Goal: Feedback & Contribution: Contribute content

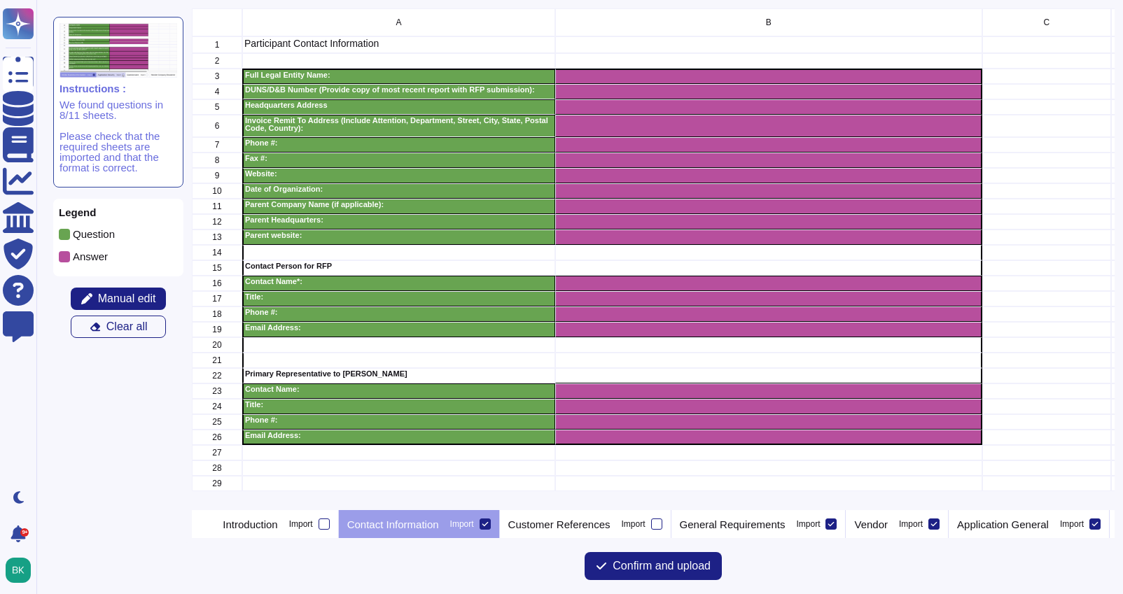
scroll to position [502, 922]
click at [488, 522] on icon at bounding box center [485, 524] width 6 height 4
click at [0, 0] on input "Import" at bounding box center [0, 0] width 0 height 0
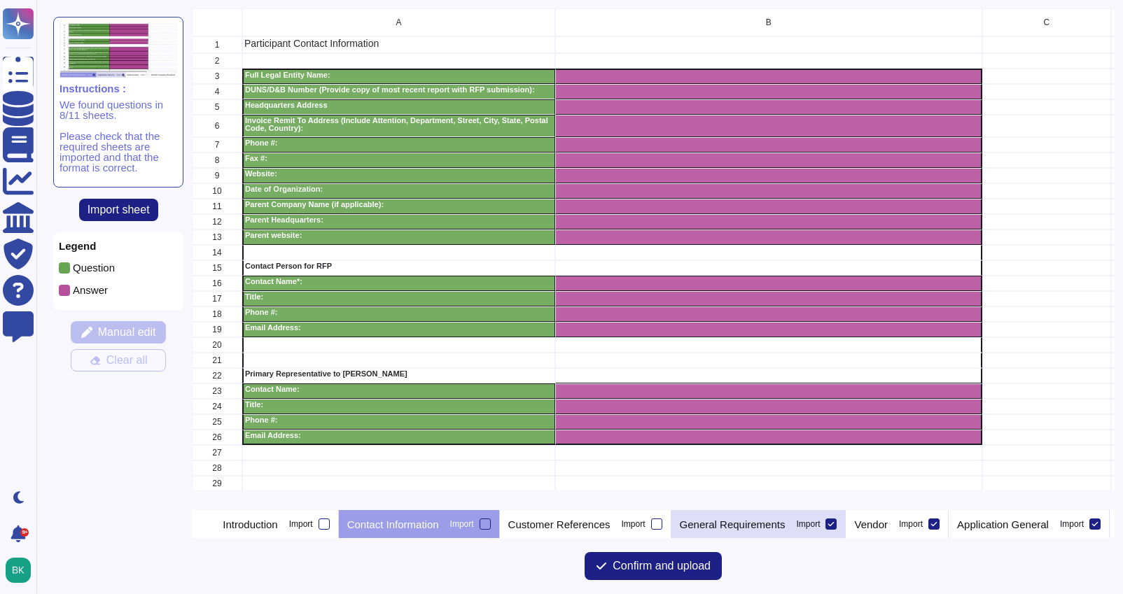
click at [834, 526] on icon at bounding box center [830, 524] width 7 height 7
click at [0, 0] on input "Import" at bounding box center [0, 0] width 0 height 0
click at [937, 522] on icon at bounding box center [933, 524] width 7 height 7
click at [0, 0] on input "Import" at bounding box center [0, 0] width 0 height 0
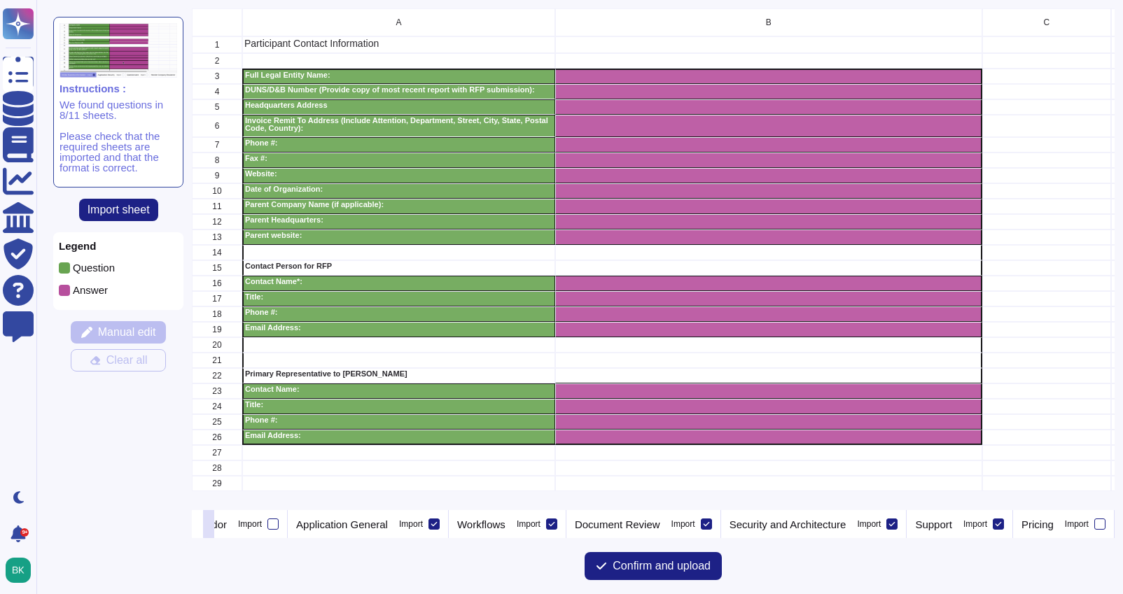
scroll to position [0, 689]
click at [437, 524] on icon at bounding box center [433, 524] width 7 height 7
click at [0, 0] on input "Import" at bounding box center [0, 0] width 0 height 0
click at [555, 525] on icon at bounding box center [551, 524] width 7 height 7
click at [0, 0] on input "Import" at bounding box center [0, 0] width 0 height 0
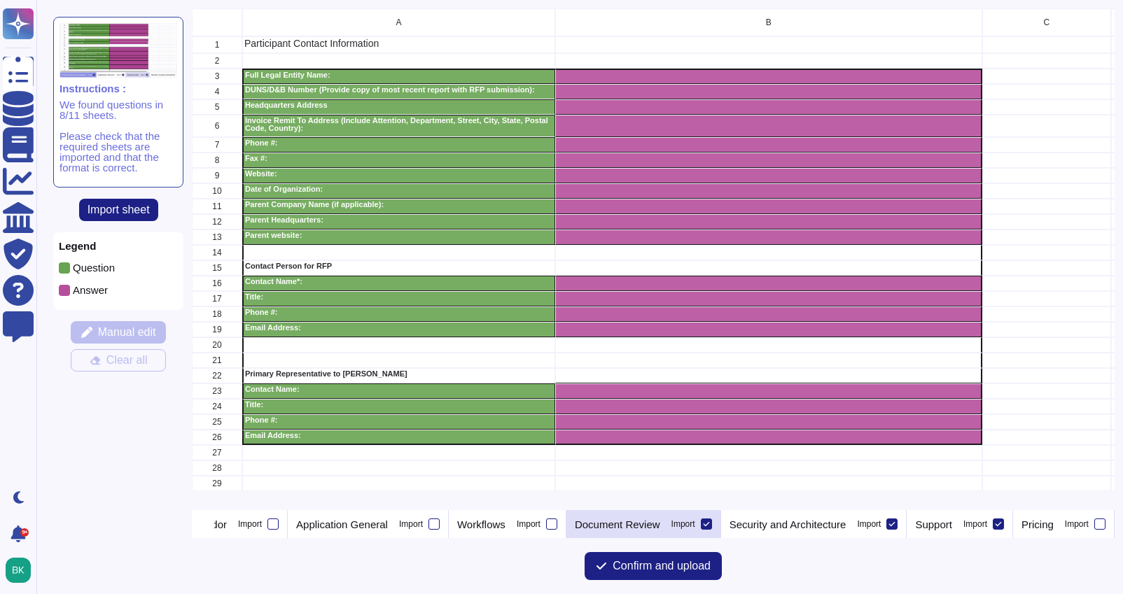
click at [712, 526] on div at bounding box center [706, 524] width 11 height 11
click at [0, 0] on input "Import" at bounding box center [0, 0] width 0 height 0
click at [1002, 521] on icon at bounding box center [998, 524] width 7 height 7
click at [0, 0] on input "Import" at bounding box center [0, 0] width 0 height 0
click at [209, 526] on icon at bounding box center [209, 526] width 0 height 0
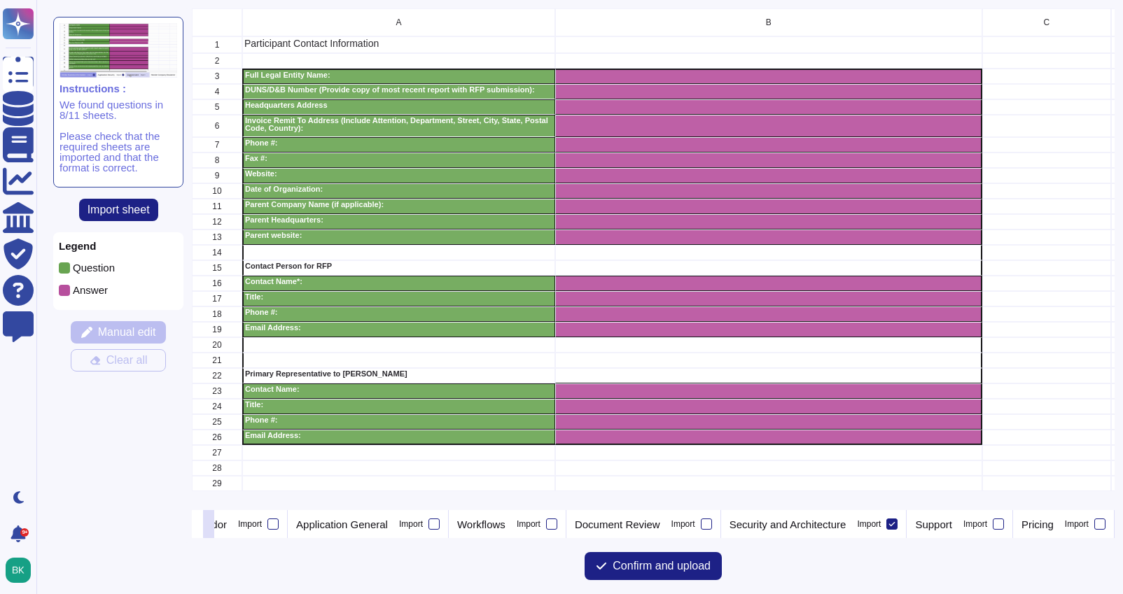
scroll to position [0, 743]
click at [748, 526] on p "Security and Architecture" at bounding box center [787, 524] width 117 height 10
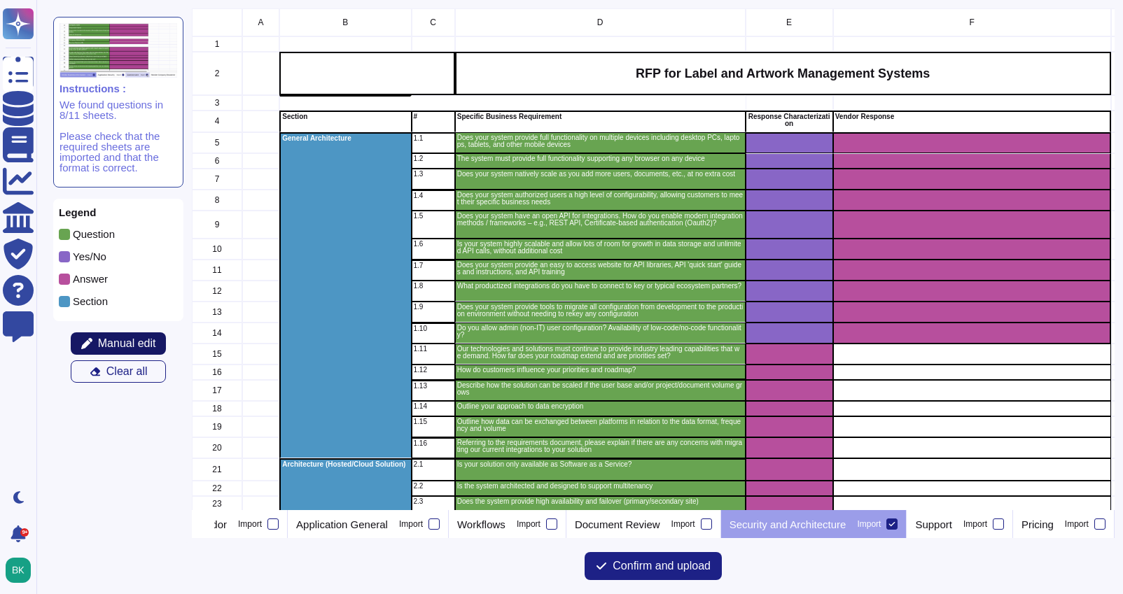
click at [120, 343] on span "Manual edit" at bounding box center [127, 343] width 58 height 11
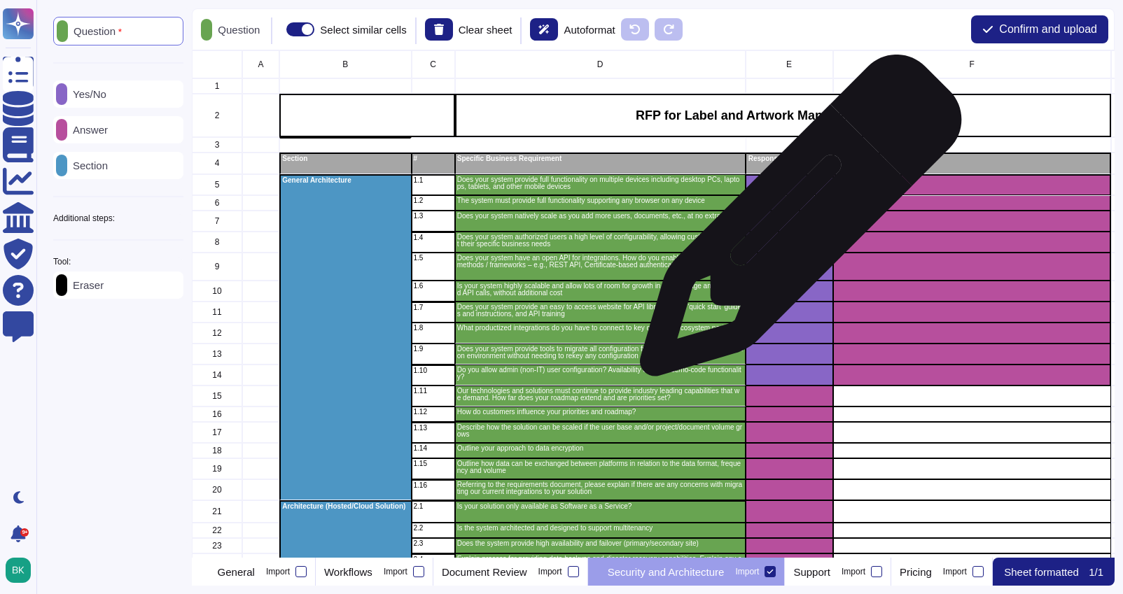
scroll to position [0, 834]
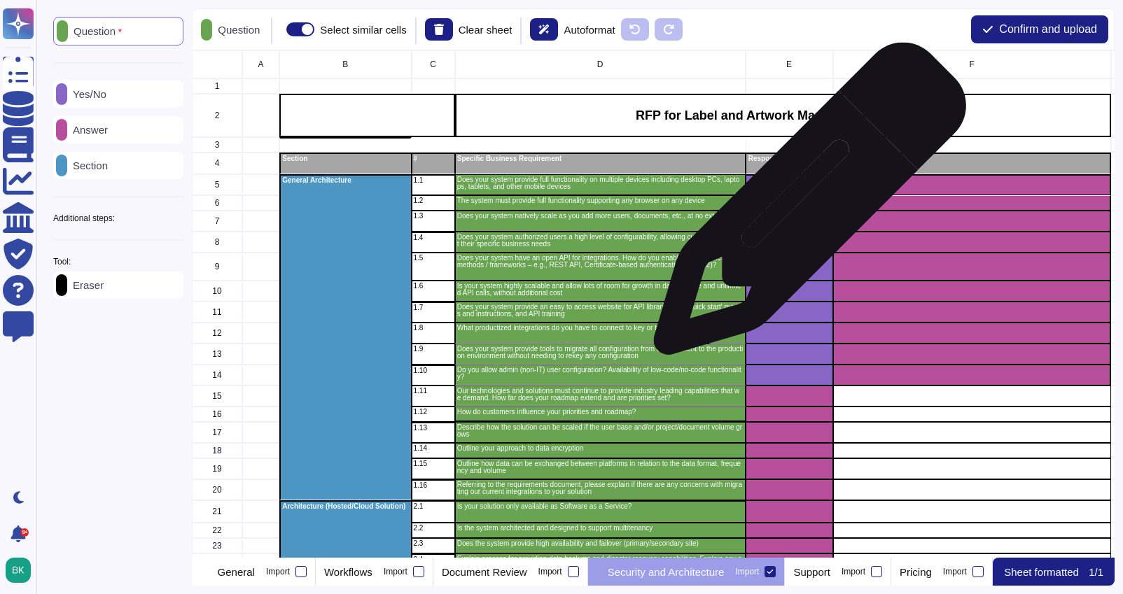
click at [804, 206] on div "grid" at bounding box center [788, 202] width 87 height 15
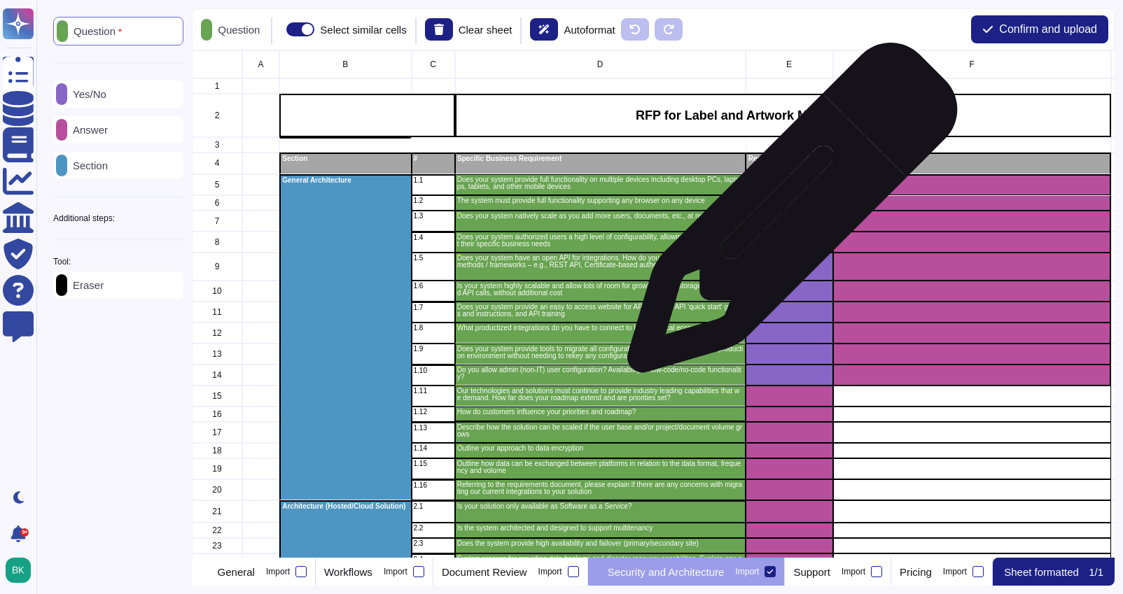
click at [787, 215] on div "grid" at bounding box center [788, 221] width 87 height 21
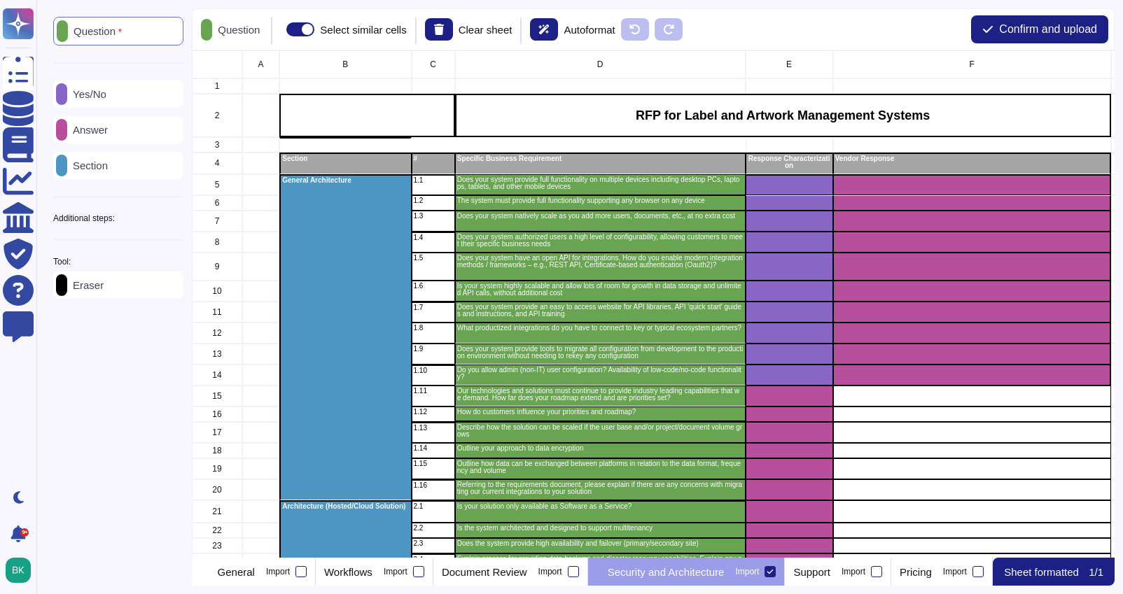
click at [125, 98] on div "Yes/No" at bounding box center [118, 93] width 130 height 27
click at [125, 299] on div "Eraser" at bounding box center [118, 285] width 130 height 27
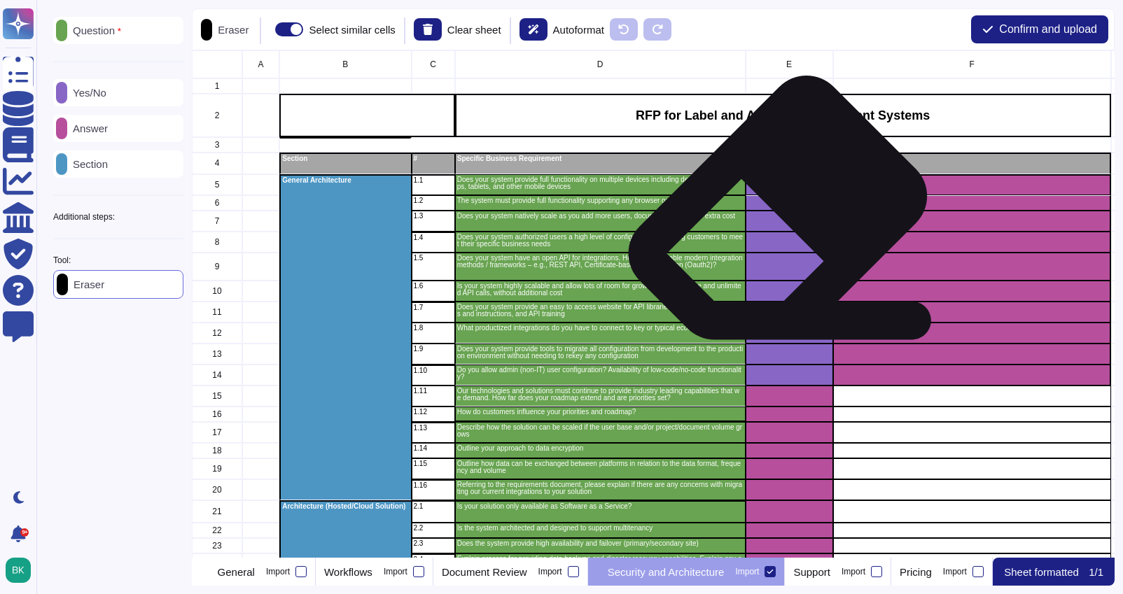
click at [772, 213] on div "grid" at bounding box center [788, 221] width 87 height 21
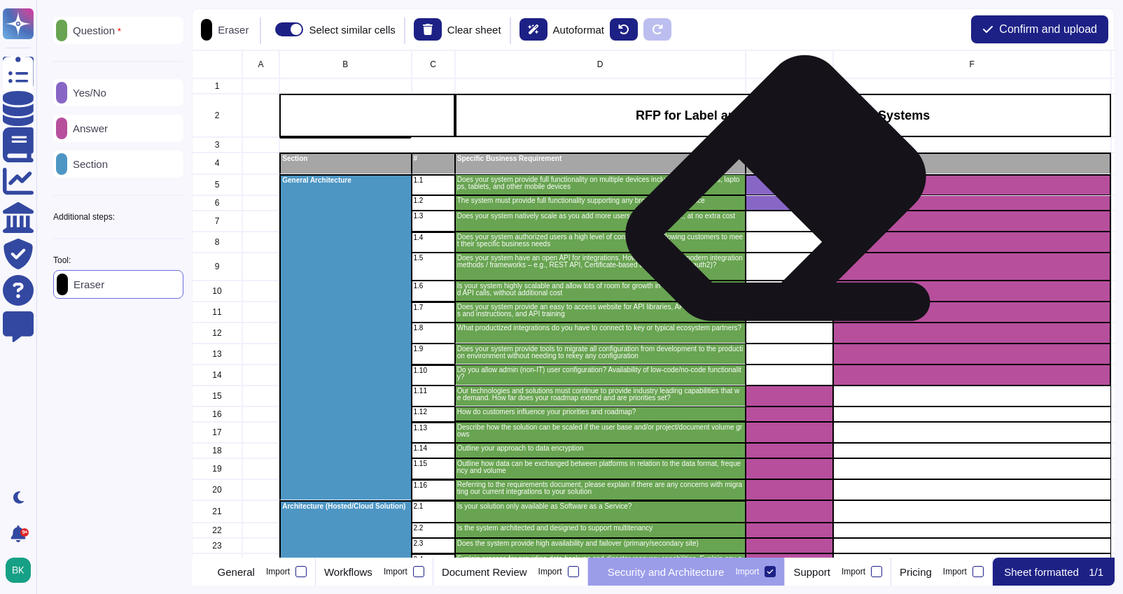
click at [770, 193] on div "grid" at bounding box center [788, 184] width 87 height 21
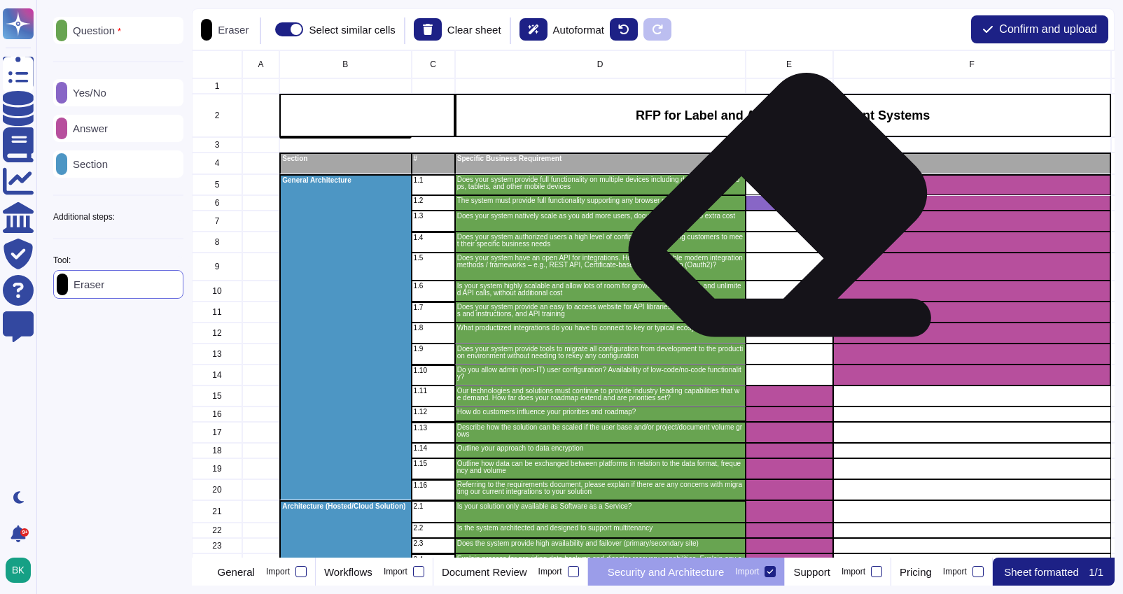
click at [772, 211] on div "grid" at bounding box center [788, 221] width 87 height 21
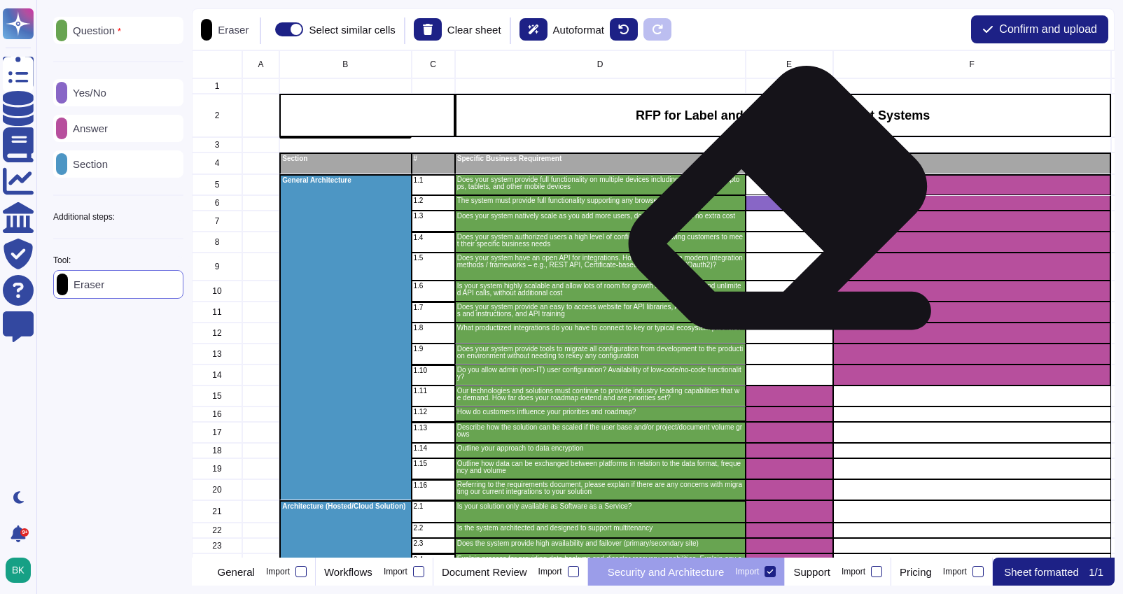
click at [772, 203] on div "grid" at bounding box center [788, 202] width 87 height 15
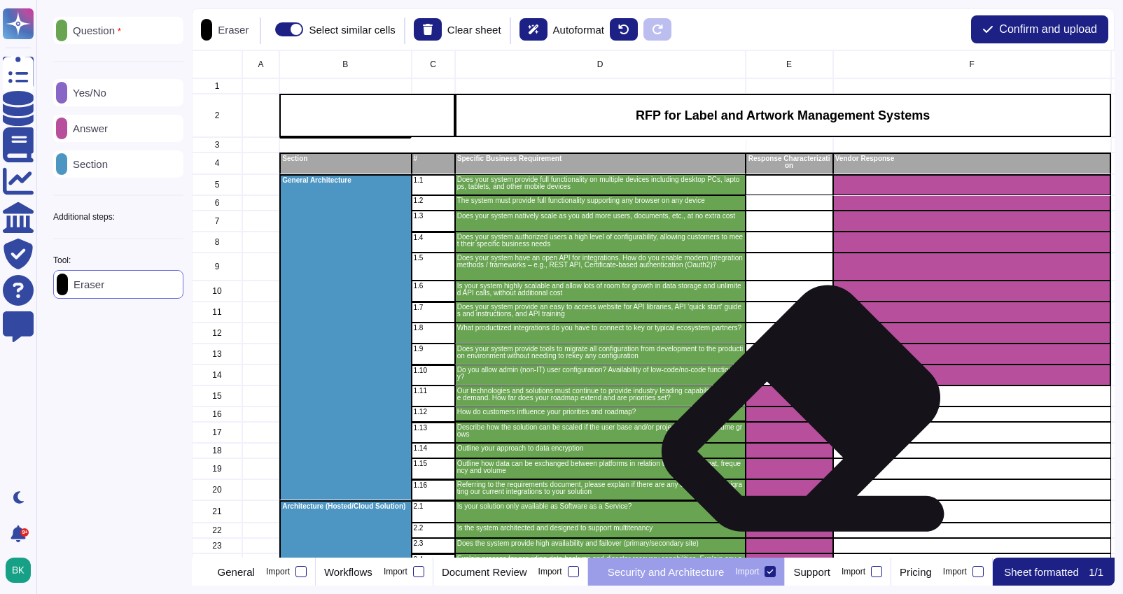
click at [795, 414] on div "grid" at bounding box center [788, 414] width 87 height 15
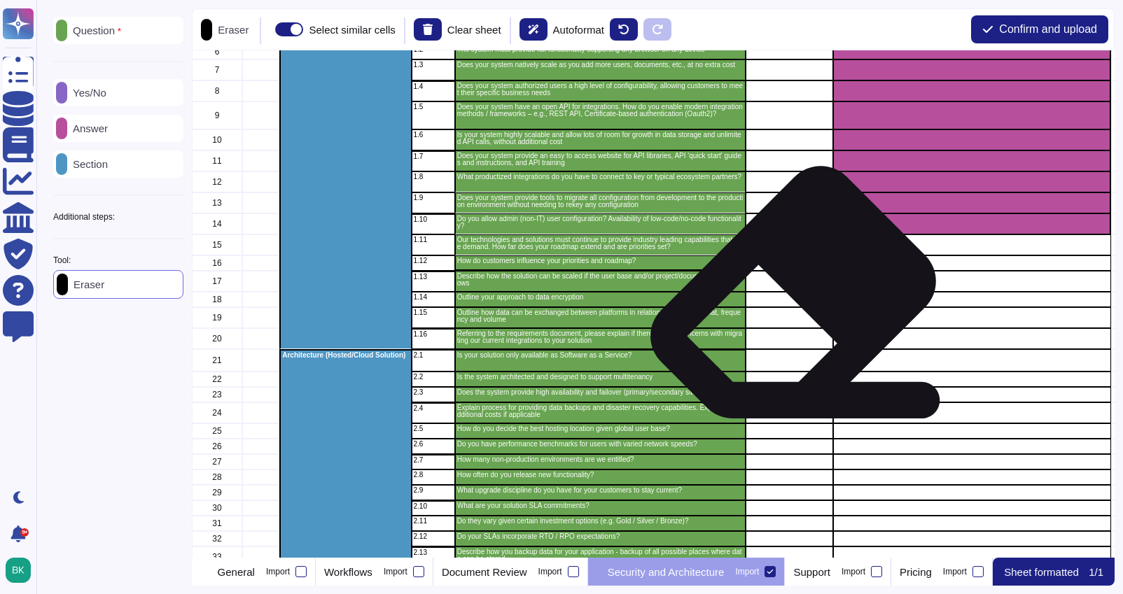
scroll to position [0, 0]
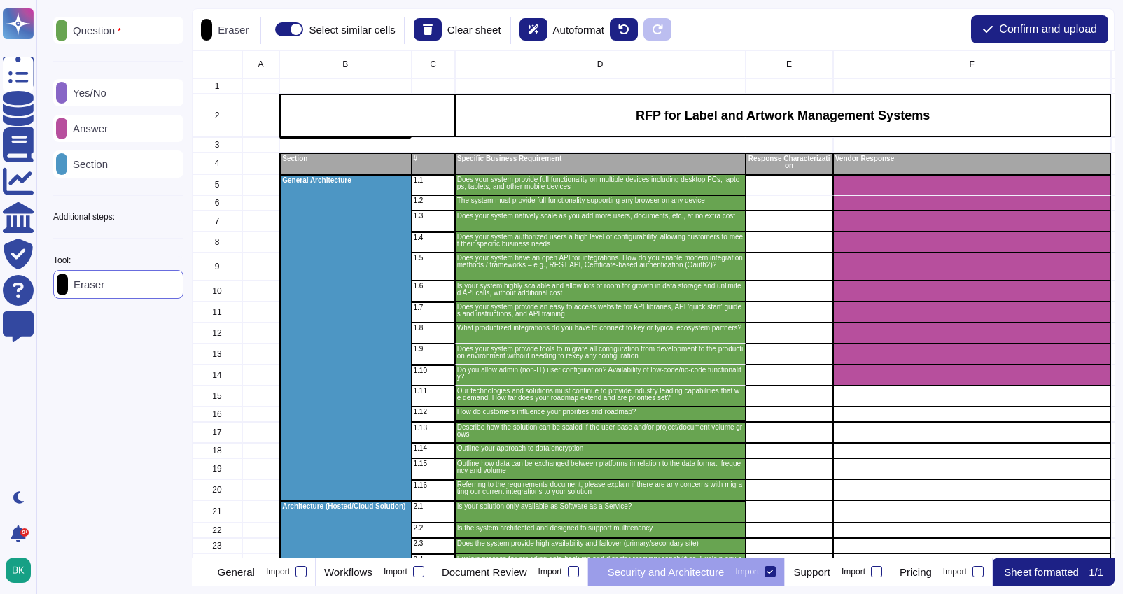
click at [95, 137] on div "Answer" at bounding box center [118, 128] width 130 height 27
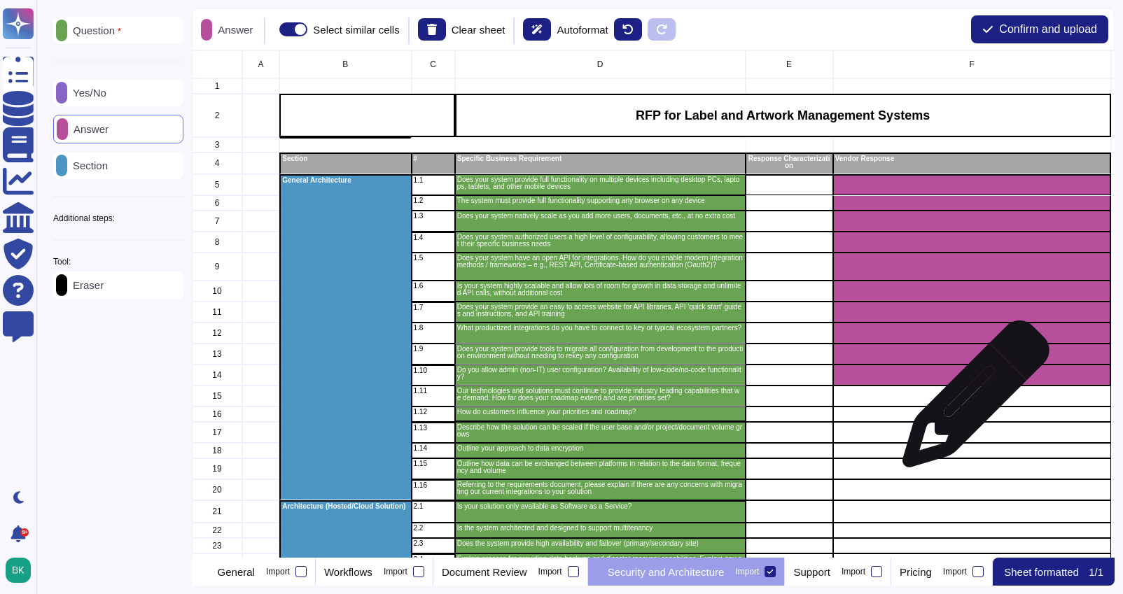
click at [964, 403] on div "grid" at bounding box center [972, 396] width 278 height 21
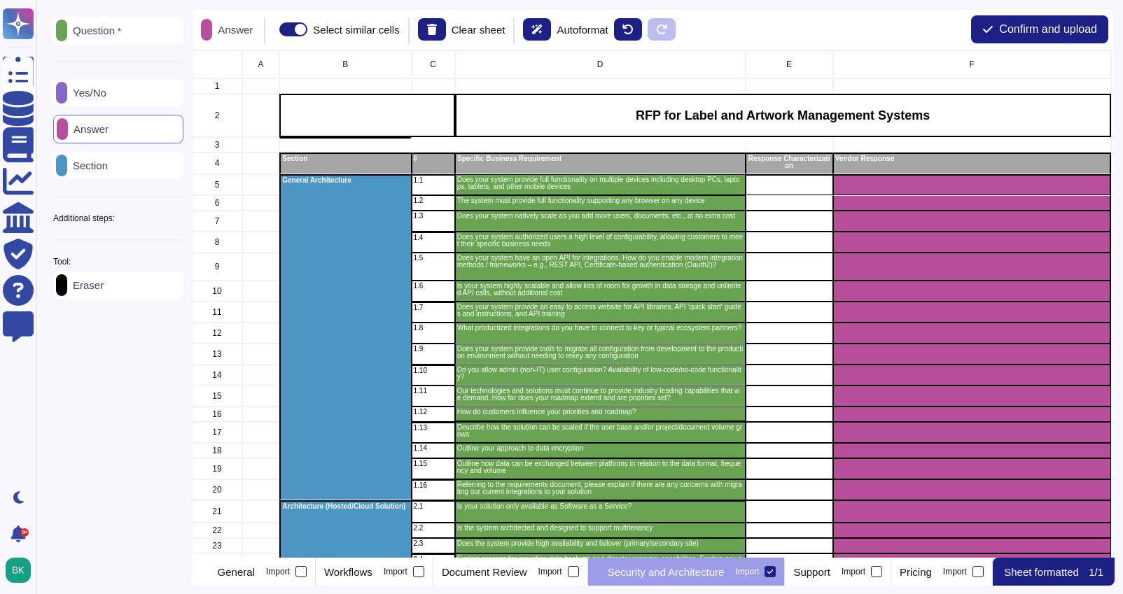
click at [159, 227] on div "Question Yes/No Answer Section Additional steps: Sub-Question Documents Instruc…" at bounding box center [118, 158] width 130 height 282
click at [183, 218] on icon at bounding box center [183, 218] width 0 height 0
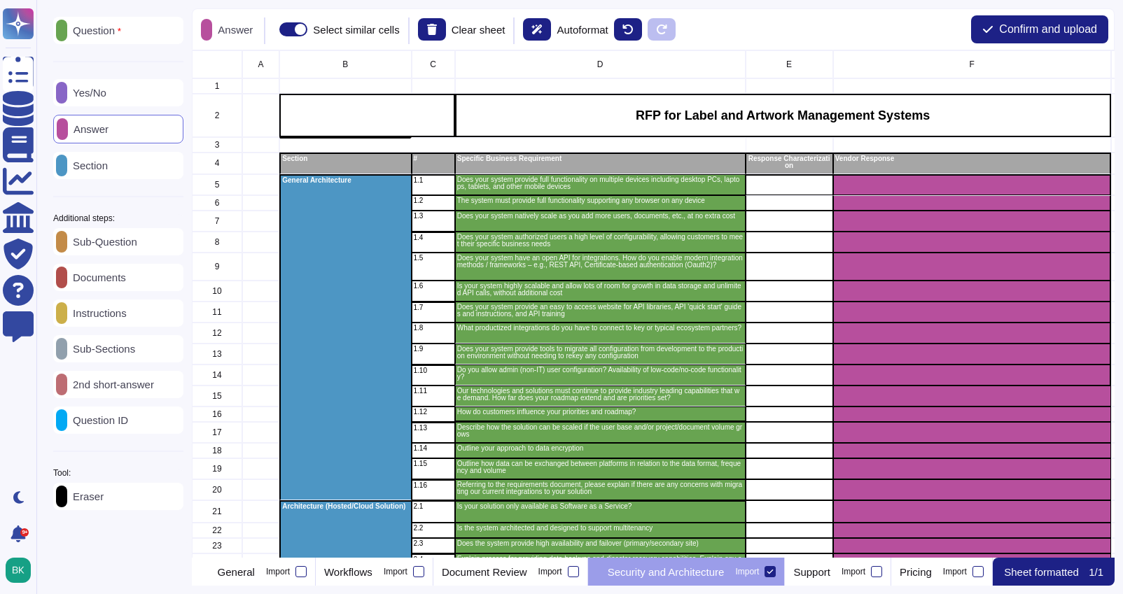
click at [115, 419] on p "Question ID" at bounding box center [97, 420] width 61 height 10
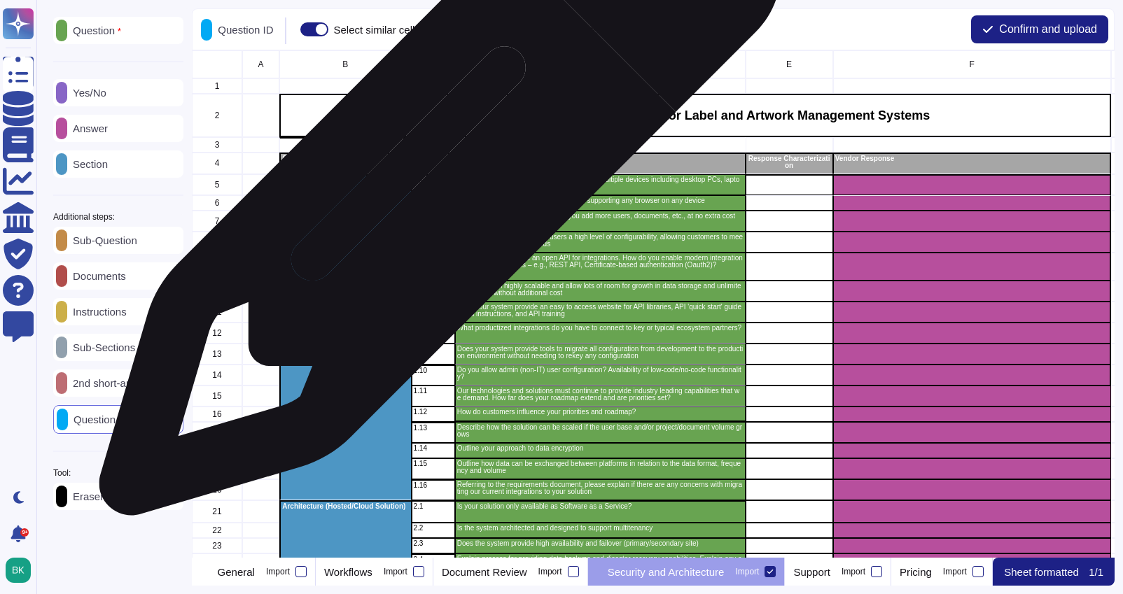
click at [435, 182] on p "1.1" at bounding box center [433, 180] width 39 height 7
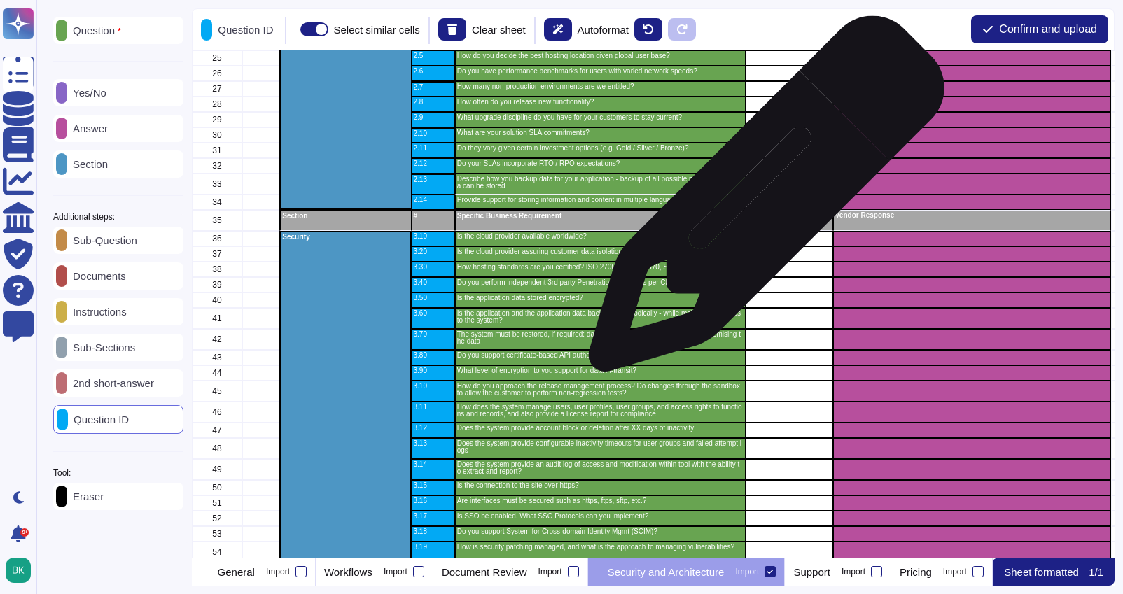
scroll to position [559, 0]
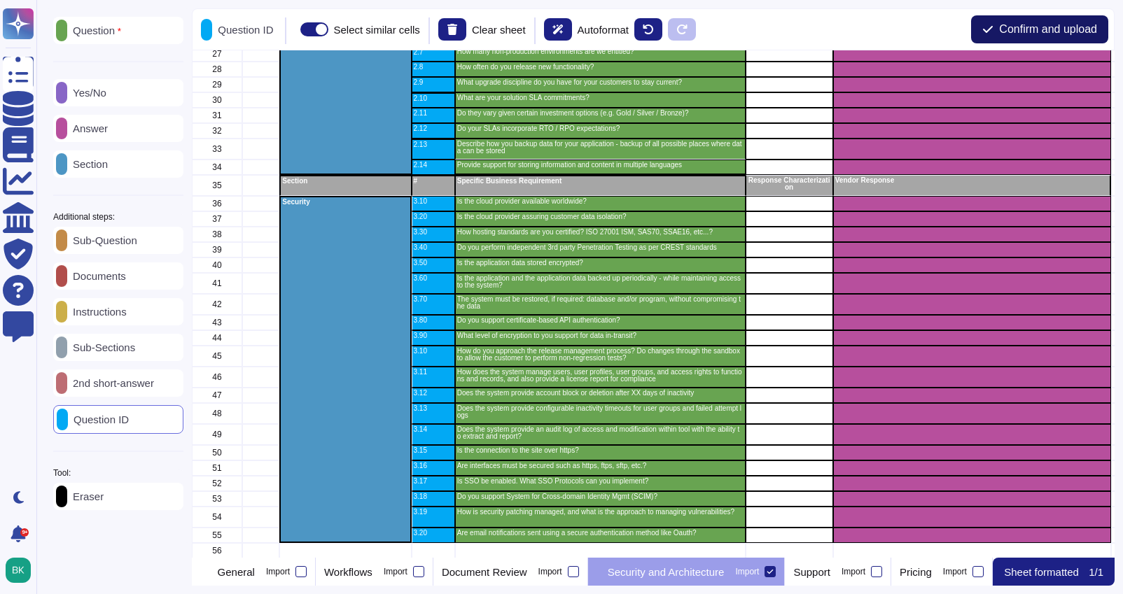
click at [1025, 29] on span "Confirm and upload" at bounding box center [1048, 29] width 98 height 11
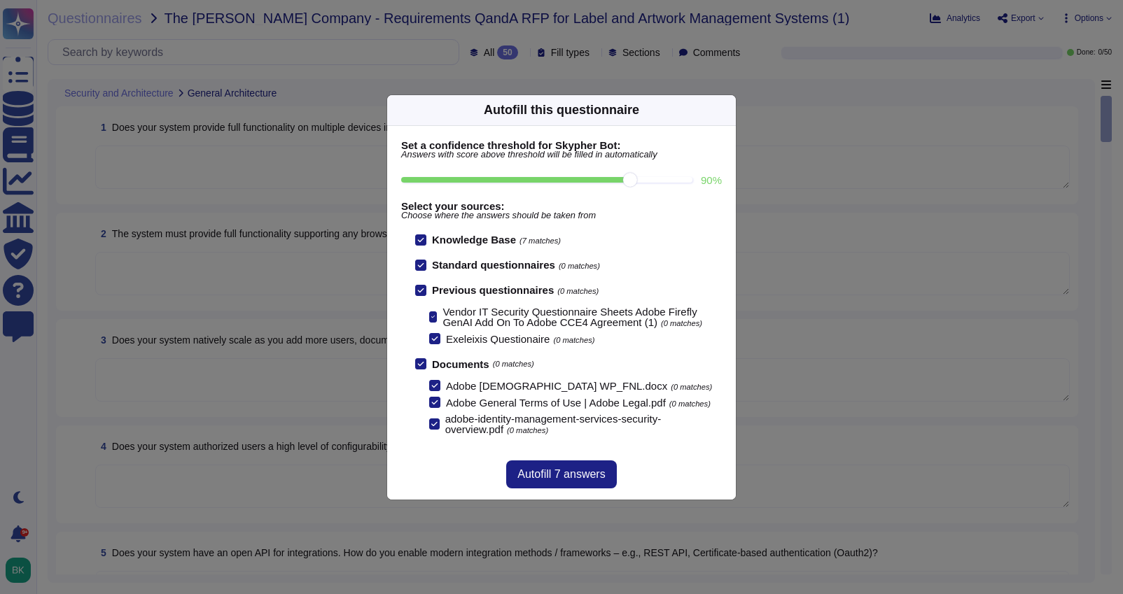
click at [629, 177] on input "90 %" at bounding box center [546, 180] width 291 height 6
click at [580, 180] on input "80 %" at bounding box center [546, 180] width 291 height 6
type input "80"
click at [540, 469] on span "Autofill 47 answers" at bounding box center [561, 474] width 94 height 11
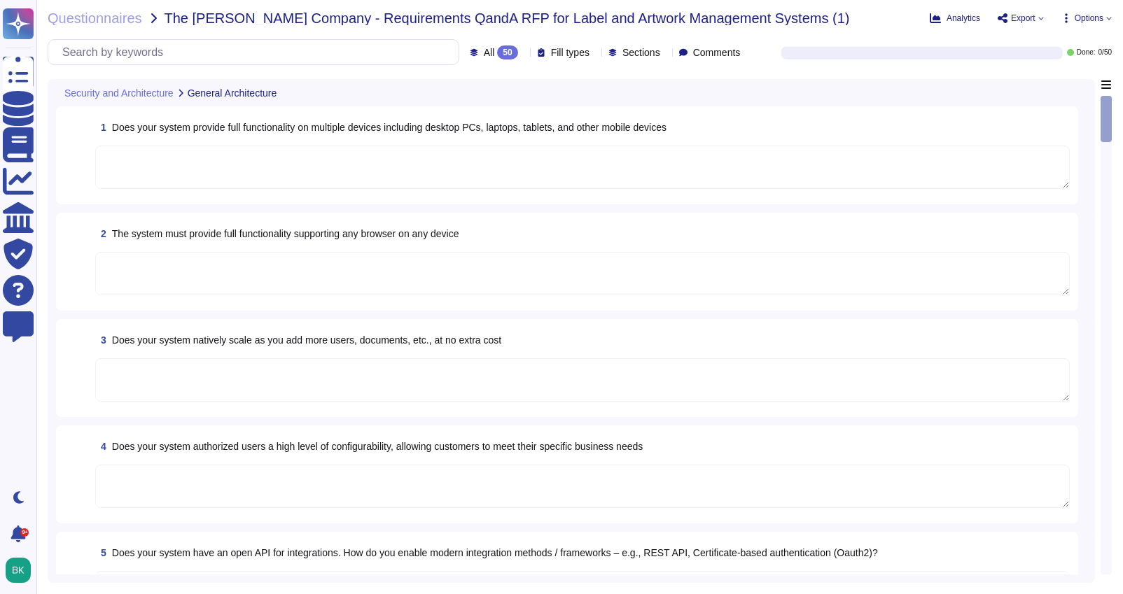
type textarea "No"
type textarea "Budgets for Adobe's products and services' infrastructure capacity are establis…"
type textarea "Requests current users and associated product configurations from the Adobe Adm…"
type textarea "Adobe is committed to the privacy and security of our users and their data. The…"
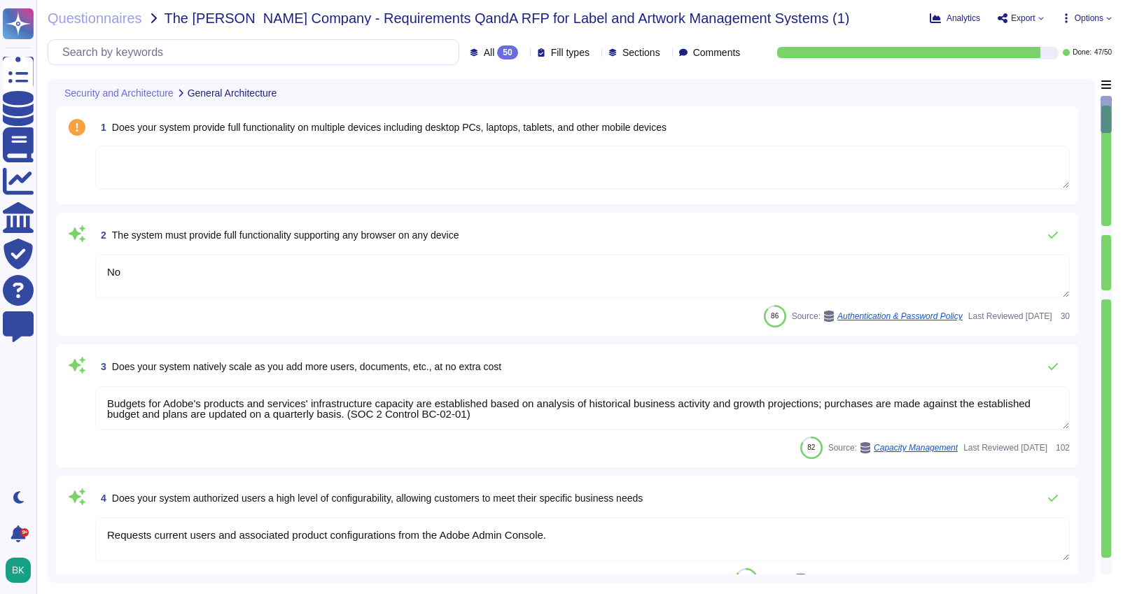
click at [192, 275] on textarea "No" at bounding box center [582, 276] width 974 height 43
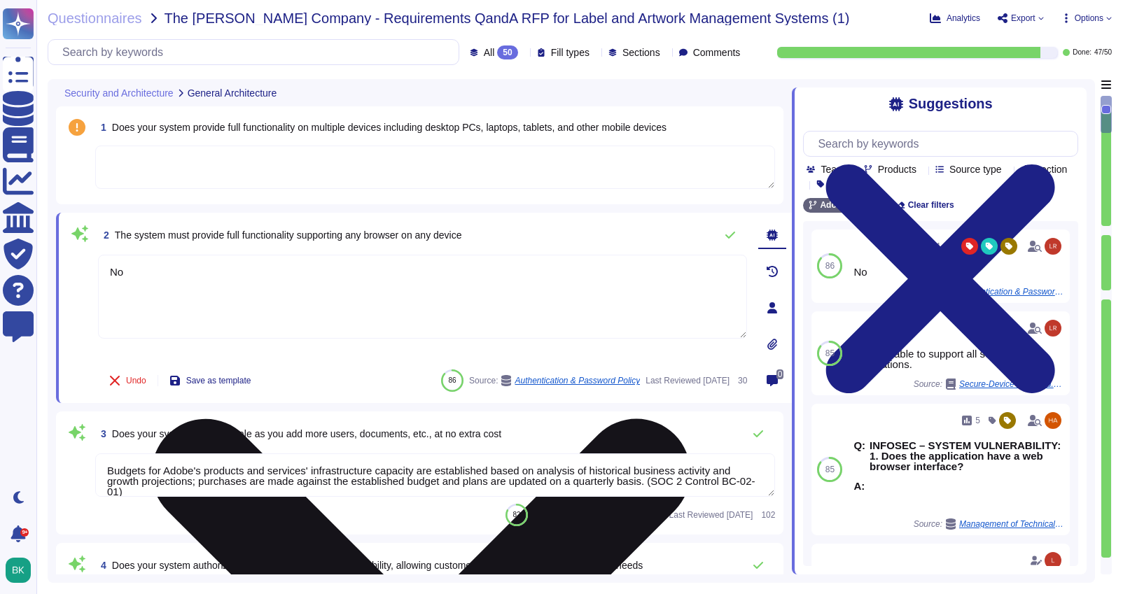
type textarea "N"
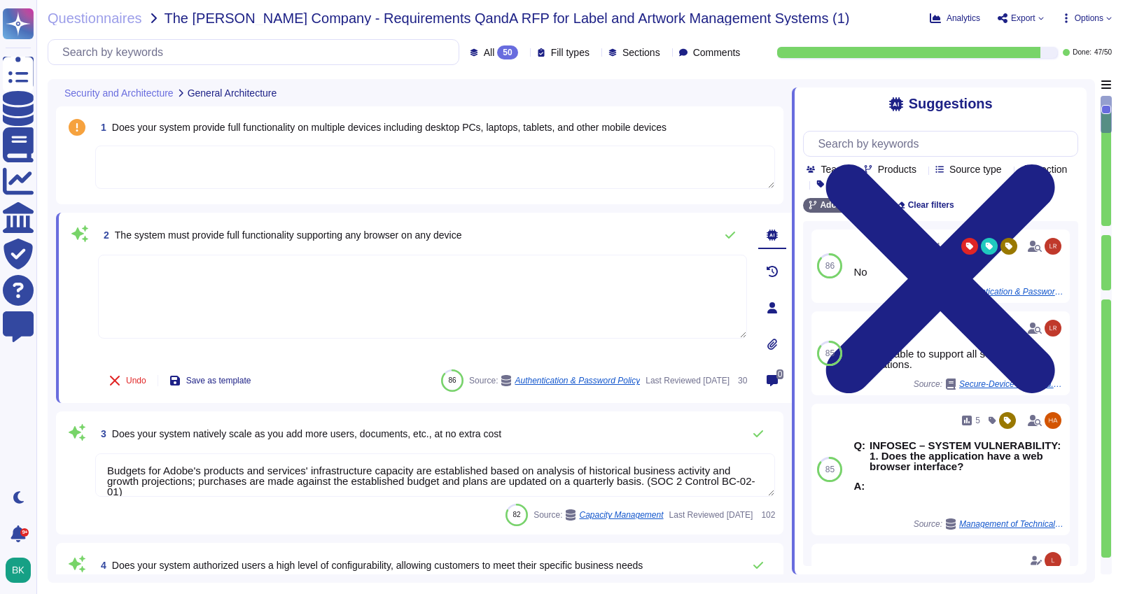
paste textarea "- [ ] [PERSON_NAME] leaving to [GEOGRAPHIC_DATA] for Q4 (idk if there’s any act…"
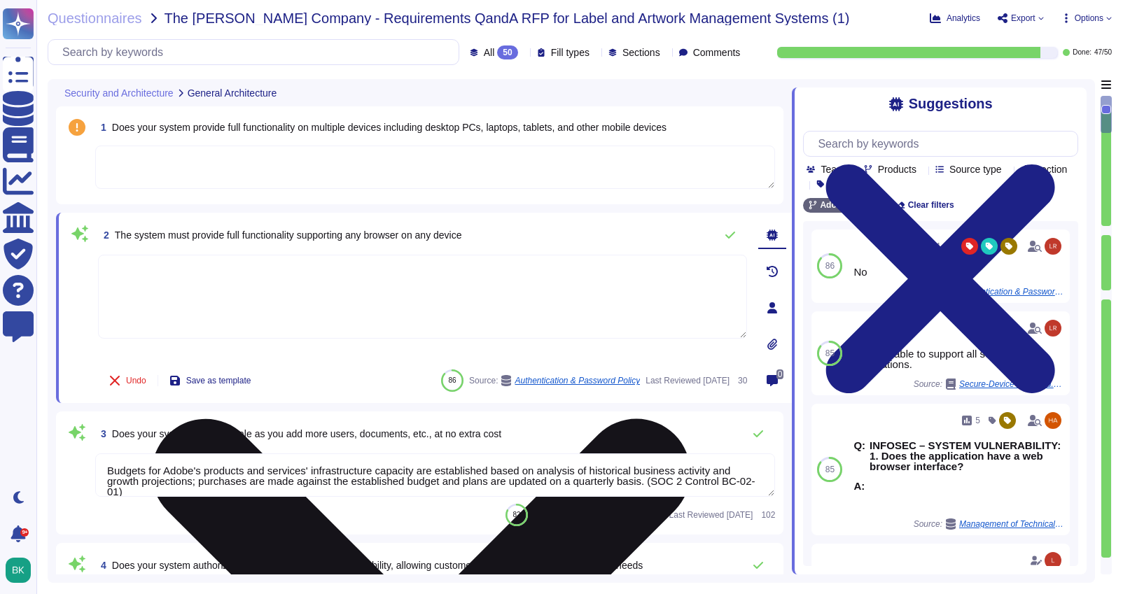
type textarea "- [ ] [PERSON_NAME] leaving to [GEOGRAPHIC_DATA] for Q4 (idk if there’s any act…"
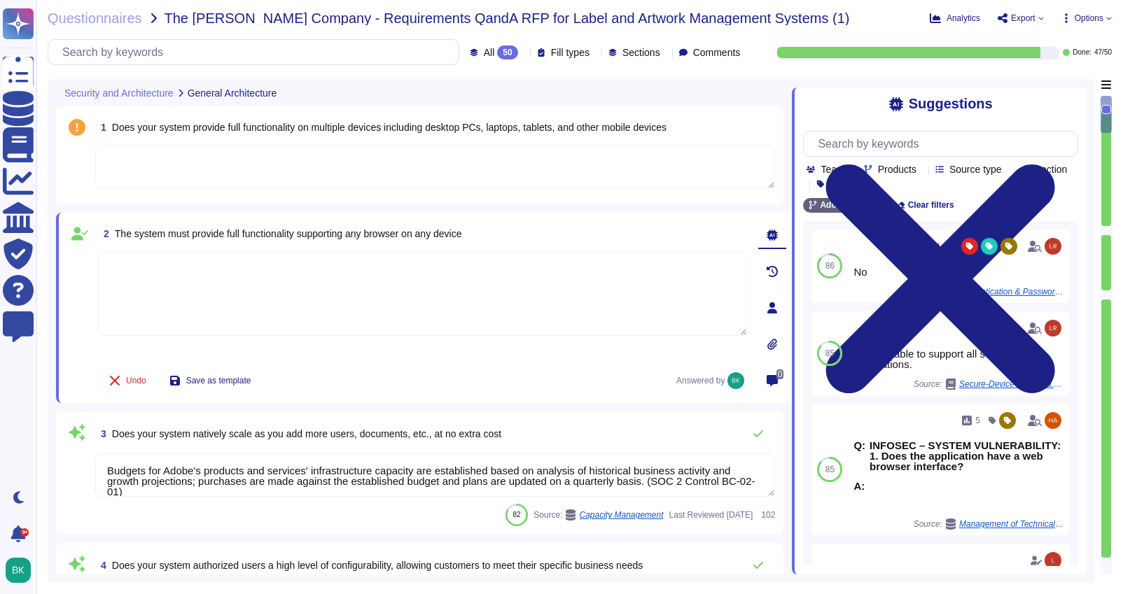
click at [165, 277] on textarea at bounding box center [422, 294] width 649 height 84
paste textarea "Adobe Experience Cloud generally supports the current and last two versions of …"
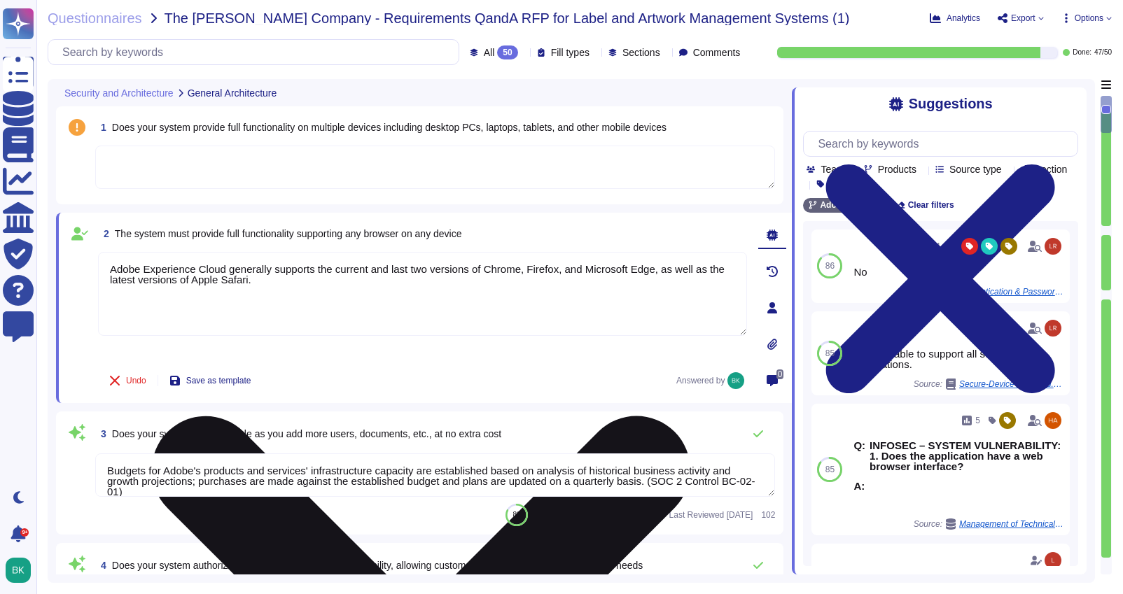
drag, startPoint x: 677, startPoint y: 268, endPoint x: 708, endPoint y: 276, distance: 32.4
click at [708, 276] on textarea "Adobe Experience Cloud generally supports the current and last two versions of …" at bounding box center [422, 294] width 649 height 84
click at [317, 283] on textarea "Adobe Experience Cloud generally supports the current and last two versions of …" at bounding box center [422, 294] width 649 height 84
click at [330, 288] on textarea "Adobe Experience Cloud generally supports the current and last two versions of …" at bounding box center [422, 294] width 649 height 84
paste textarea "Workfront does not support any browsers on a mobile device. Instead, use the Wo…"
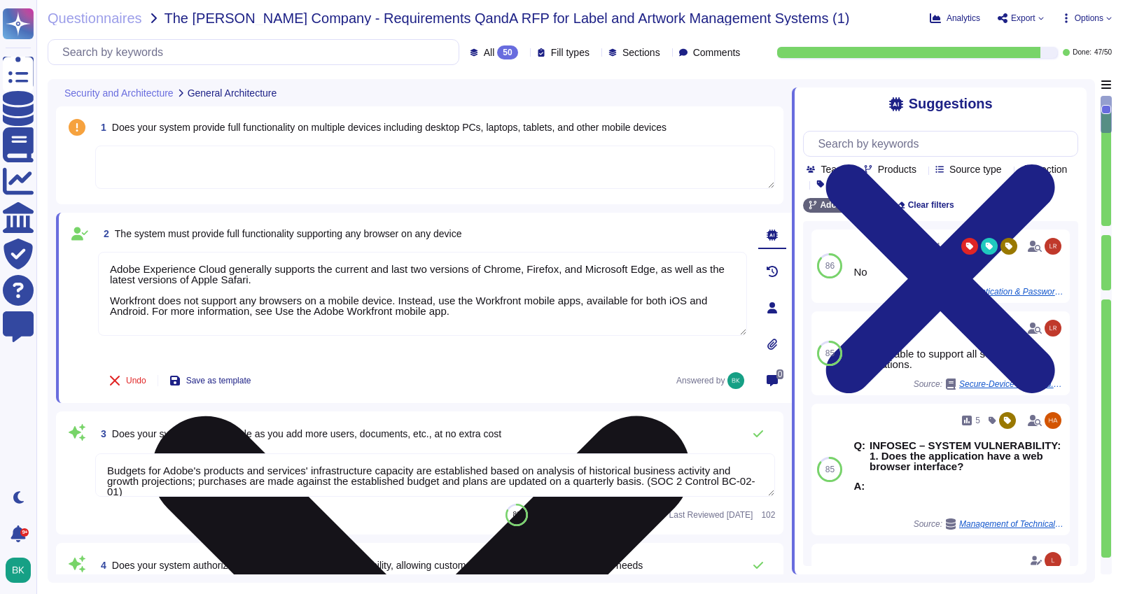
click at [428, 271] on textarea "Adobe Experience Cloud generally supports the current and last two versions of …" at bounding box center [422, 294] width 649 height 84
click at [408, 268] on textarea "Adobe Experience Cloud generally supports the current and last version of Chrom…" at bounding box center [422, 294] width 649 height 84
click at [479, 313] on textarea "Adobe Experience Cloud generally supports the current and previous version of C…" at bounding box center [422, 294] width 649 height 84
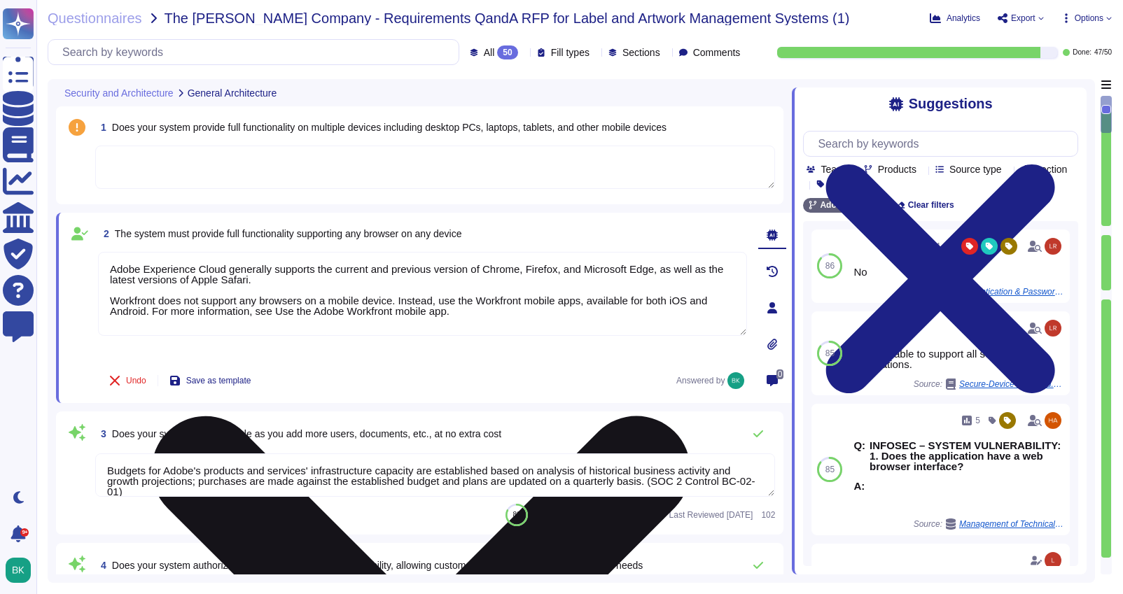
click at [477, 314] on textarea "Adobe Experience Cloud generally supports the current and previous version of C…" at bounding box center [422, 294] width 649 height 84
drag, startPoint x: 466, startPoint y: 314, endPoint x: 283, endPoint y: 314, distance: 182.7
click at [283, 314] on textarea "Adobe Experience Cloud generally supports the current and previous version of C…" at bounding box center [422, 294] width 649 height 84
paste textarea "[URL][DOMAIN_NAME]"
click at [304, 278] on textarea "Adobe Experience Cloud generally supports the current and previous version of C…" at bounding box center [422, 294] width 649 height 85
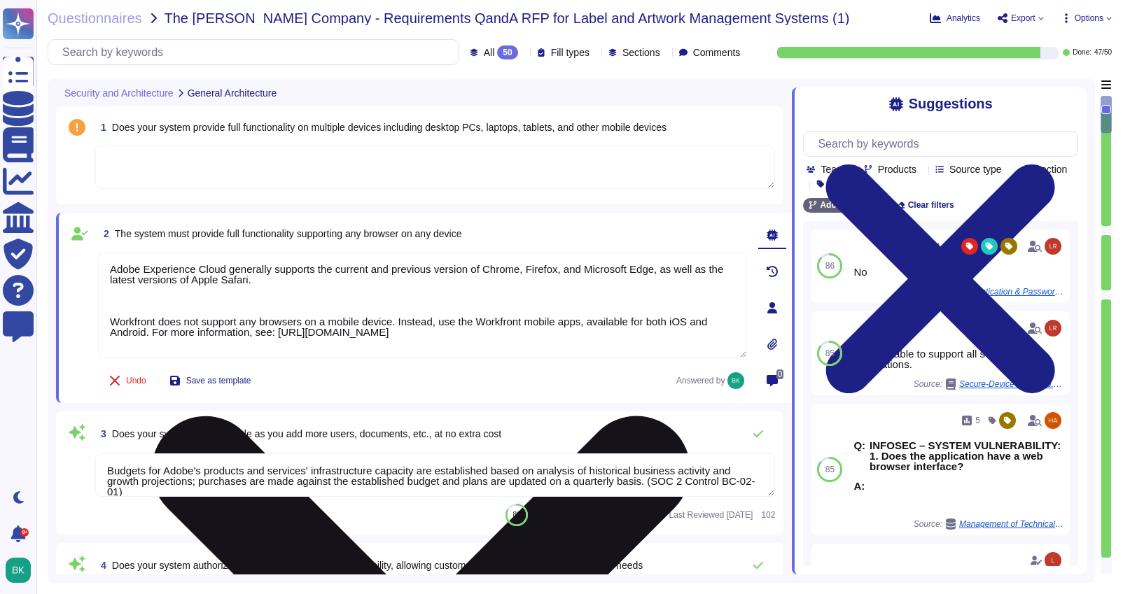
paste textarea "The AEM user interface is optimized for larger screens (typically notebooks and…"
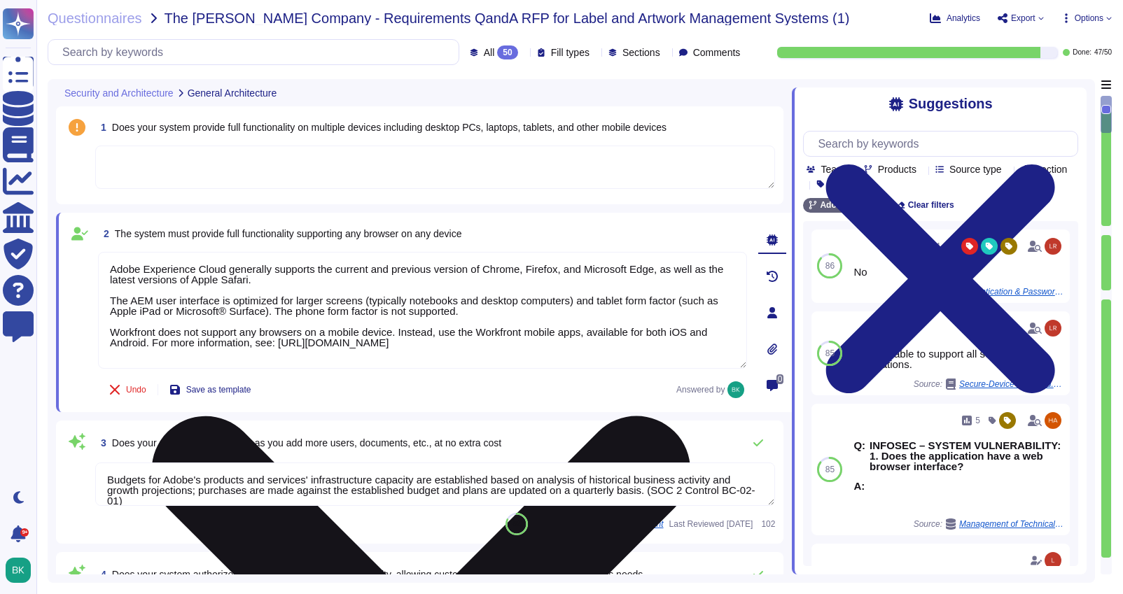
click at [242, 312] on textarea "Adobe Experience Cloud generally supports the current and previous version of C…" at bounding box center [422, 310] width 649 height 117
click at [495, 312] on textarea "Adobe Experience Cloud generally supports the current and previous version of C…" at bounding box center [422, 310] width 649 height 117
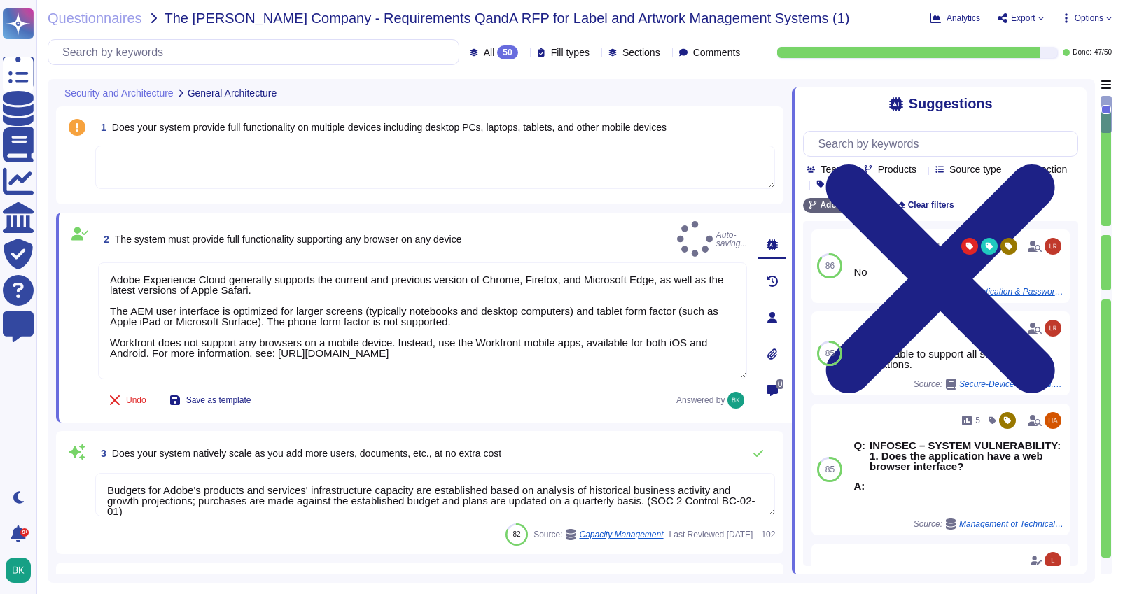
type textarea "Adobe Experience Cloud generally supports the current and previous version of C…"
click at [520, 215] on div "2 The system must provide full functionality supporting any browser on any devi…" at bounding box center [424, 318] width 736 height 210
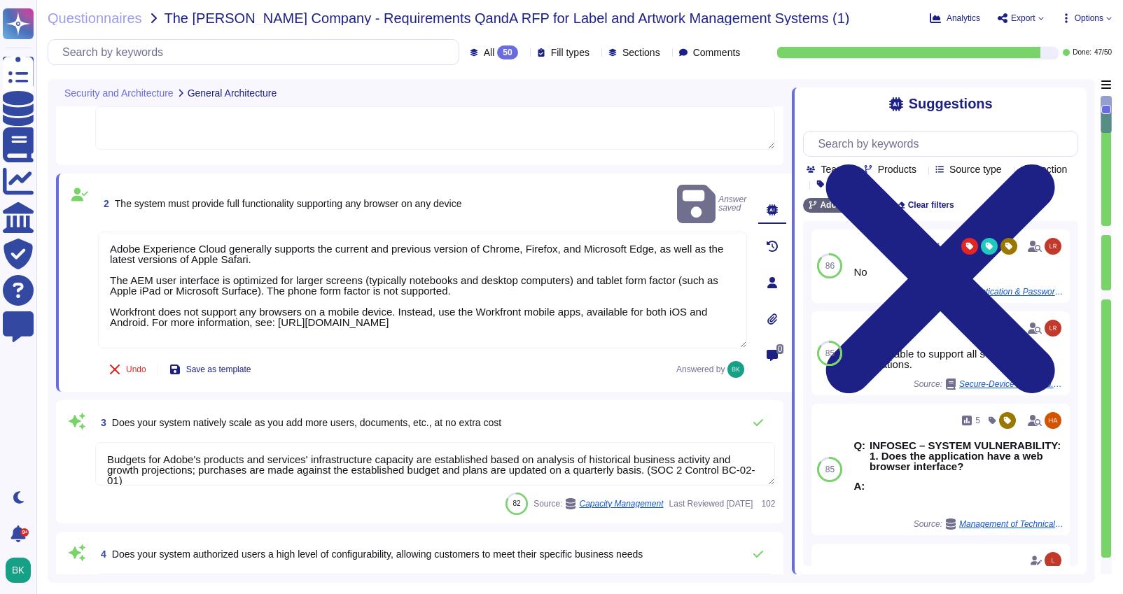
scroll to position [79, 0]
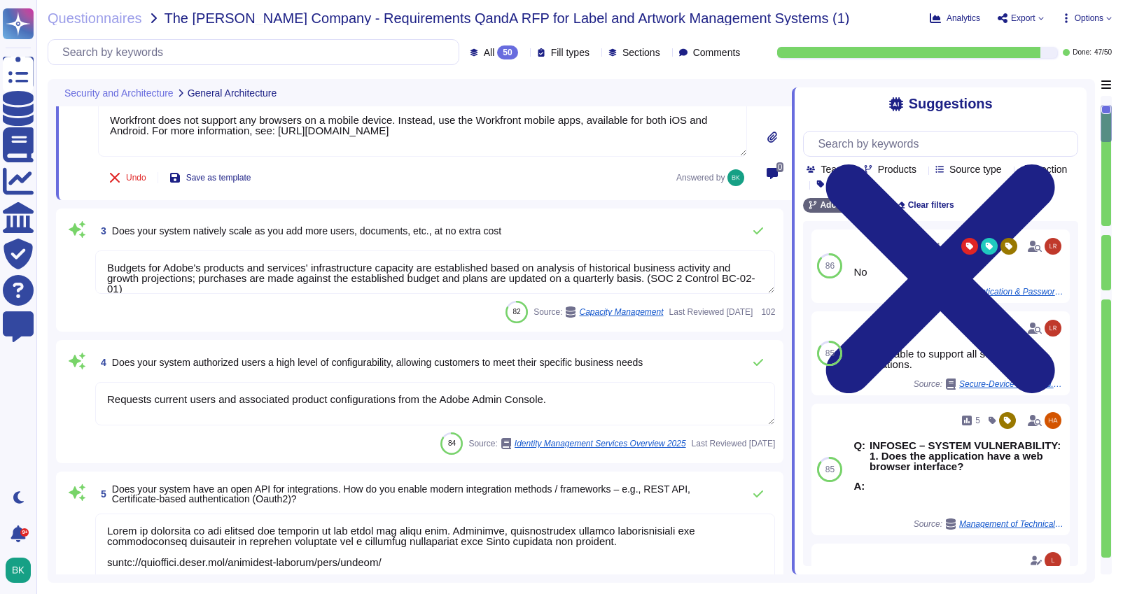
type textarea "Capacity and use data for all relevant components of our cloud service offering…"
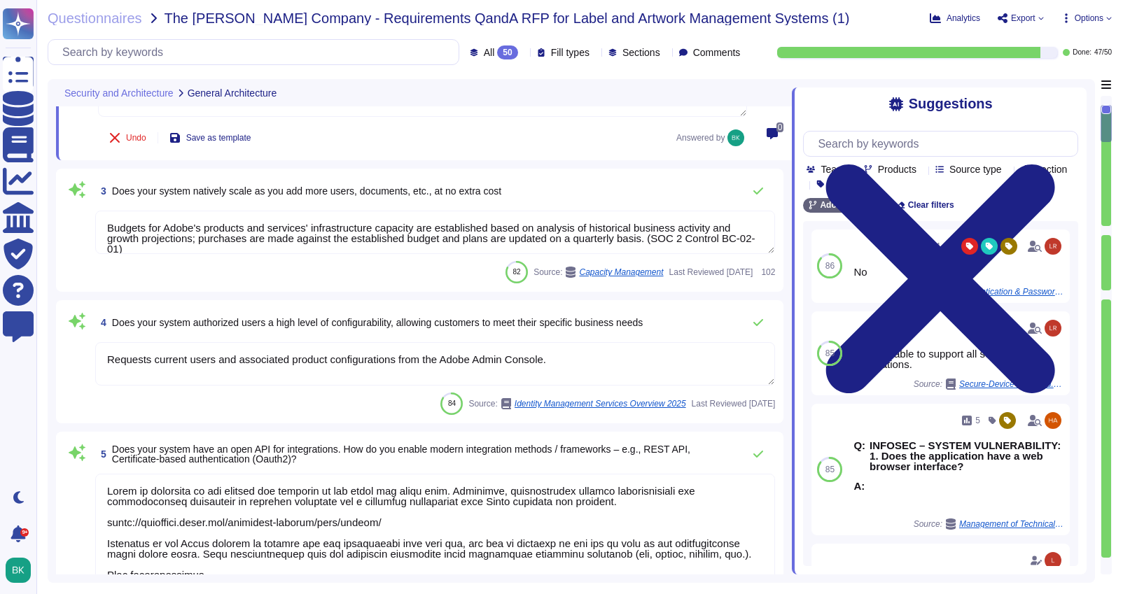
scroll to position [258, 0]
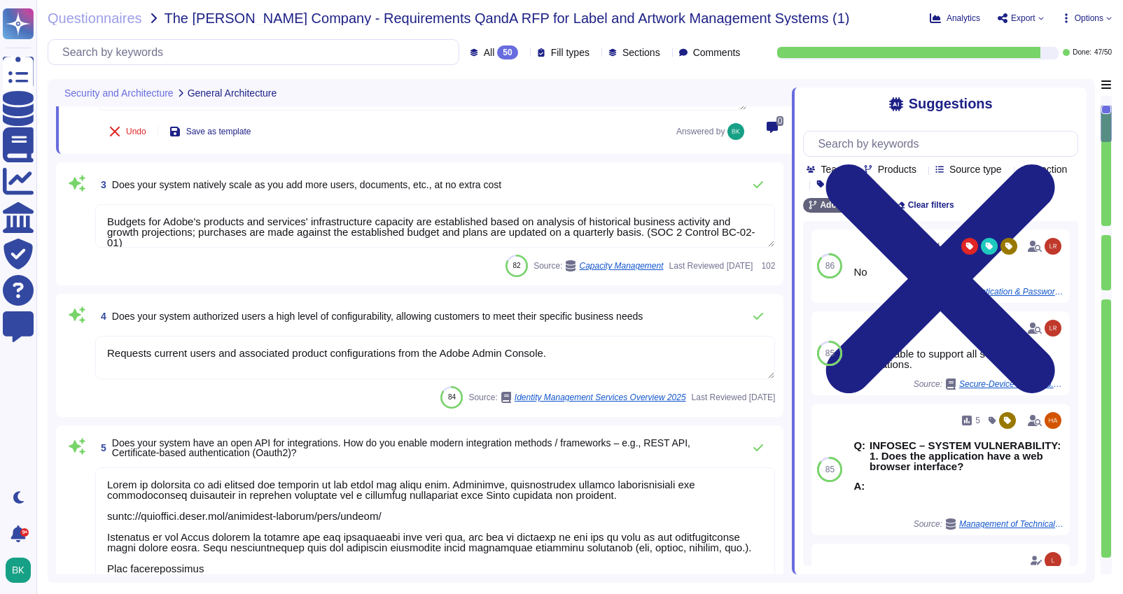
click at [330, 232] on textarea "Budgets for Adobe's products and services' infrastructure capacity are establis…" at bounding box center [435, 225] width 680 height 43
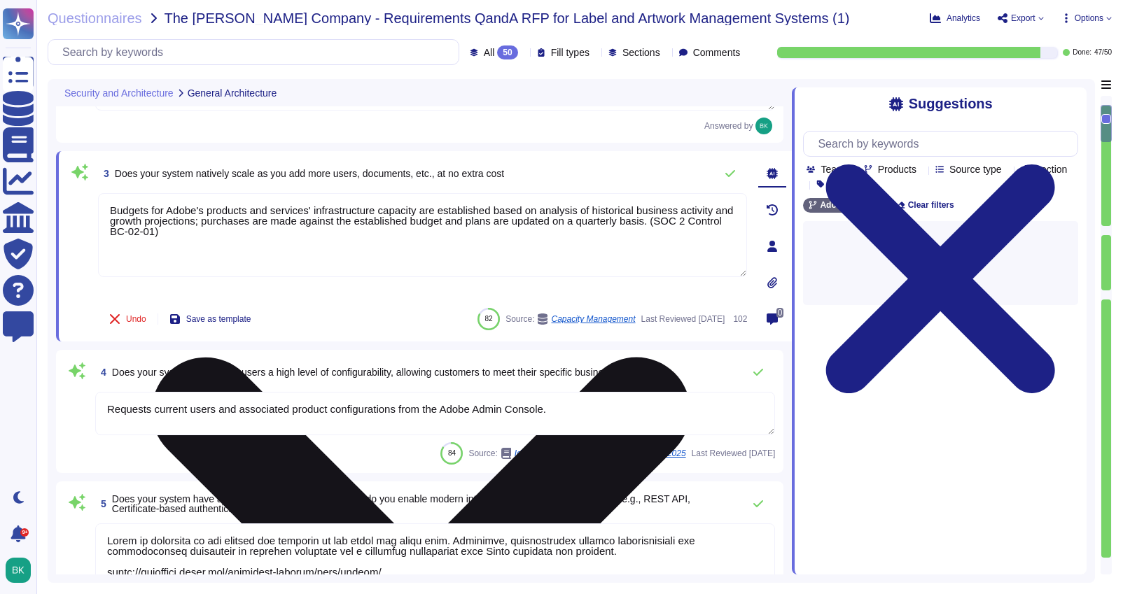
click at [330, 232] on textarea "Budgets for Adobe's products and services' infrastructure capacity are establis…" at bounding box center [422, 235] width 649 height 84
click at [305, 240] on textarea "Budgets for Adobe's products and services' infrastructure capacity are establis…" at bounding box center [422, 235] width 649 height 84
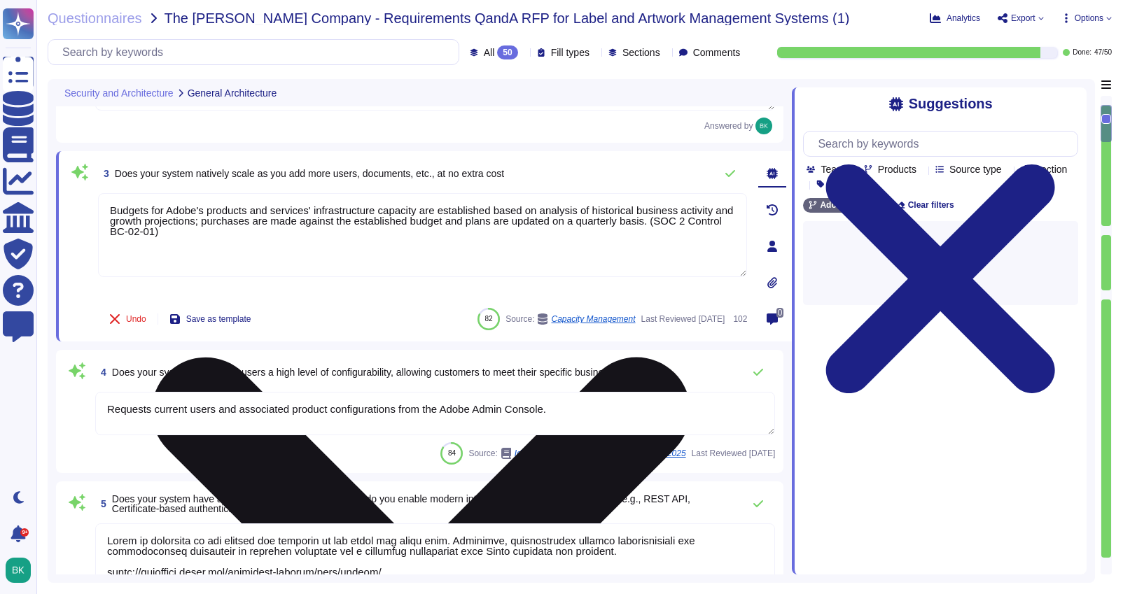
click at [305, 240] on textarea "Budgets for Adobe's products and services' infrastructure capacity are establis…" at bounding box center [422, 235] width 649 height 84
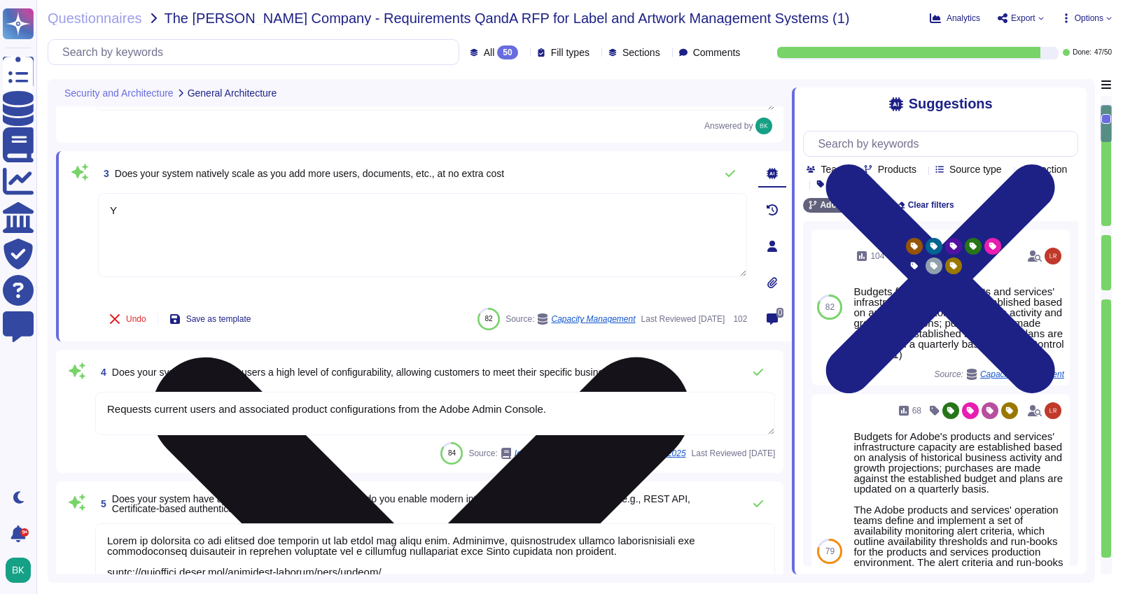
type textarea "Budgets for Adobe's products and services' infrastructure capacity are establis…"
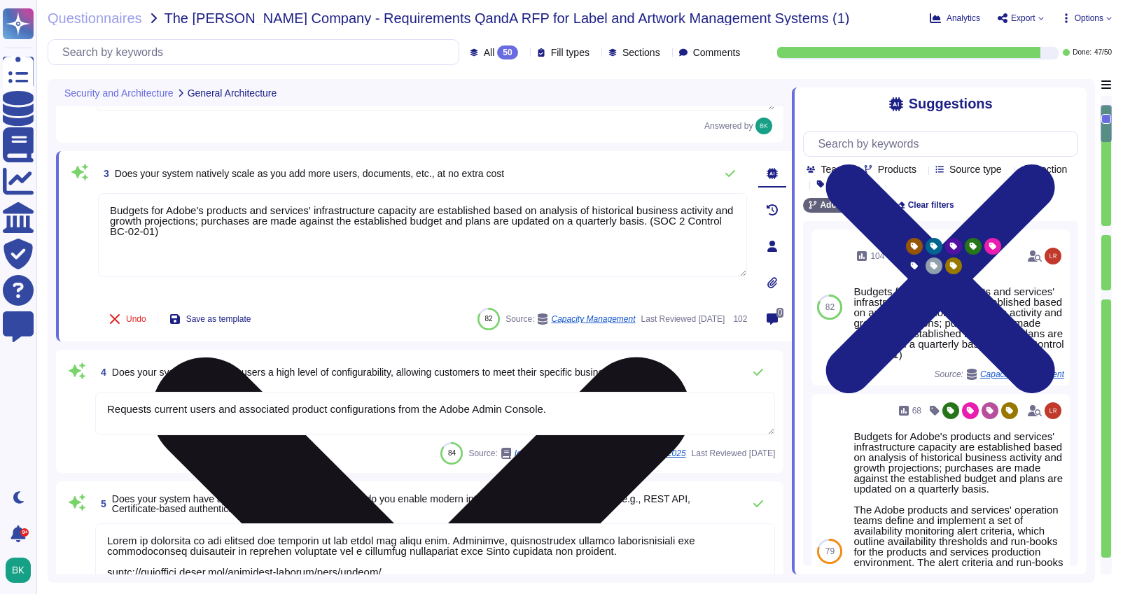
type textarea "Adobe Experience Cloud generally supports the current and previous version of C…"
click at [262, 235] on textarea "Budgets for Adobe's products and services' infrastructure capacity are establis…" at bounding box center [422, 235] width 649 height 84
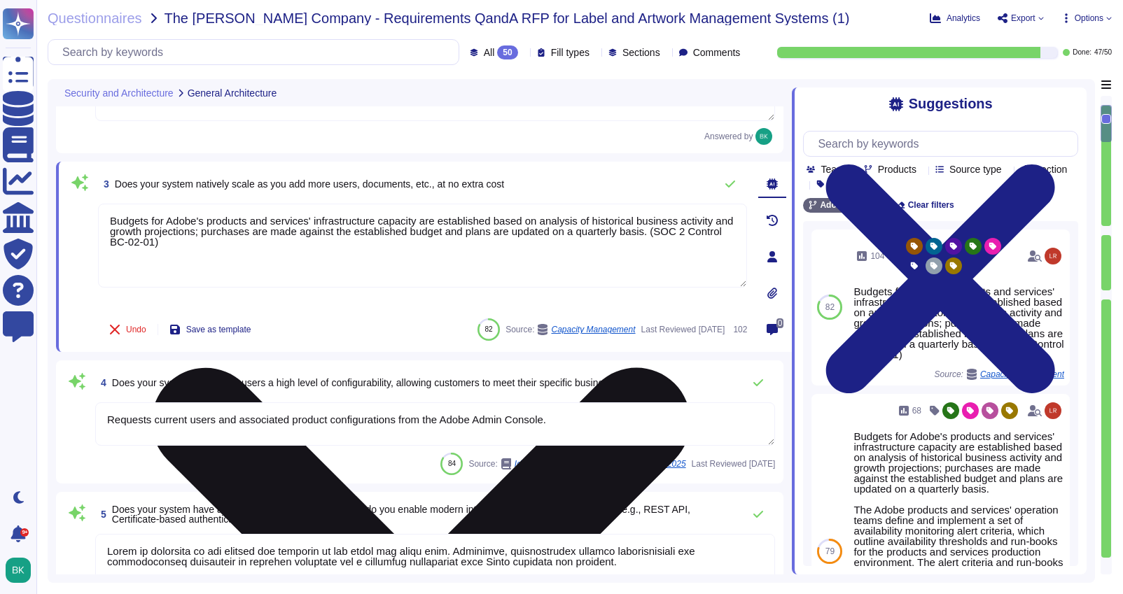
click at [262, 235] on textarea "Budgets for Adobe's products and services' infrastructure capacity are establis…" at bounding box center [422, 246] width 649 height 84
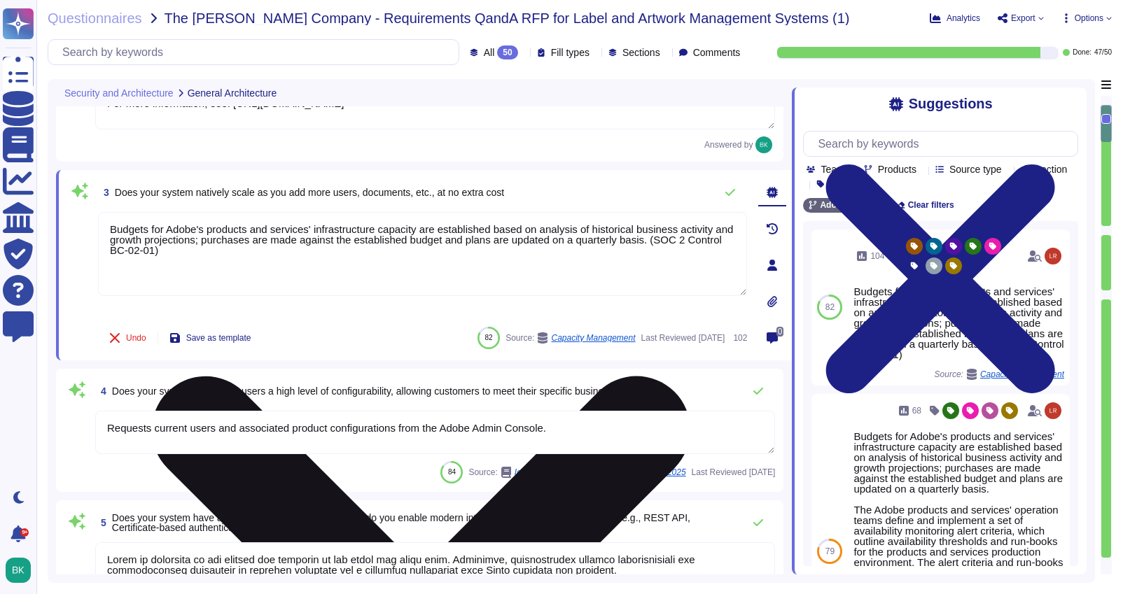
click at [262, 235] on textarea "Budgets for Adobe's products and services' infrastructure capacity are establis…" at bounding box center [422, 254] width 649 height 84
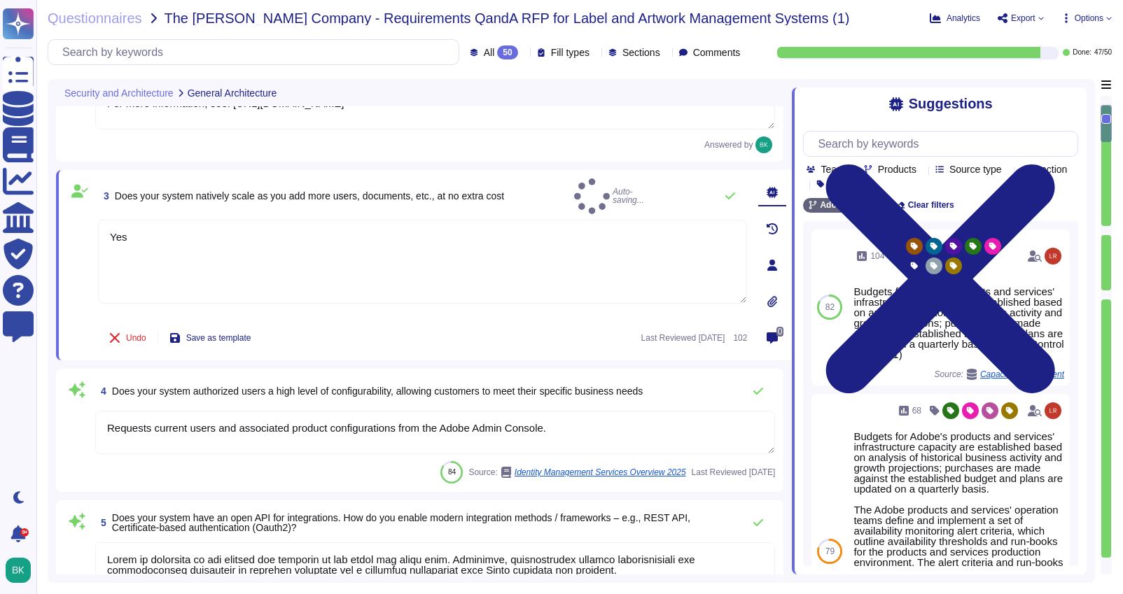
type textarea "Yes"
click at [345, 337] on div "3 Does your system natively scale as you add more users, documents, etc., at no…" at bounding box center [424, 265] width 736 height 190
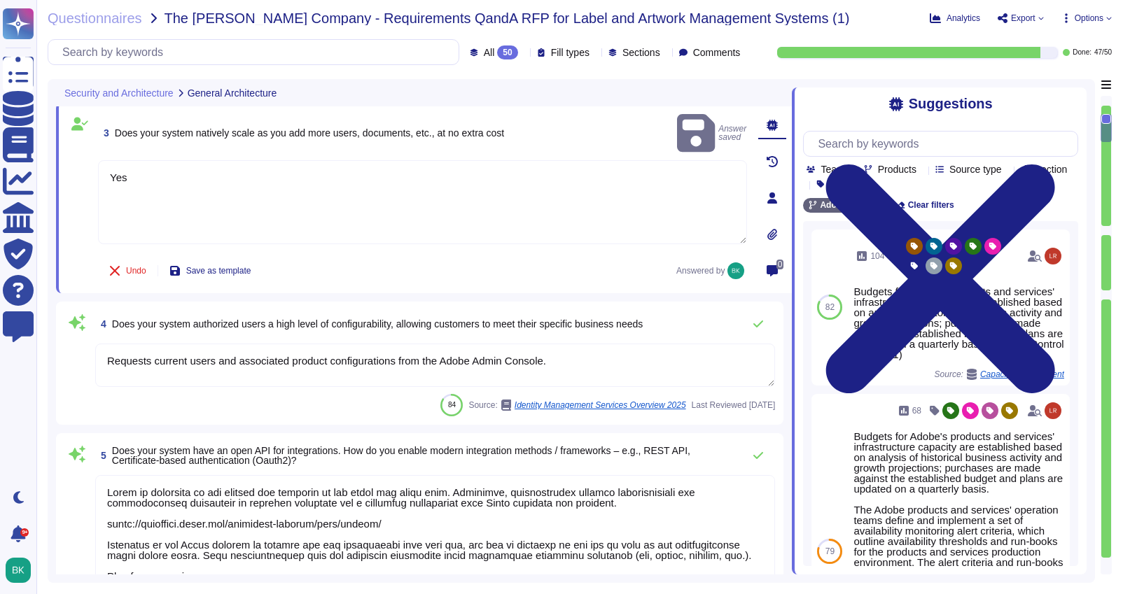
type textarea "Documentation, guidelines and procedures on the use of APIs and SDKs for Adobe …"
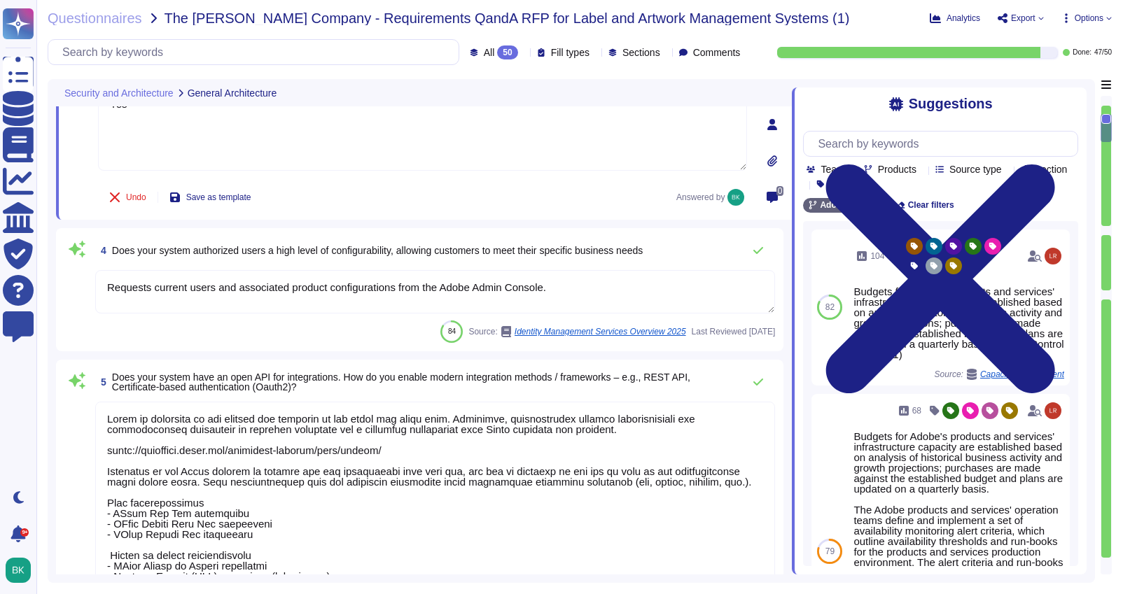
scroll to position [419, 0]
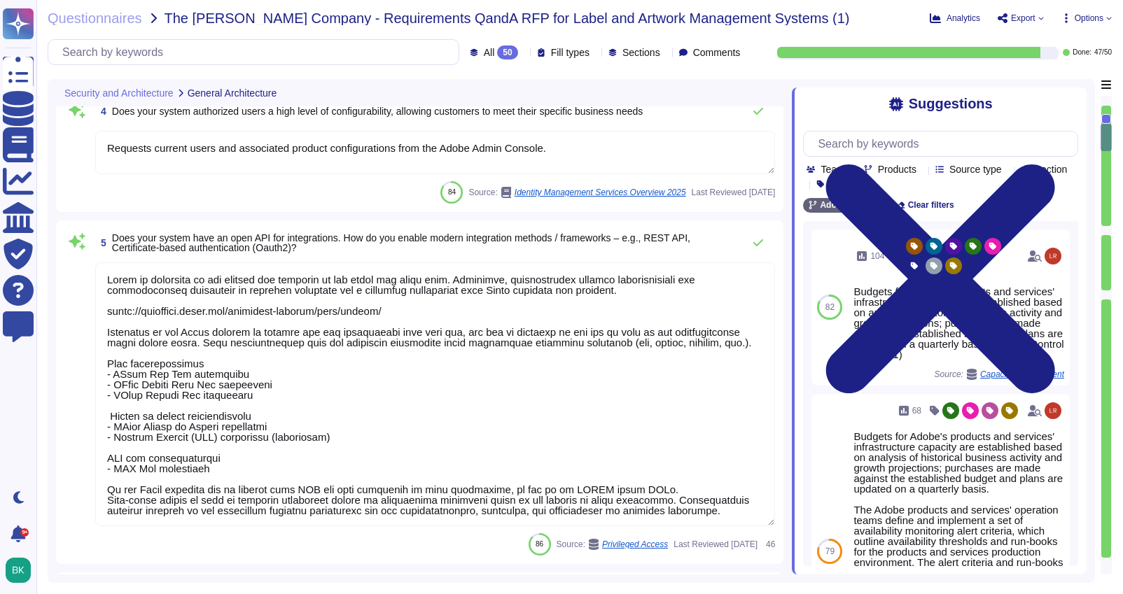
type textarea "Adobe offers several APIs to its clients, enabling them to integrate Adobe serv…"
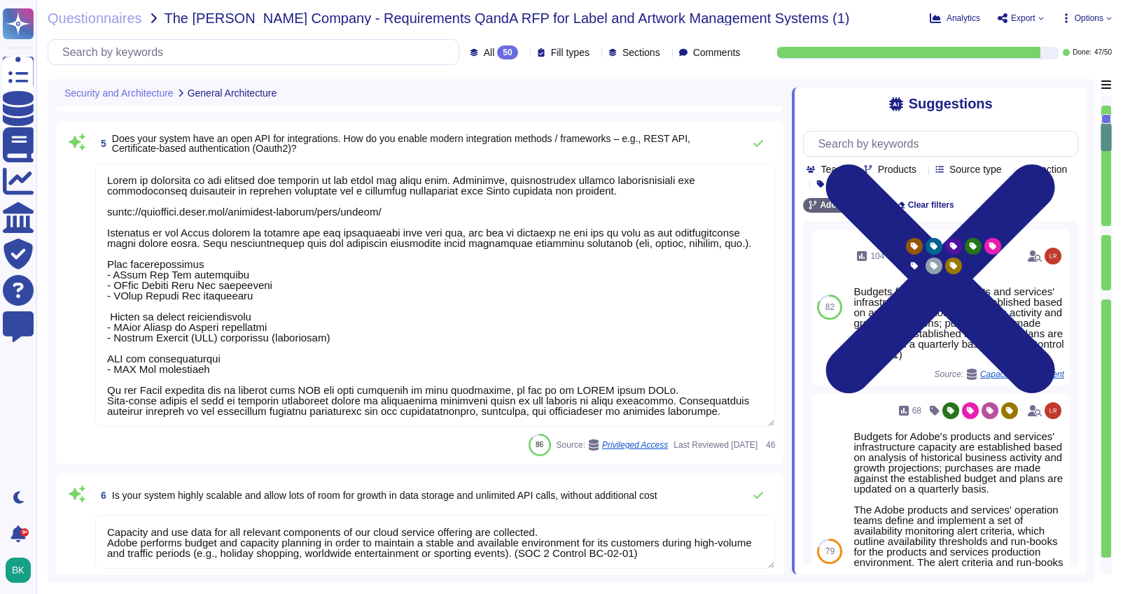
type textarea "After working with OKTA to make a back-end change in their code, our applicatio…"
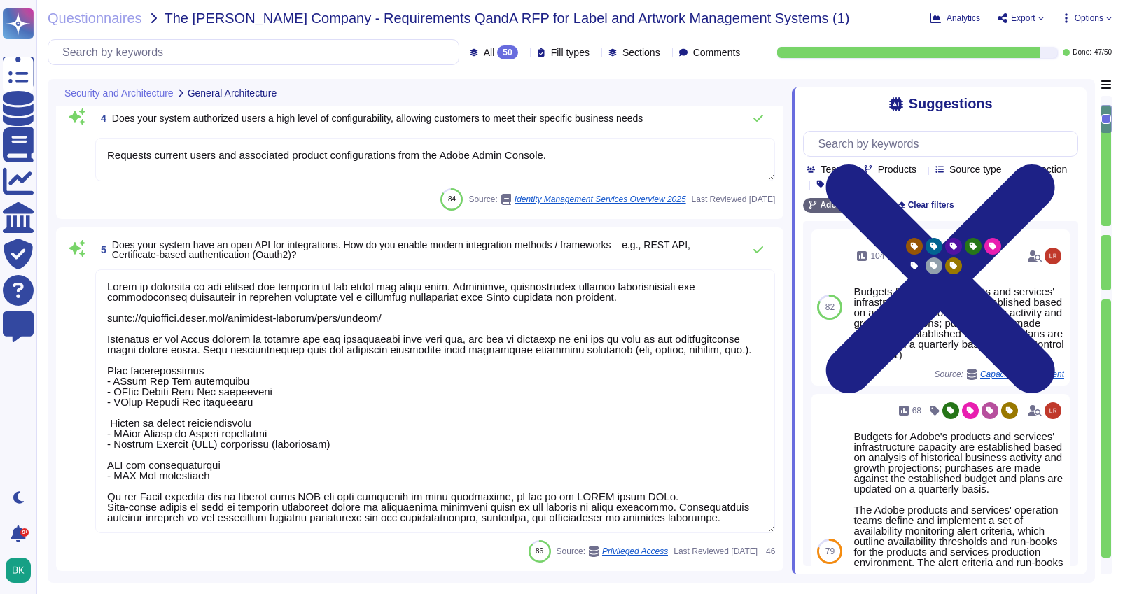
scroll to position [130, 0]
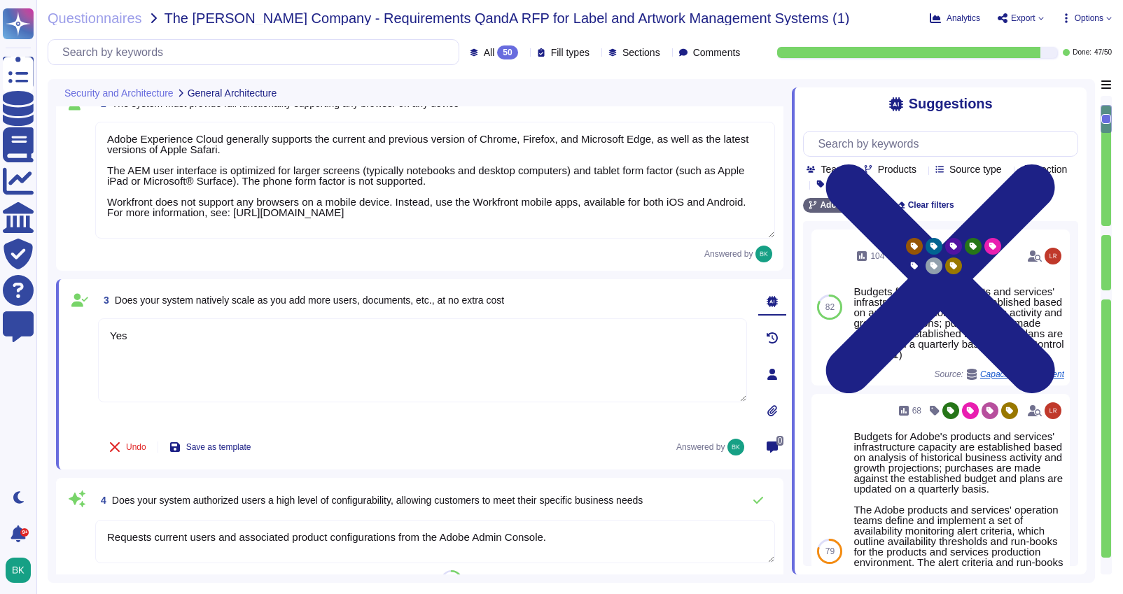
click at [302, 261] on div "Answered by" at bounding box center [435, 254] width 680 height 17
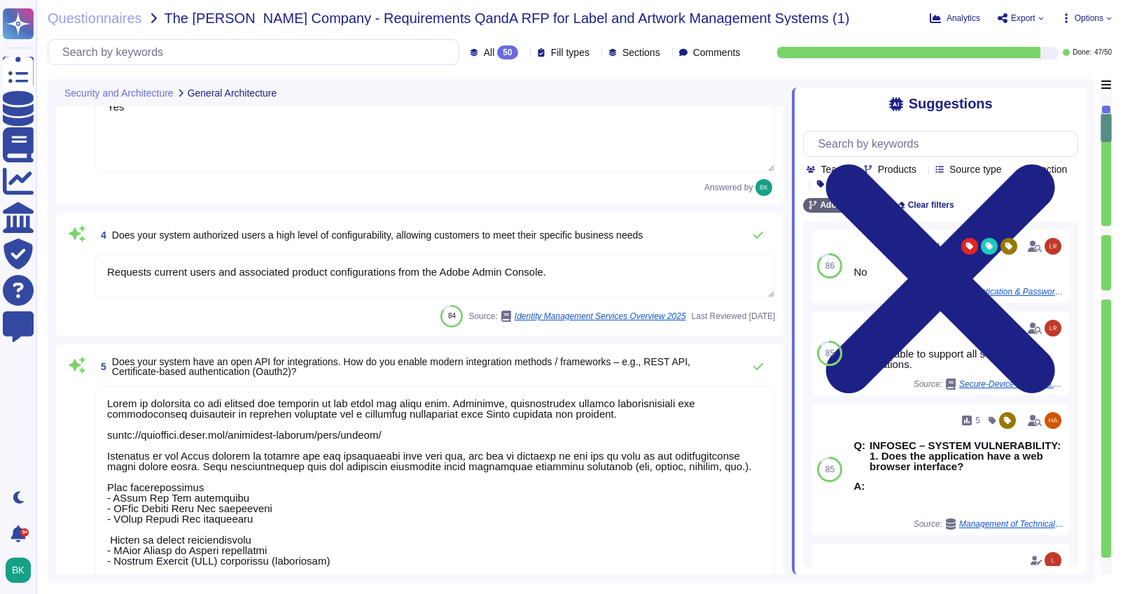
scroll to position [381, 0]
type textarea "Capacity and use data for all relevant components of our cloud service offering…"
type textarea "Documentation, guidelines and procedures on the use of APIs and SDKs for Adobe …"
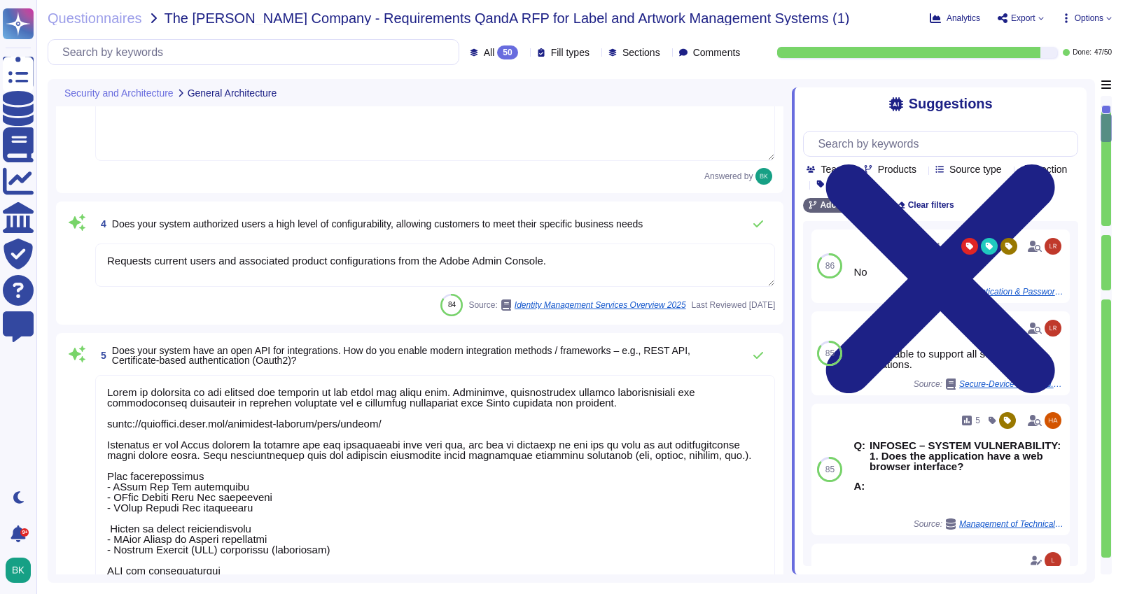
click at [271, 261] on textarea "Requests current users and associated product configurations from the Adobe Adm…" at bounding box center [435, 265] width 680 height 43
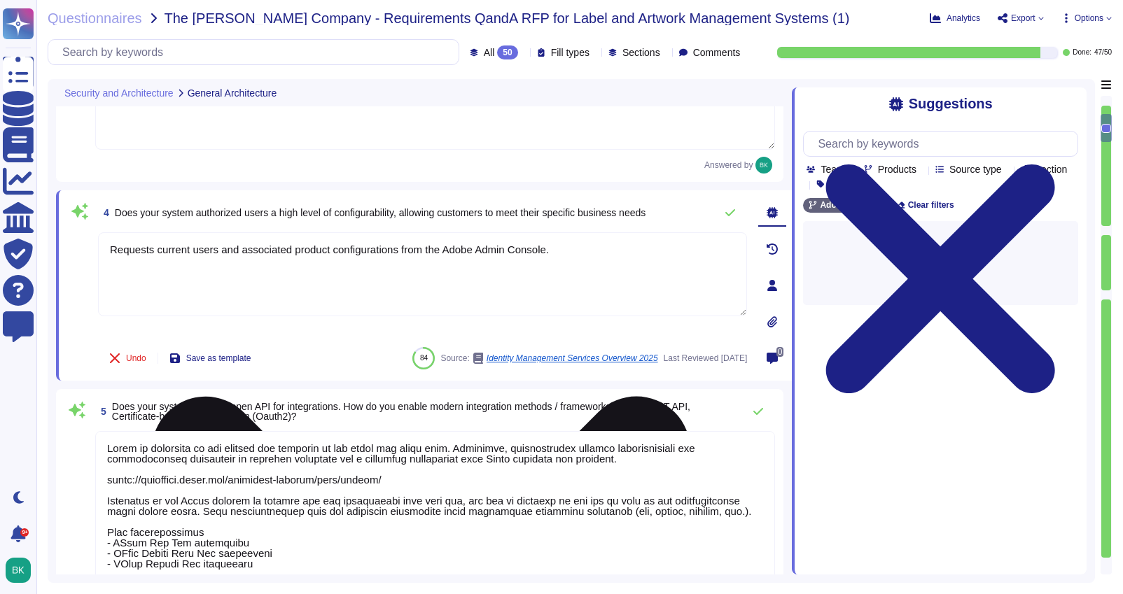
click at [271, 261] on textarea "Requests current users and associated product configurations from the Adobe Adm…" at bounding box center [422, 274] width 649 height 84
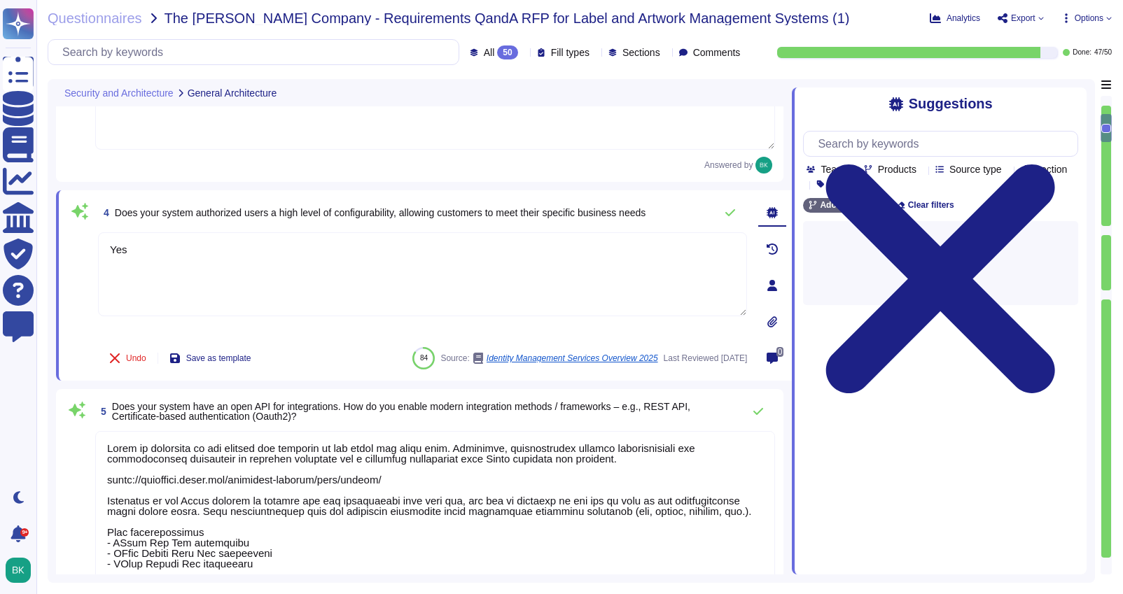
type textarea "Yes"
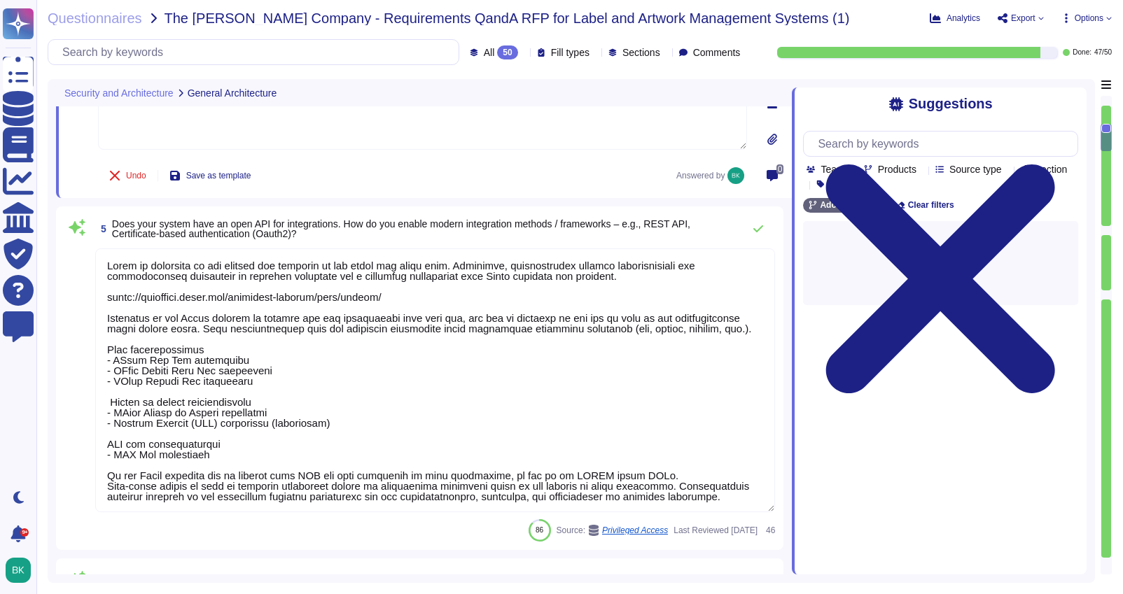
type textarea "Adobe offers several APIs to its clients, enabling them to integrate Adobe serv…"
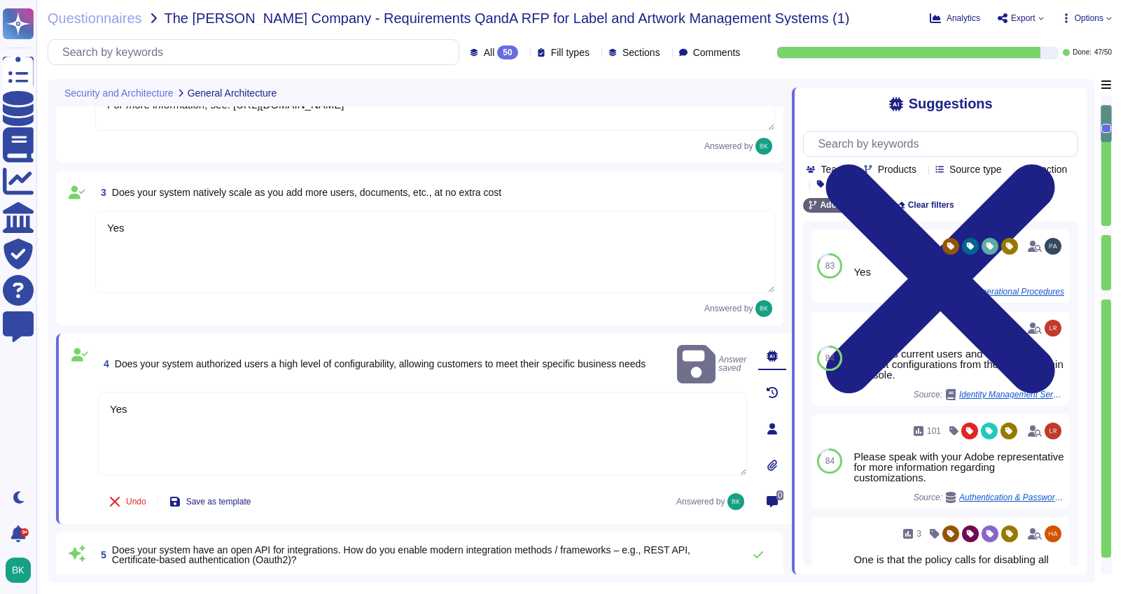
scroll to position [237, 0]
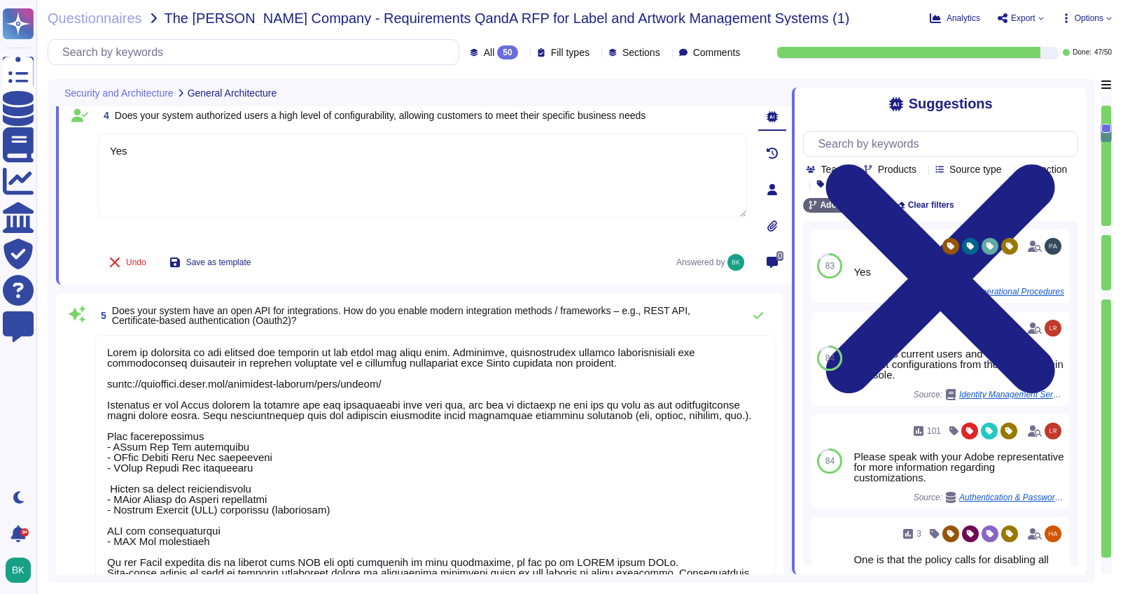
type textarea "Documentation, guidelines and procedures on the use of APIs and SDKs for Adobe …"
type textarea "Adobe offers several APIs to its clients, enabling them to integrate Adobe serv…"
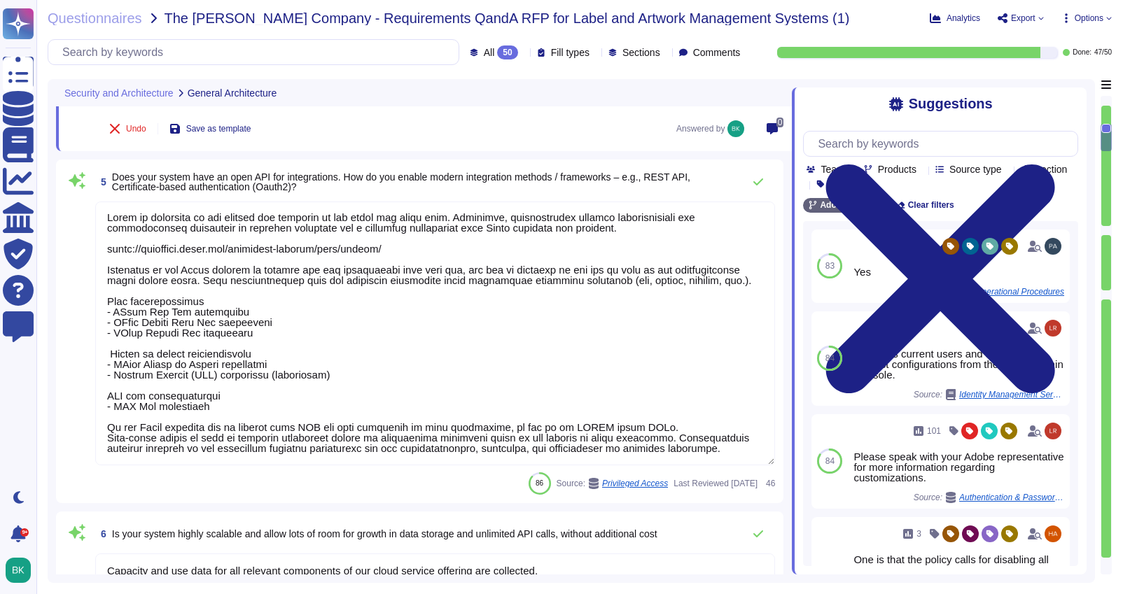
scroll to position [613, 0]
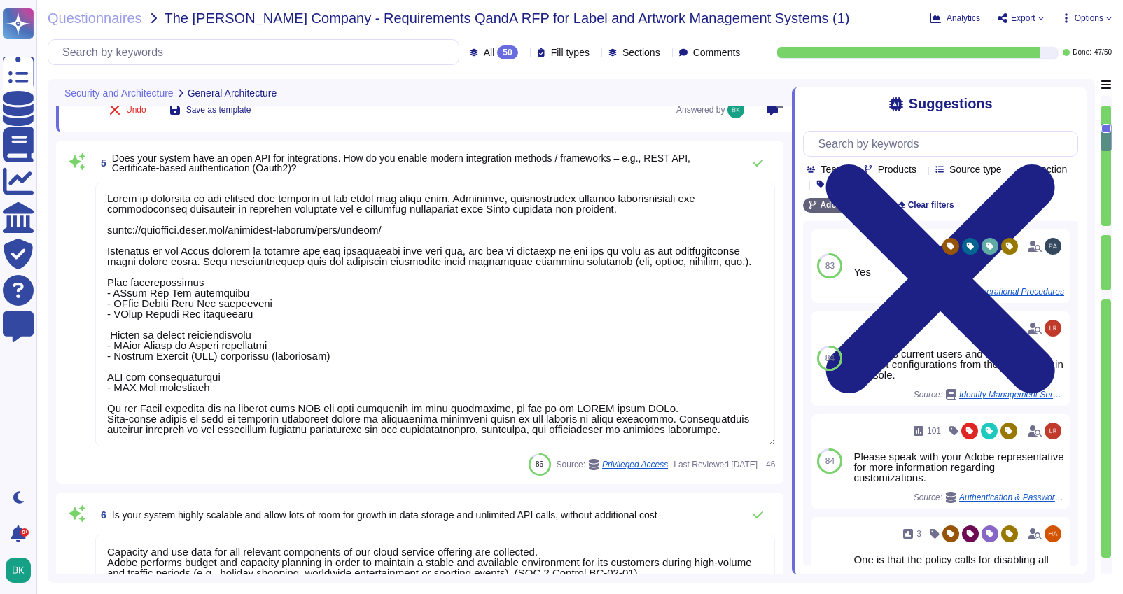
type textarea "After working with OKTA to make a back-end change in their code, our applicatio…"
click at [439, 372] on textarea at bounding box center [435, 315] width 680 height 264
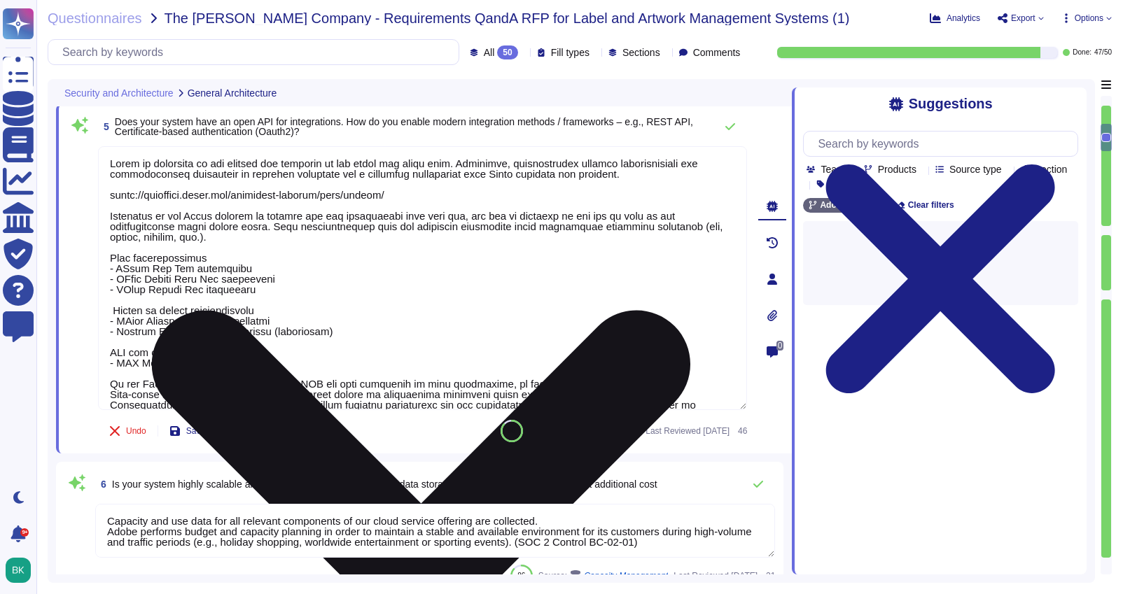
click at [439, 372] on textarea at bounding box center [422, 278] width 649 height 264
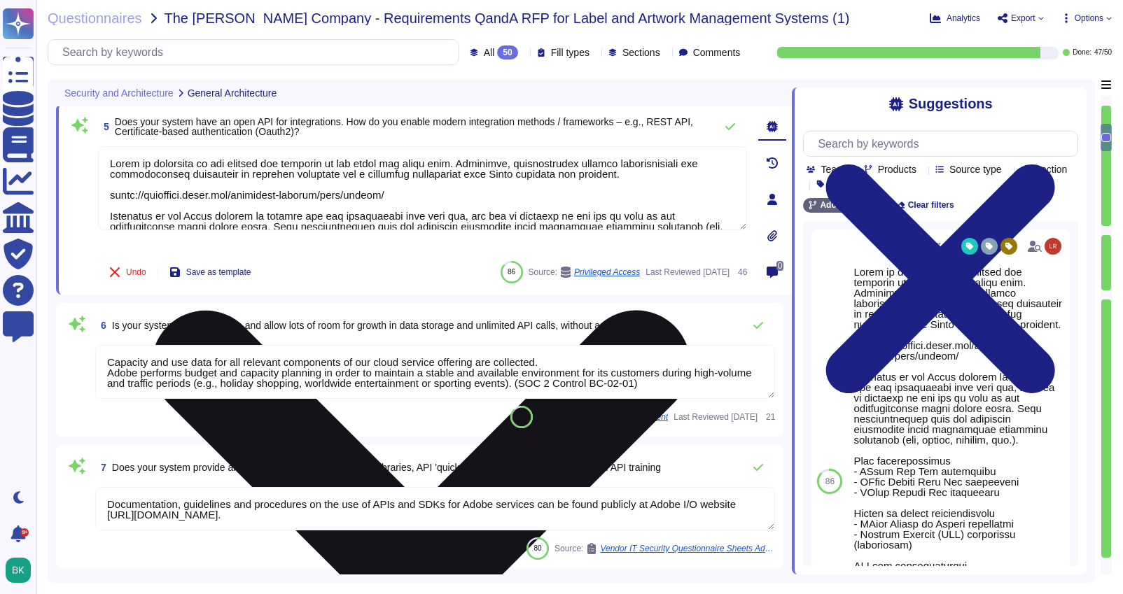
type textarea "Services and applications use IAM roles/profiles. Each application/service is o…"
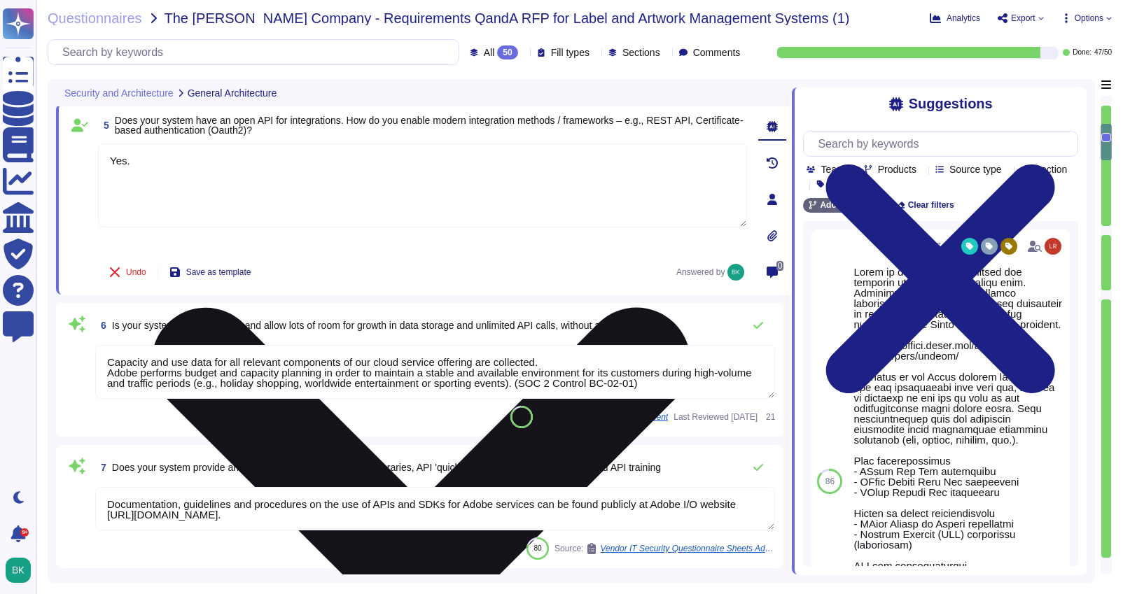
click at [180, 173] on textarea "Yes." at bounding box center [422, 185] width 649 height 84
drag, startPoint x: 537, startPoint y: 163, endPoint x: 445, endPoint y: 166, distance: 91.7
click at [445, 166] on textarea "Yes. Information on the available APIs for Adobe Experience Manager can be foun…" at bounding box center [422, 185] width 649 height 84
paste textarea "[URL][DOMAIN_NAME]"
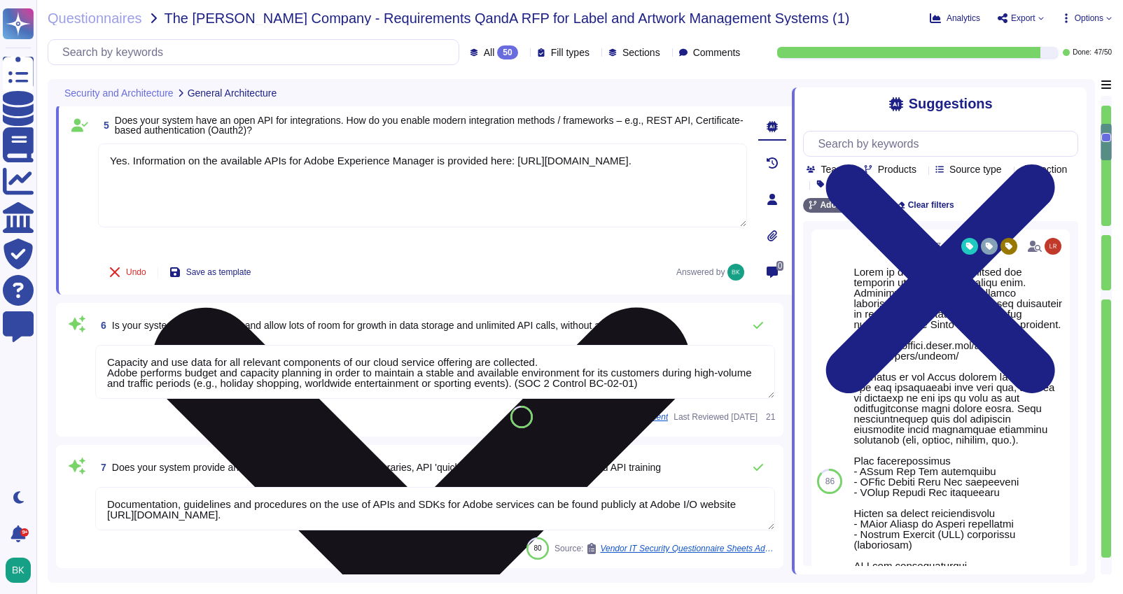
click at [321, 178] on textarea "Yes. Information on the available APIs for Adobe Experience Manager is provided…" at bounding box center [422, 185] width 649 height 84
paste textarea "[URL][DOMAIN_NAME]"
click at [130, 160] on textarea "Yes. Information on the available APIs for Adobe Experience Manager is provided…" at bounding box center [422, 185] width 649 height 84
click at [295, 161] on textarea "Yes. Adobe generally has RESTful APIs Information on the available APIs for Ado…" at bounding box center [422, 185] width 649 height 84
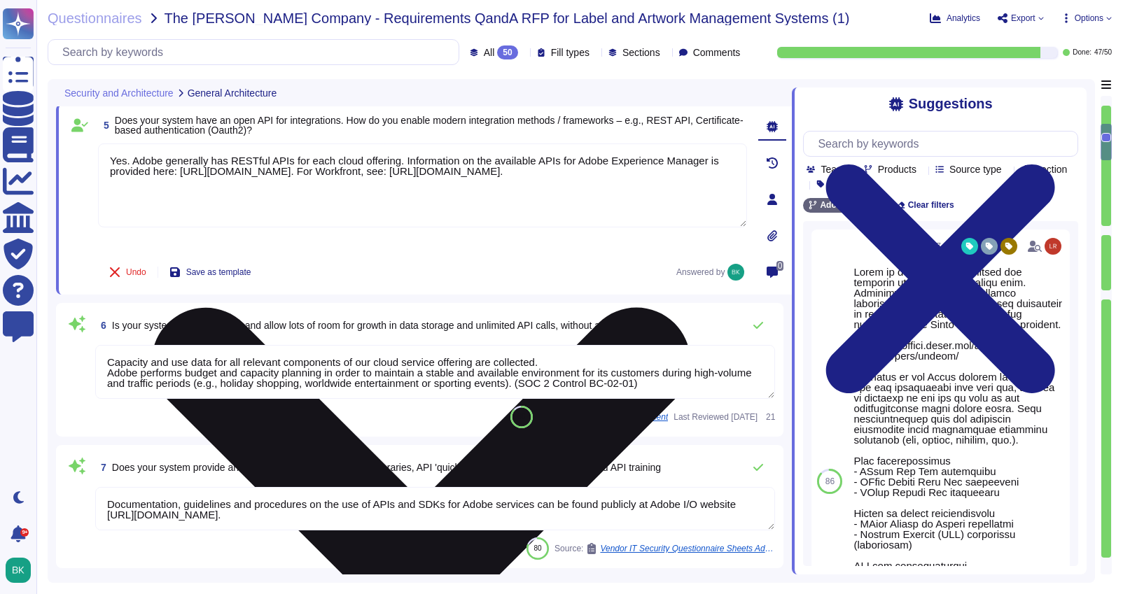
click at [598, 185] on textarea "Yes. Adobe generally has RESTful APIs for each cloud offering. Information on t…" at bounding box center [422, 185] width 649 height 84
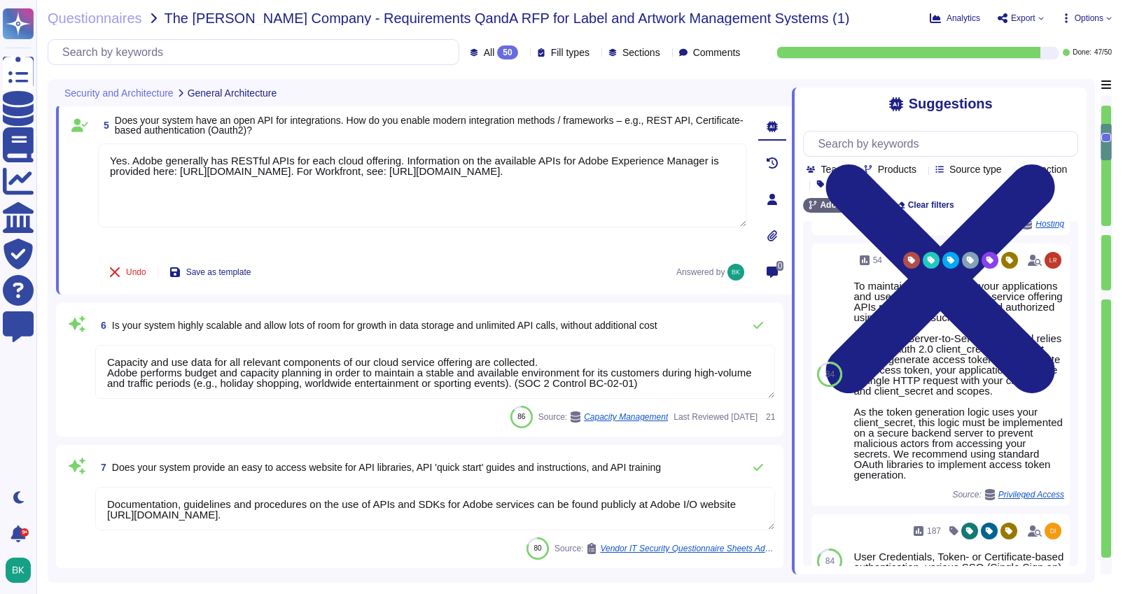
scroll to position [623, 0]
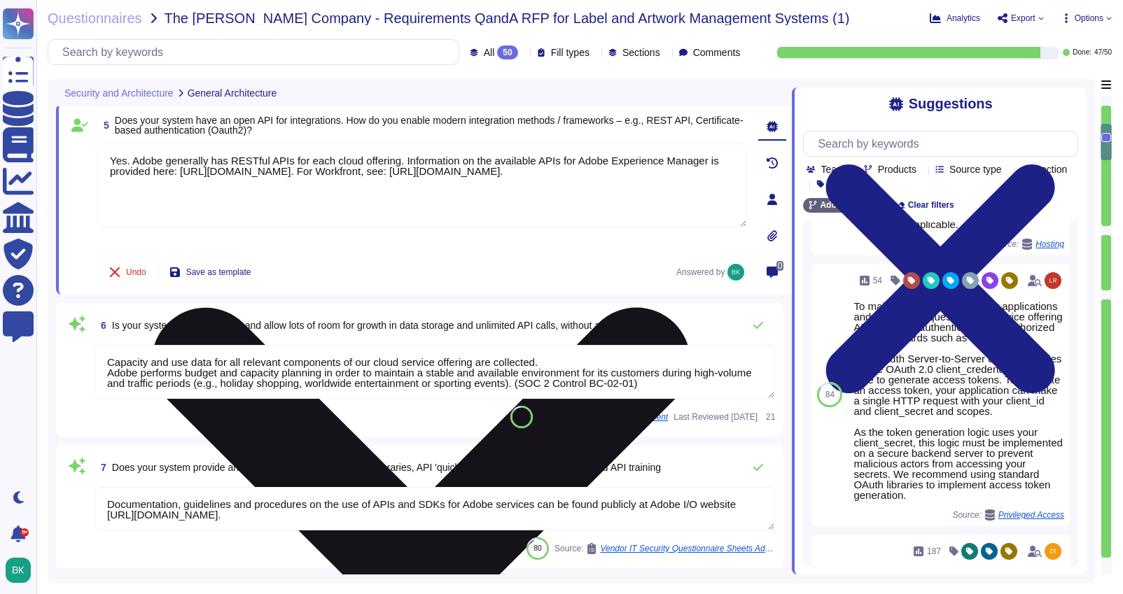
click at [612, 194] on textarea "Yes. Adobe generally has RESTful APIs for each cloud offering. Information on t…" at bounding box center [422, 185] width 649 height 84
paste textarea "Adobe is committed to the privacy and security of our users and their data. The…"
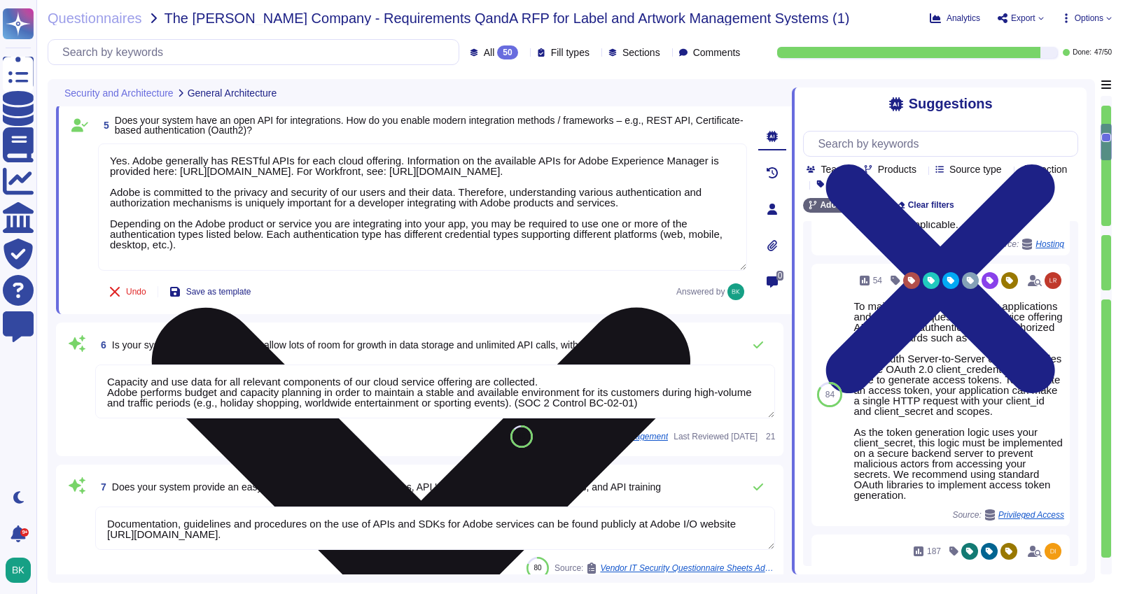
click at [106, 232] on textarea "Yes. Adobe generally has RESTful APIs for each cloud offering. Information on t…" at bounding box center [422, 206] width 649 height 127
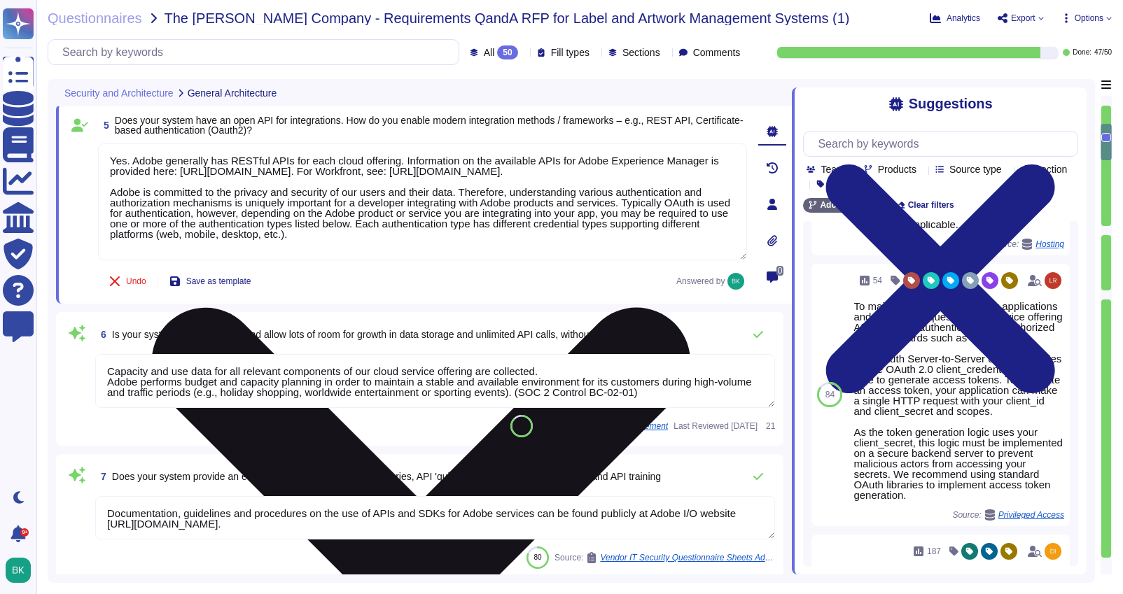
click at [446, 250] on textarea "Yes. Adobe generally has RESTful APIs for each cloud offering. Information on t…" at bounding box center [422, 201] width 649 height 117
click at [423, 236] on textarea "Yes. Adobe generally has RESTful APIs for each cloud offering. Information on t…" at bounding box center [422, 201] width 649 height 117
drag, startPoint x: 435, startPoint y: 235, endPoint x: 451, endPoint y: 253, distance: 23.8
click at [451, 253] on textarea "Yes. Adobe generally has RESTful APIs for each cloud offering. Information on t…" at bounding box center [422, 201] width 649 height 117
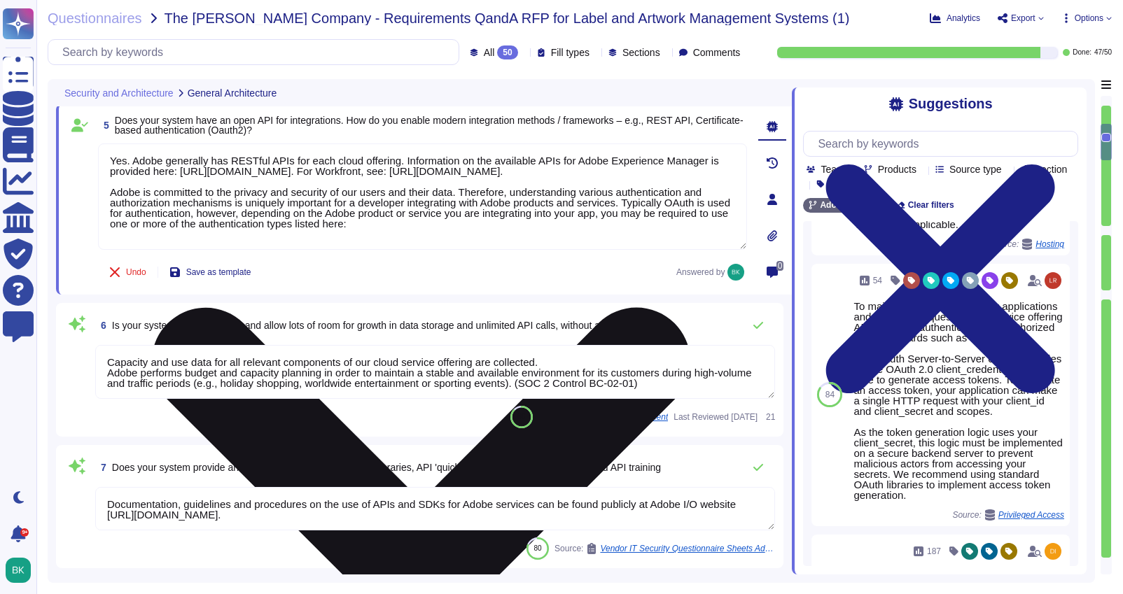
click at [445, 235] on textarea "Yes. Adobe generally has RESTful APIs for each cloud offering. Information on t…" at bounding box center [422, 196] width 649 height 106
paste textarea "[URL][DOMAIN_NAME]"
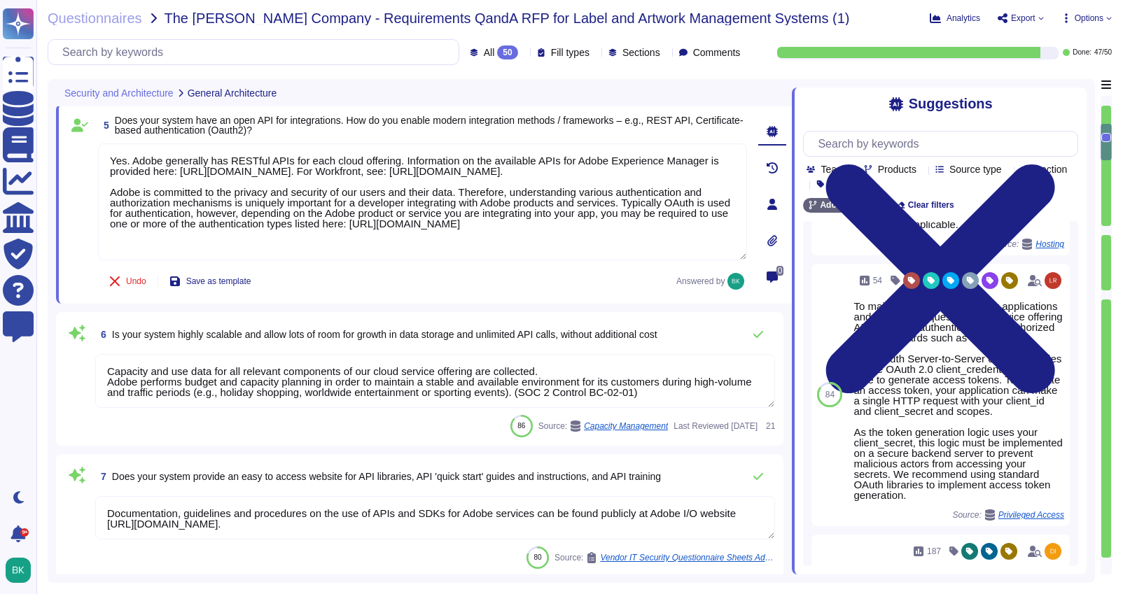
type textarea "Yes. Adobe generally has RESTful APIs for each cloud offering. Information on t…"
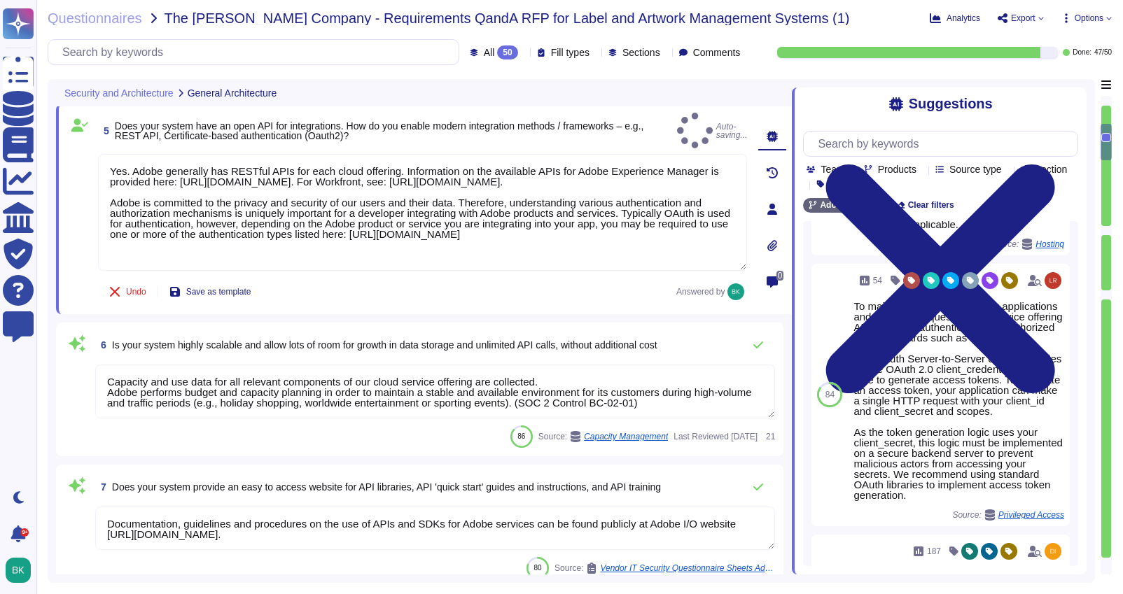
click at [290, 323] on div "6 Is your system highly scalable and allow lots of room for growth in data stor…" at bounding box center [419, 390] width 727 height 134
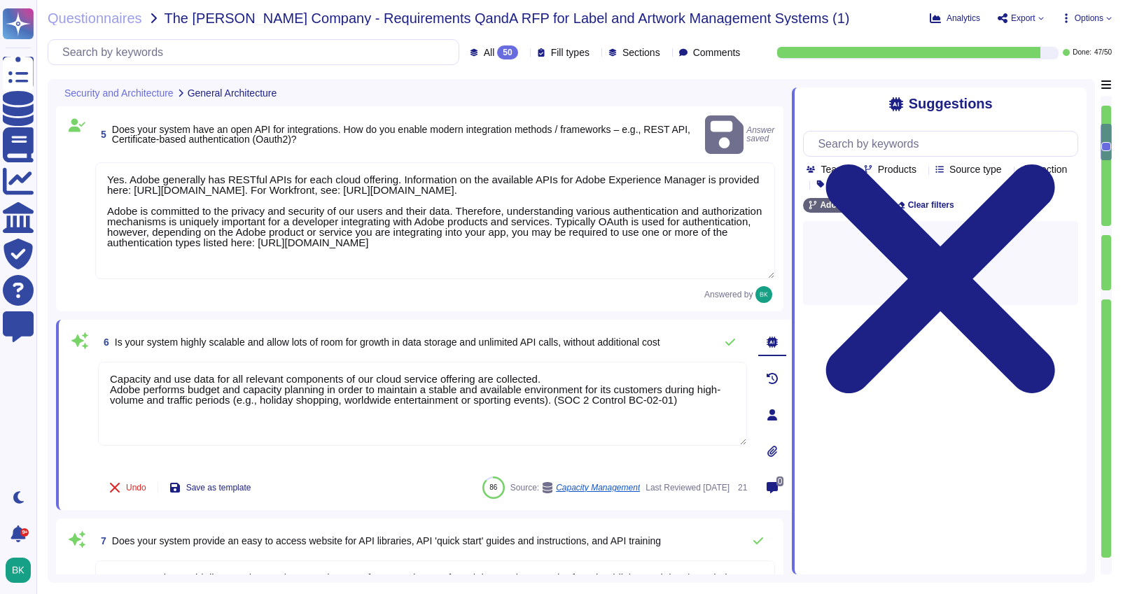
click at [239, 214] on textarea "Yes. Adobe generally has RESTful APIs for each cloud offering. Information on t…" at bounding box center [435, 220] width 680 height 117
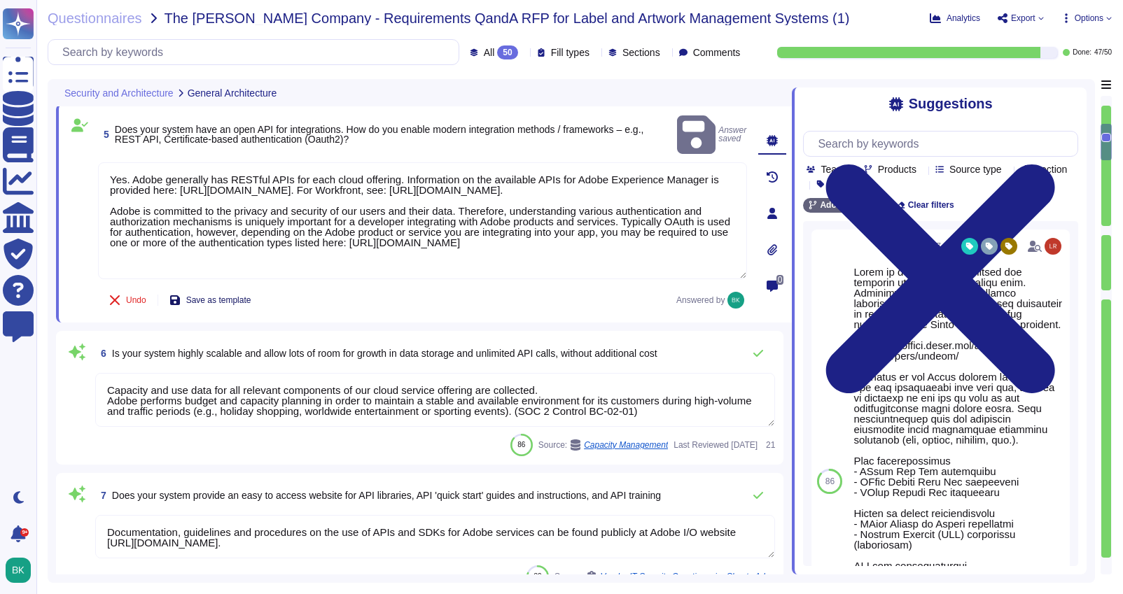
click at [229, 296] on span "Save as template" at bounding box center [218, 300] width 65 height 8
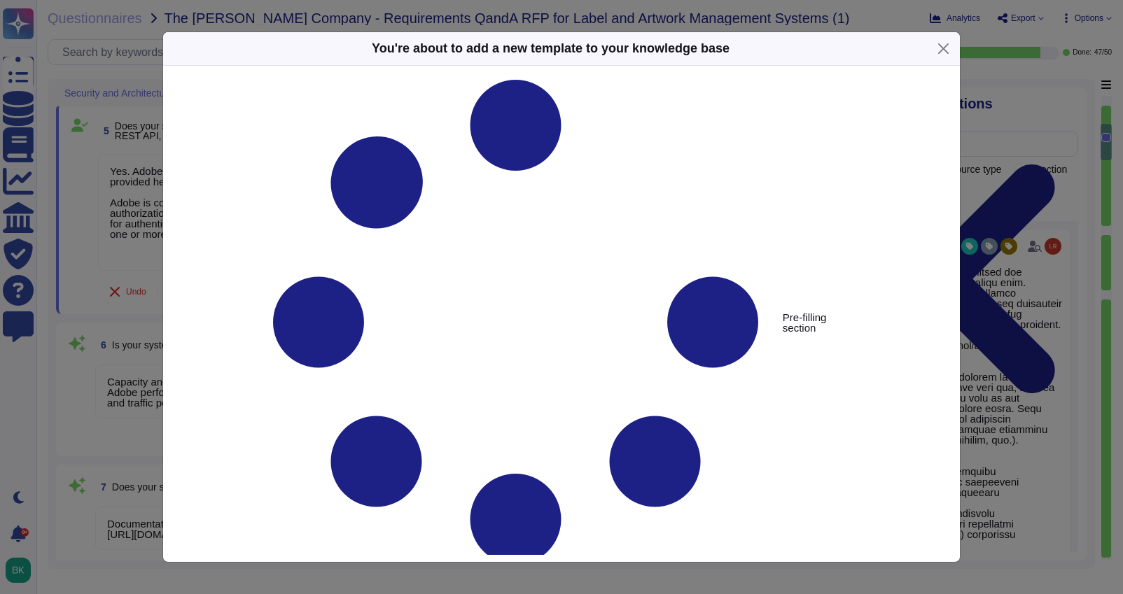
type textarea "Does your system have an open API for integrations. How do you enable modern in…"
type textarea "Yes. Adobe generally has RESTful APIs for each cloud offering. Information on t…"
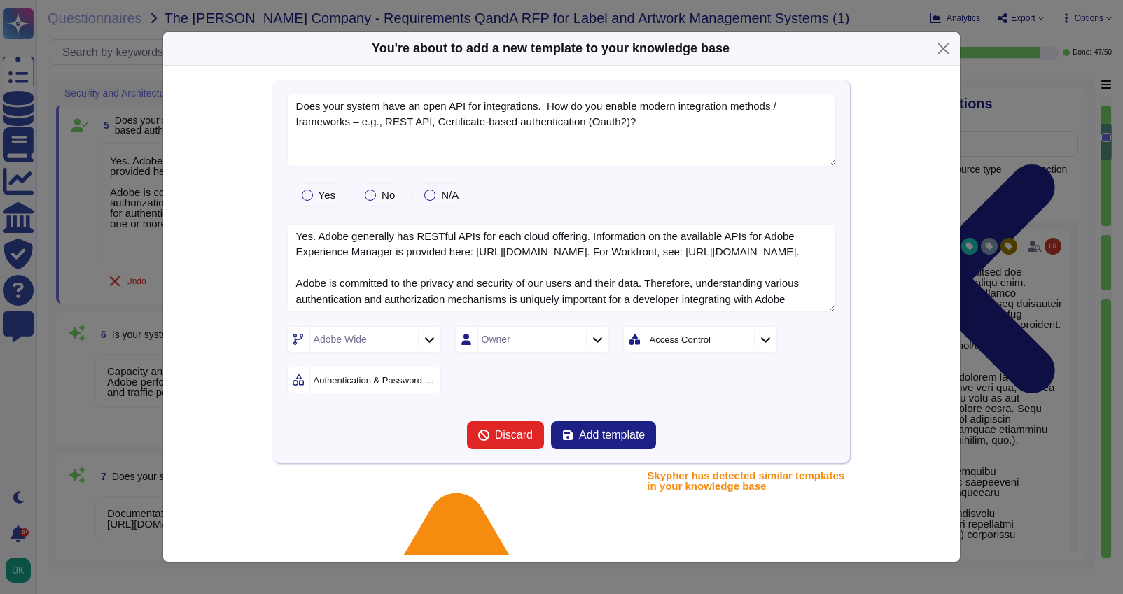
click at [428, 344] on div at bounding box center [429, 339] width 22 height 15
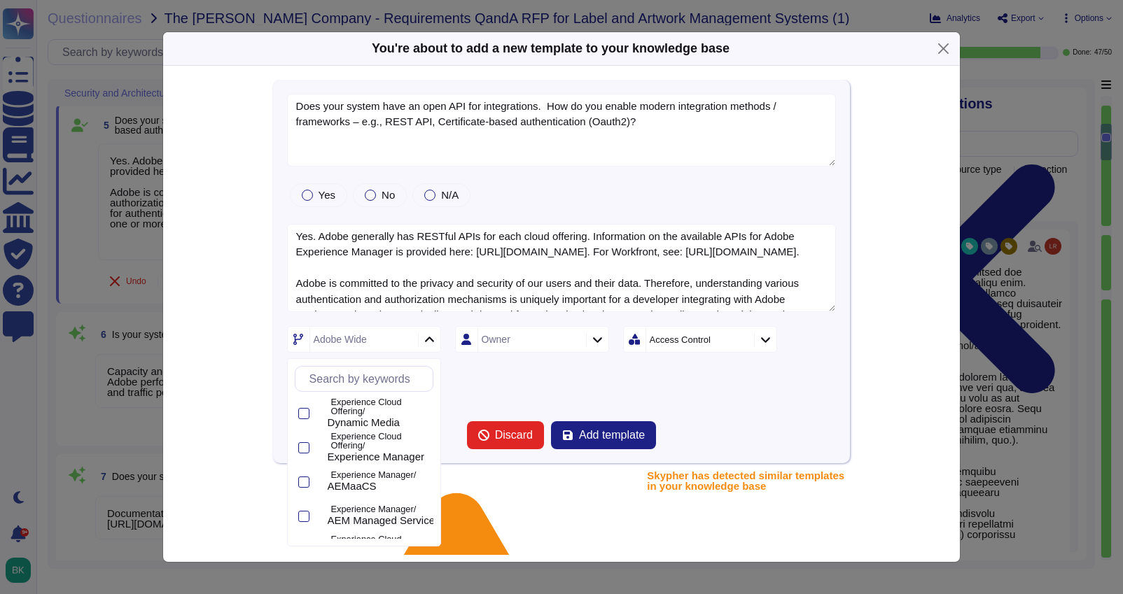
scroll to position [345, 0]
click at [304, 482] on div at bounding box center [303, 481] width 11 height 11
click at [584, 395] on form "Does your system have an open API for integrations. How do you enable modern in…" at bounding box center [561, 272] width 549 height 356
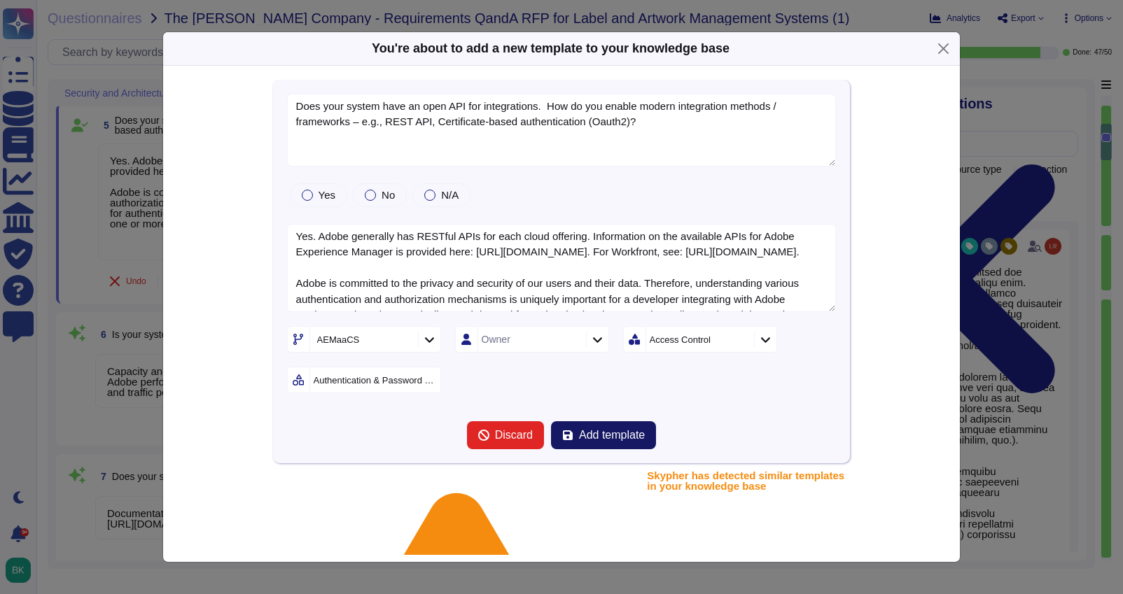
click at [606, 436] on span "Add template" at bounding box center [612, 435] width 66 height 11
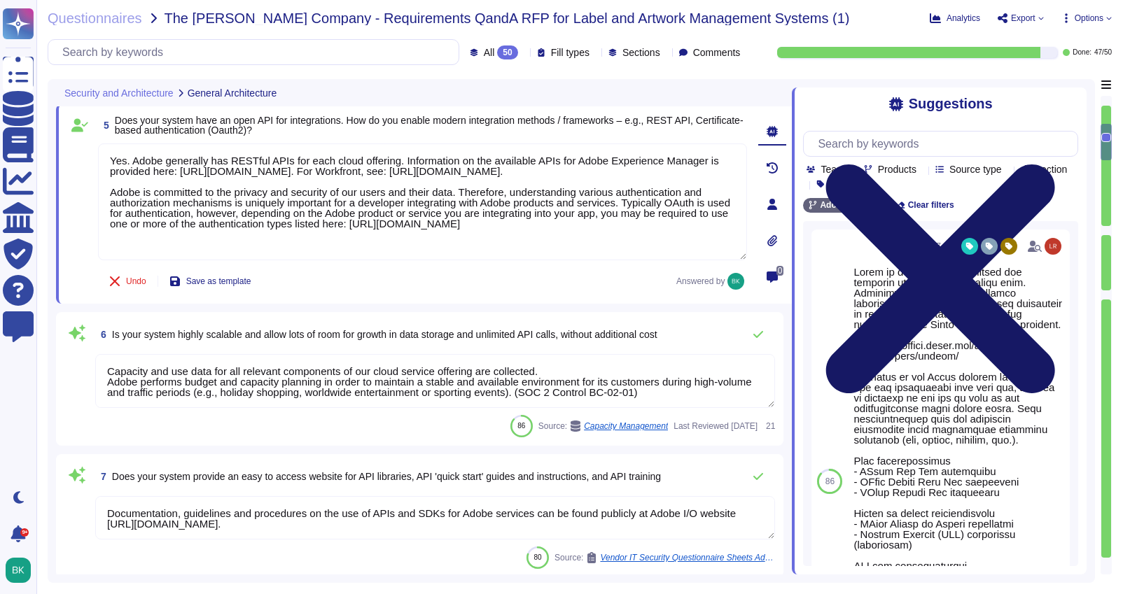
click at [1073, 102] on icon at bounding box center [940, 279] width 275 height 366
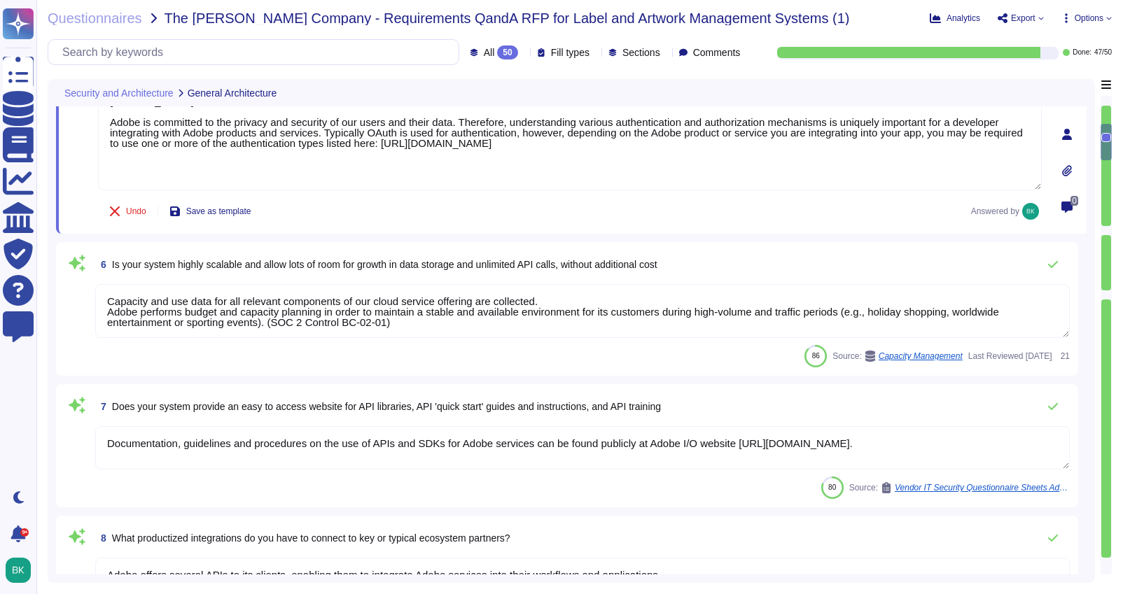
scroll to position [715, 0]
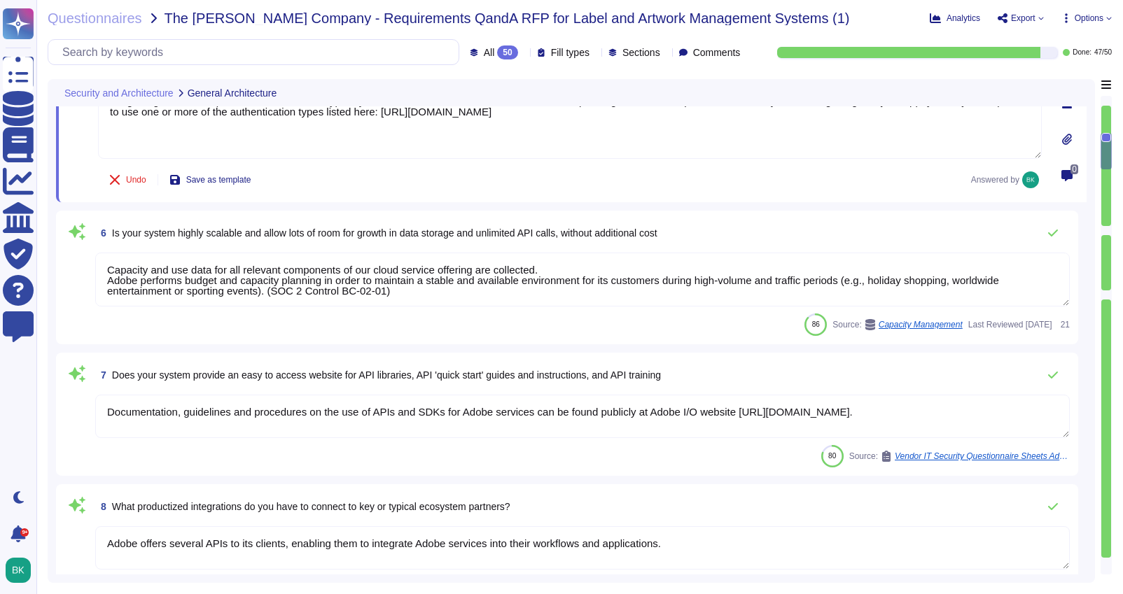
type textarea "Another key requirement was that the new approach needed to leverage Adobe’s ex…"
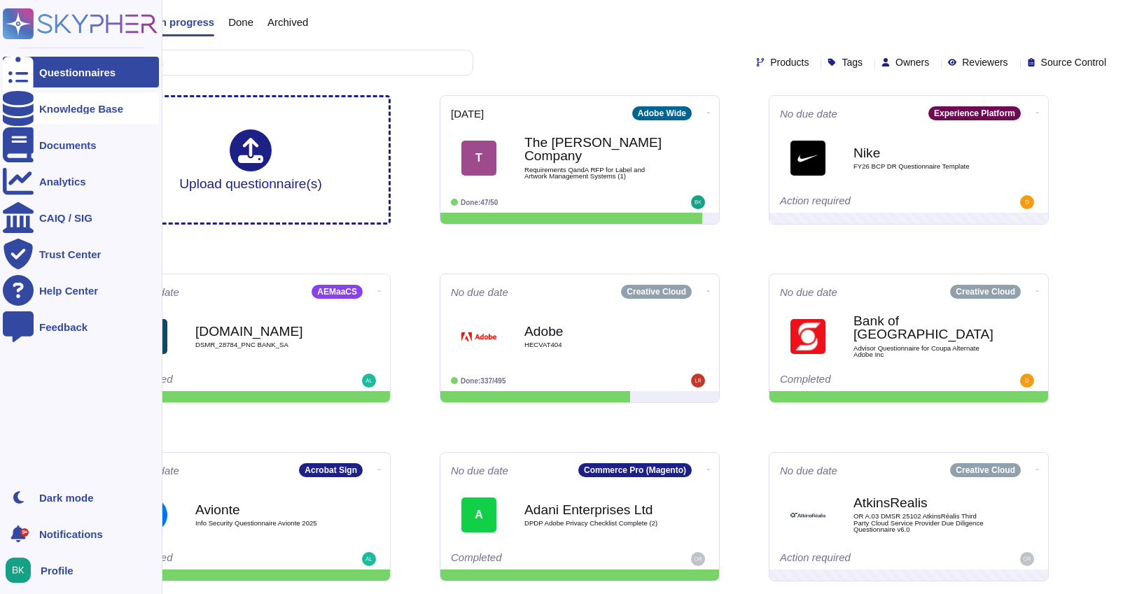
click at [72, 101] on div "Knowledge Base" at bounding box center [81, 108] width 156 height 31
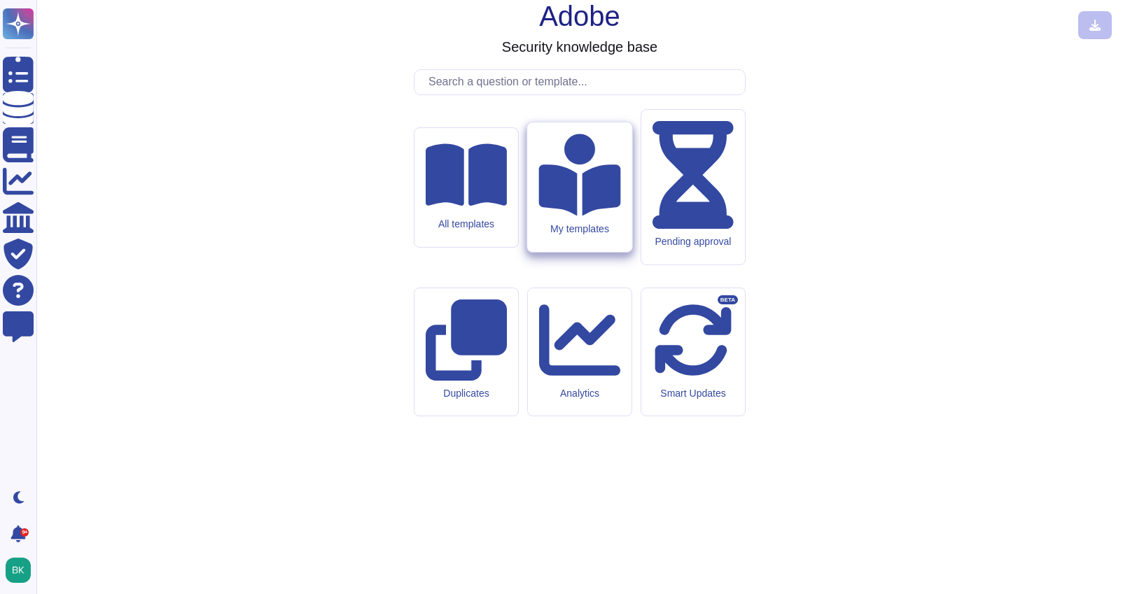
click at [577, 252] on div "My templates" at bounding box center [579, 186] width 104 height 129
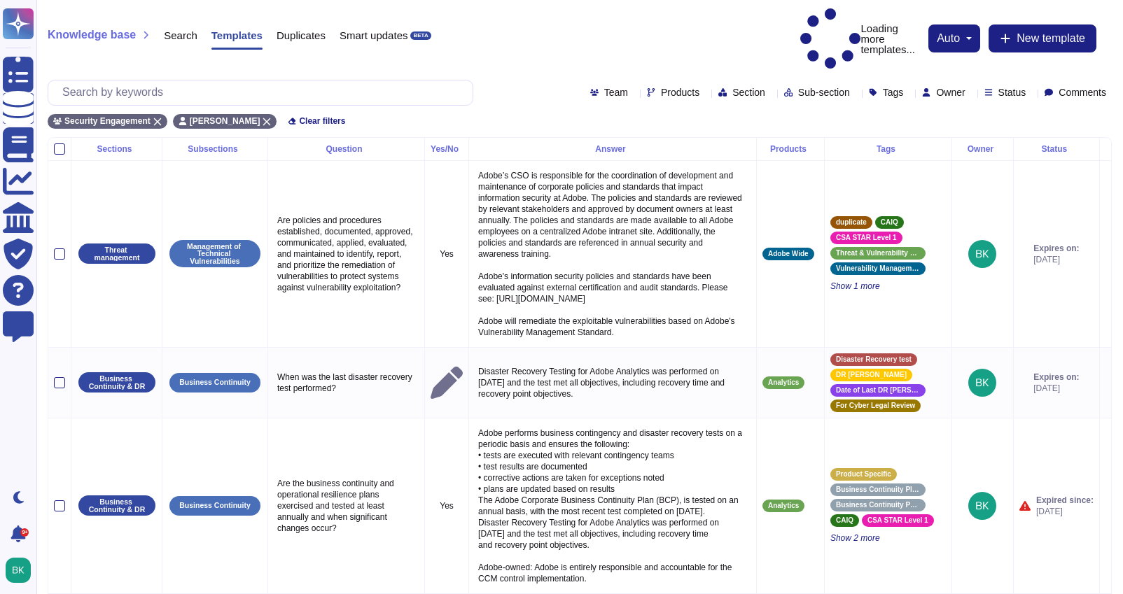
click at [998, 87] on span "Status" at bounding box center [1012, 92] width 28 height 10
click at [870, 106] on div "Security Engagement Bryce Kaline Clear filters" at bounding box center [580, 117] width 1064 height 23
click at [984, 87] on div "Status" at bounding box center [1008, 92] width 48 height 11
click at [998, 87] on span "Status" at bounding box center [1012, 92] width 28 height 10
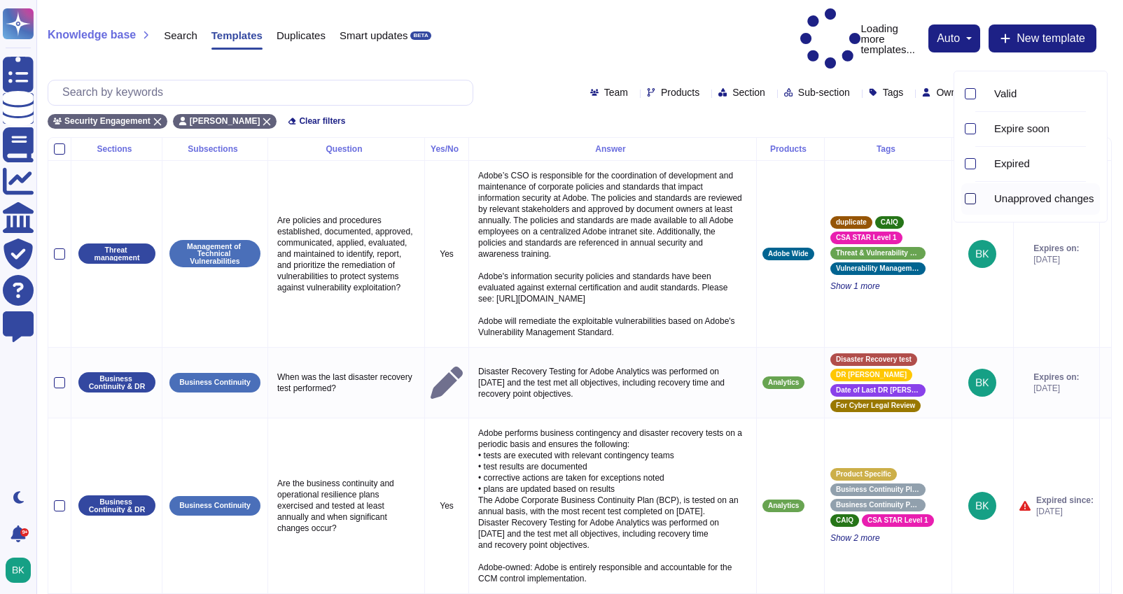
click at [971, 201] on div at bounding box center [969, 198] width 11 height 11
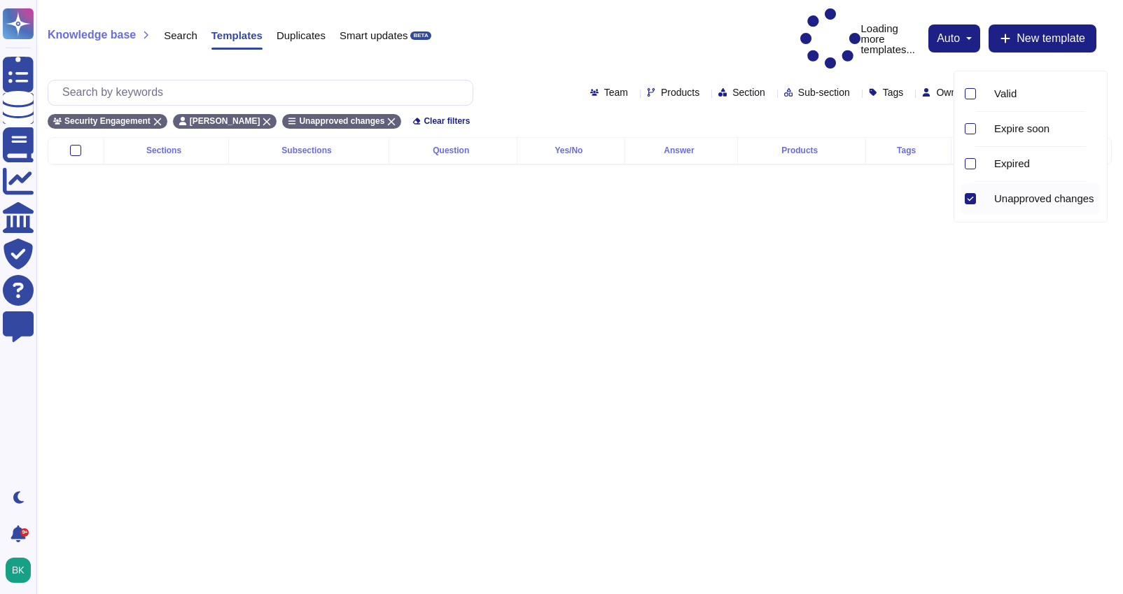
click at [757, 106] on div "Security Engagement Bryce Kaline Unapproved changes Clear filters" at bounding box center [580, 117] width 1064 height 23
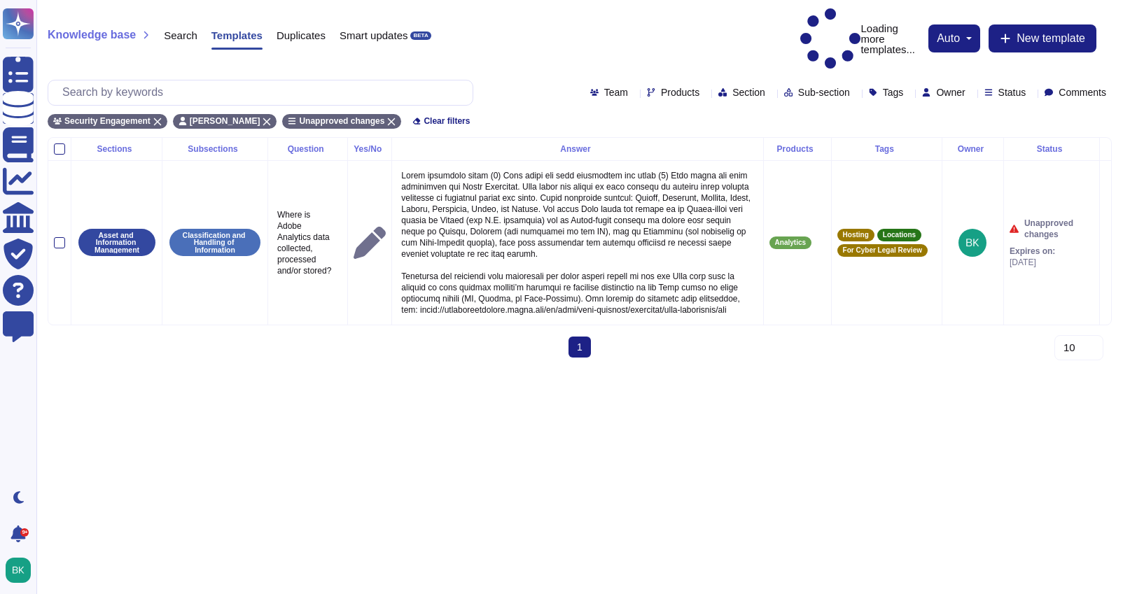
click at [705, 93] on icon at bounding box center [705, 93] width 0 height 0
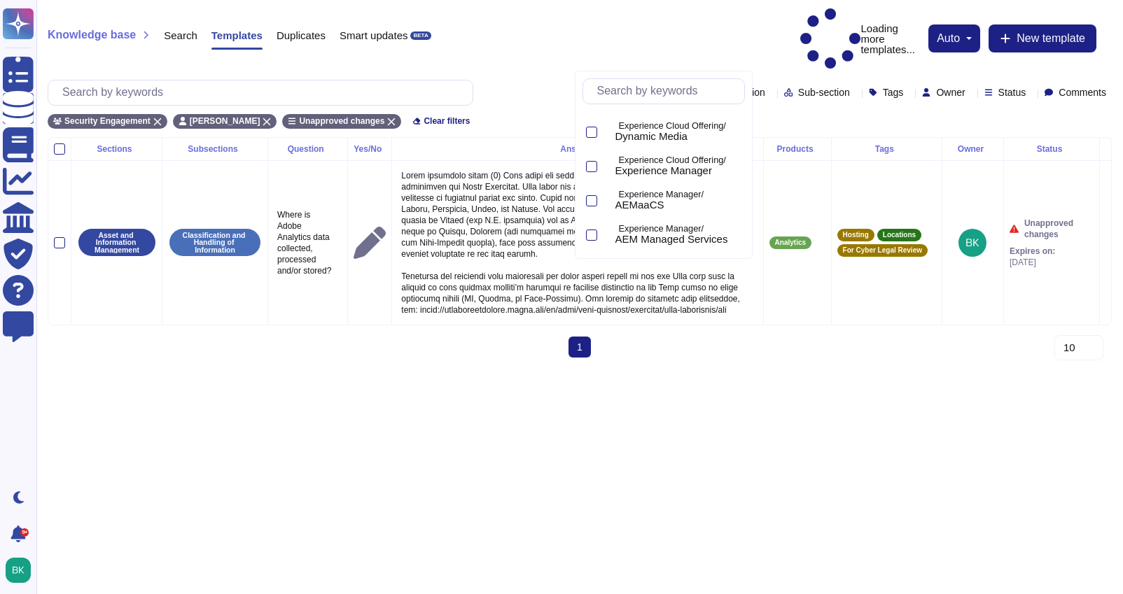
scroll to position [339, 0]
click at [593, 198] on div at bounding box center [591, 199] width 11 height 11
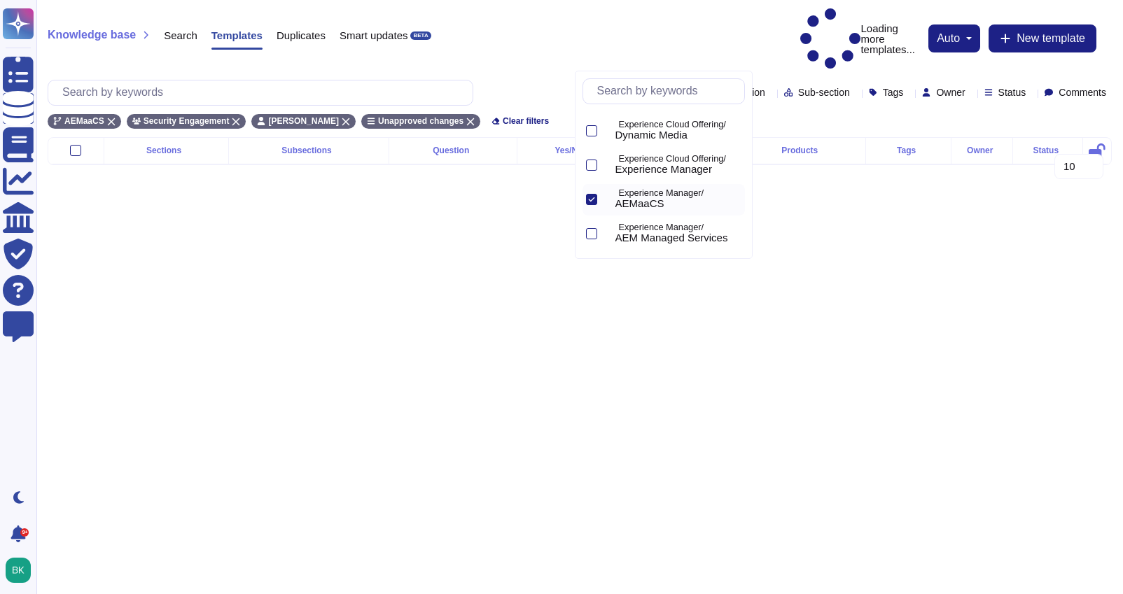
click at [908, 106] on div "AEMaaCS Security Engagement Bryce Kaline Unapproved changes Clear filters" at bounding box center [580, 117] width 1064 height 23
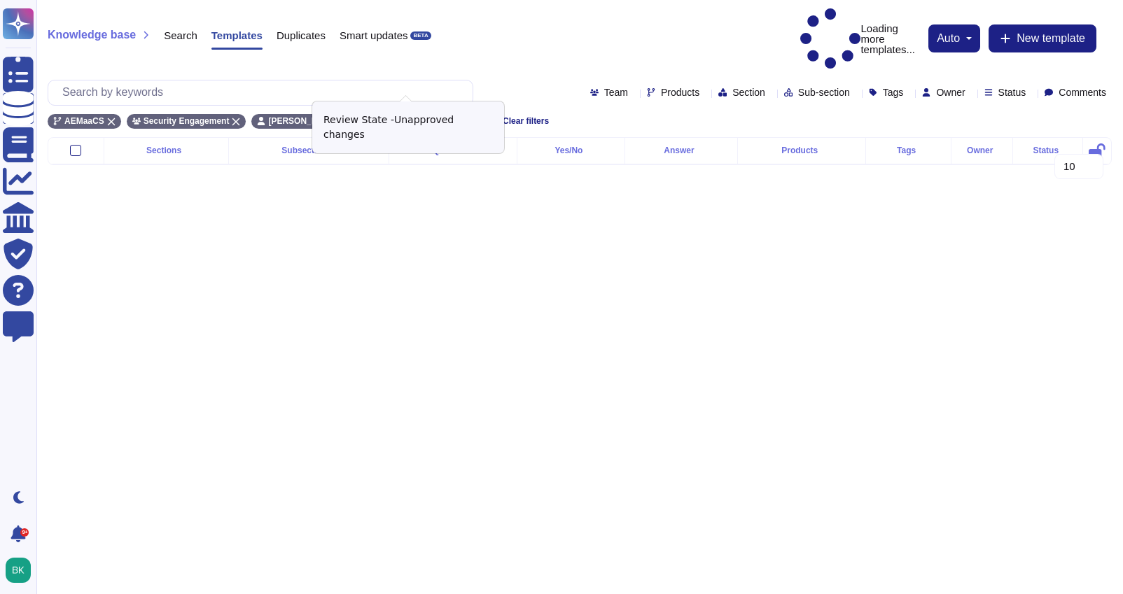
click at [467, 118] on icon at bounding box center [471, 122] width 8 height 8
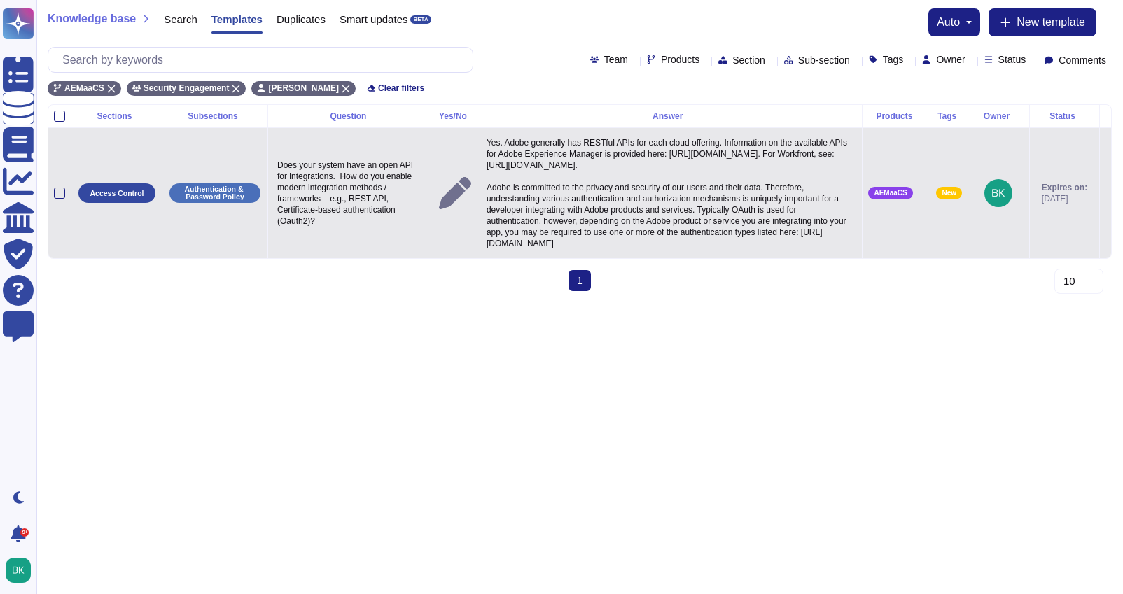
click at [1105, 194] on icon at bounding box center [1105, 194] width 0 height 0
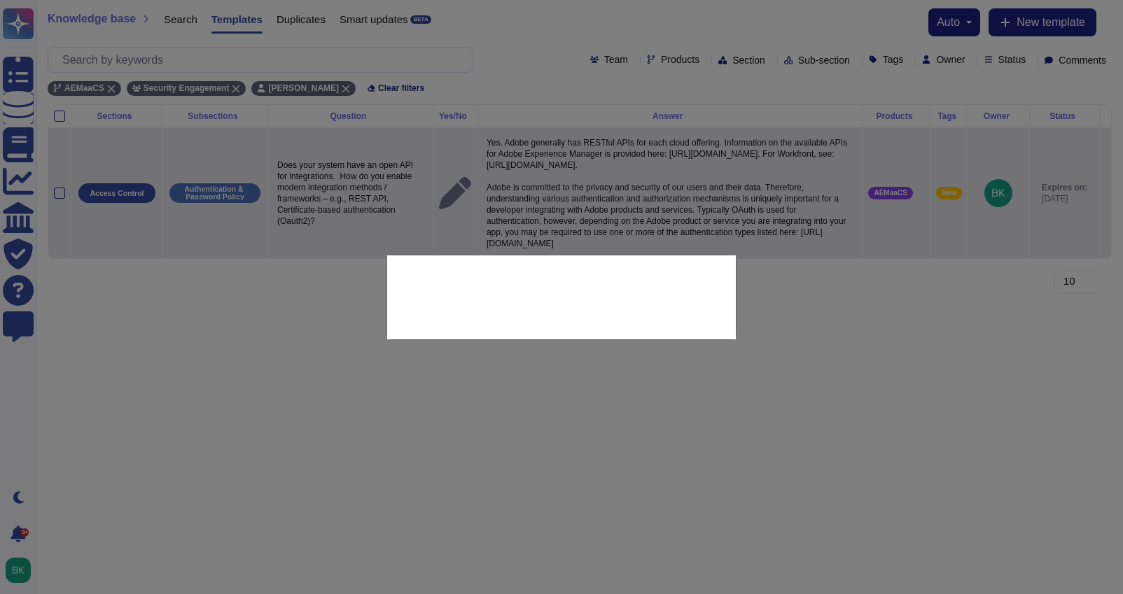
type textarea "Does your system have an open API for integrations. How do you enable modern in…"
type textarea "Yes. Adobe generally has RESTful APIs for each cloud offering. Information on t…"
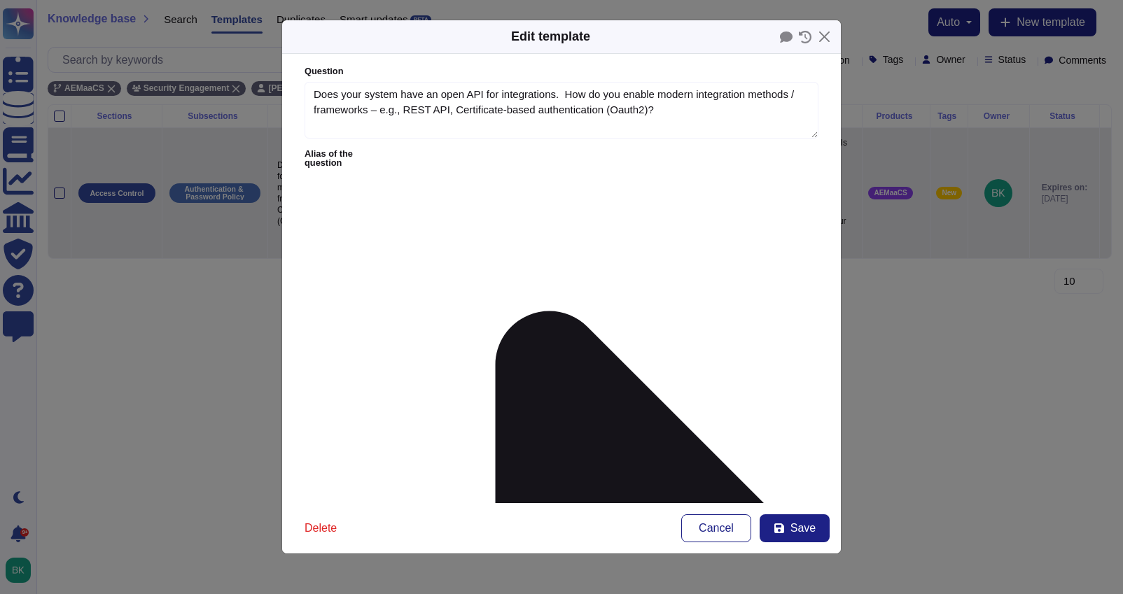
type textarea "Does your system have an open API for integrations. How do you enable modern in…"
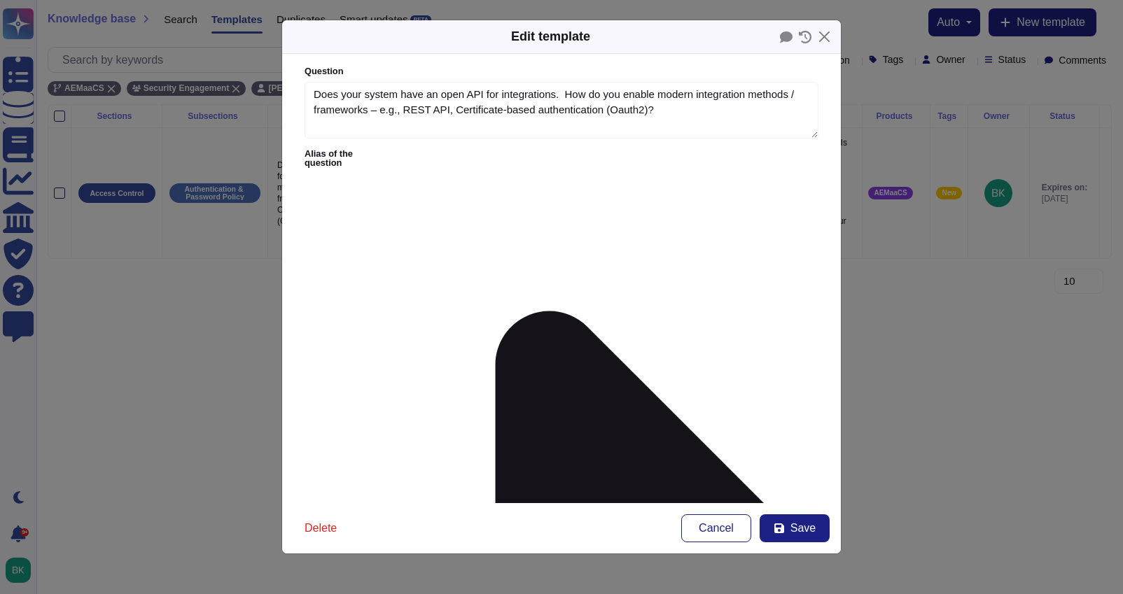
drag, startPoint x: 364, startPoint y: 214, endPoint x: 474, endPoint y: 229, distance: 110.9
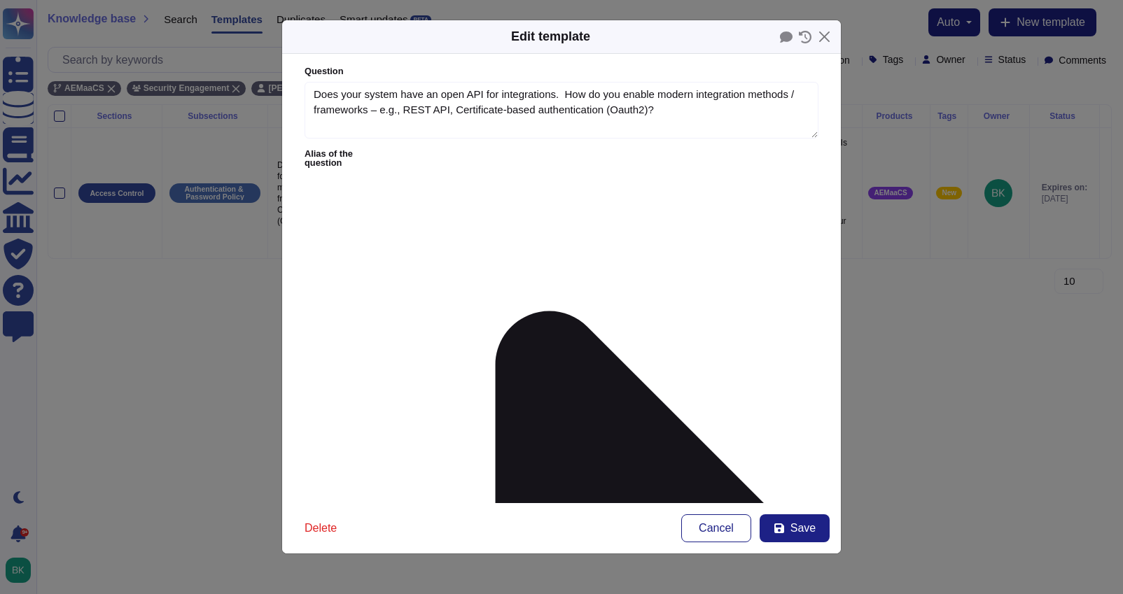
drag, startPoint x: 518, startPoint y: 214, endPoint x: 786, endPoint y: 227, distance: 268.4
paste textarea "https://developer.adobe.com/apis"
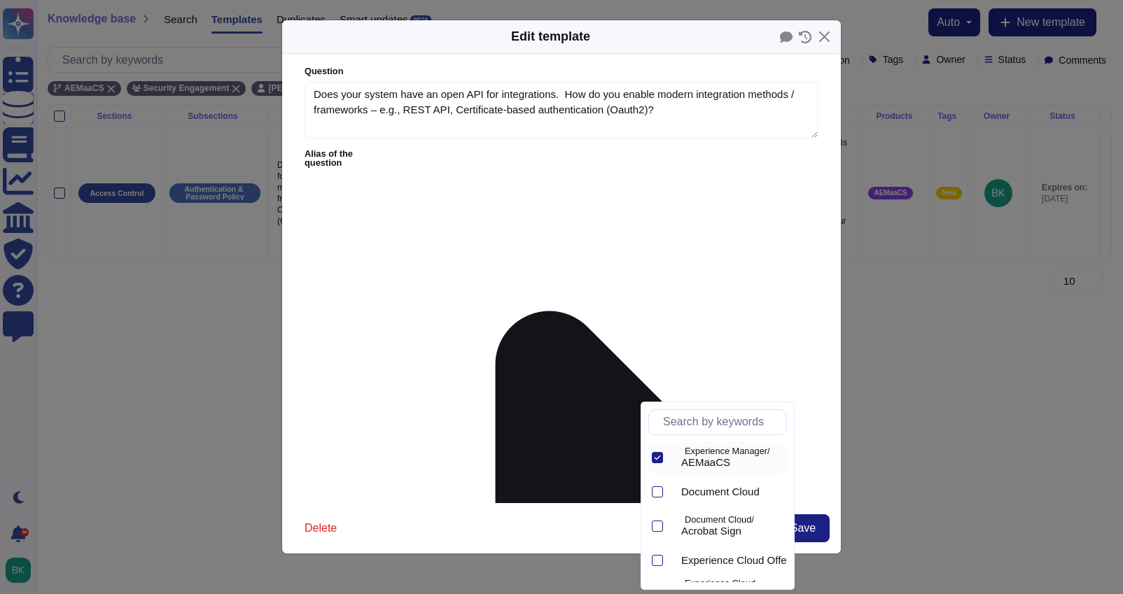
click at [656, 458] on icon at bounding box center [657, 458] width 6 height 4
click at [705, 337] on form "Question Does your system have an open API for integrations. How do you enable …" at bounding box center [561, 278] width 559 height 449
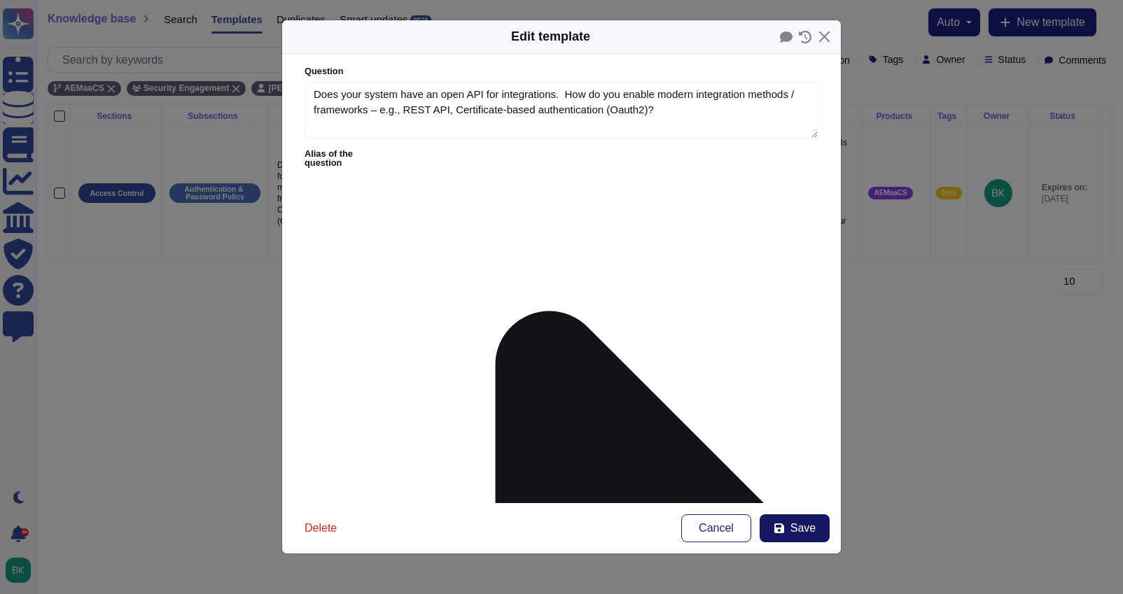
click at [785, 528] on button "Save" at bounding box center [794, 528] width 70 height 28
type textarea "Yes. Adobe generally has RESTful APIs for each cloud offering. Information on t…"
